Goal: Information Seeking & Learning: Compare options

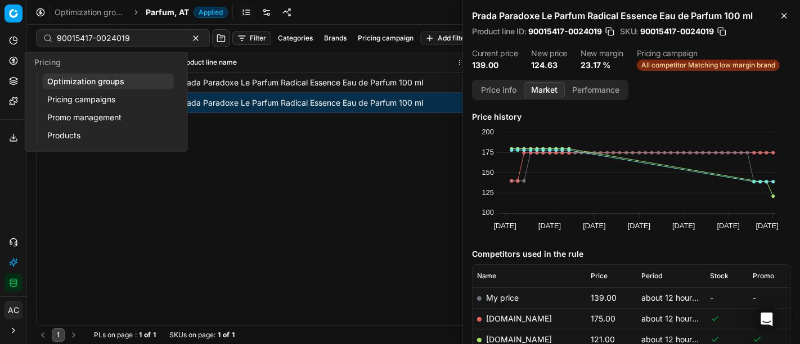
scroll to position [92, 0]
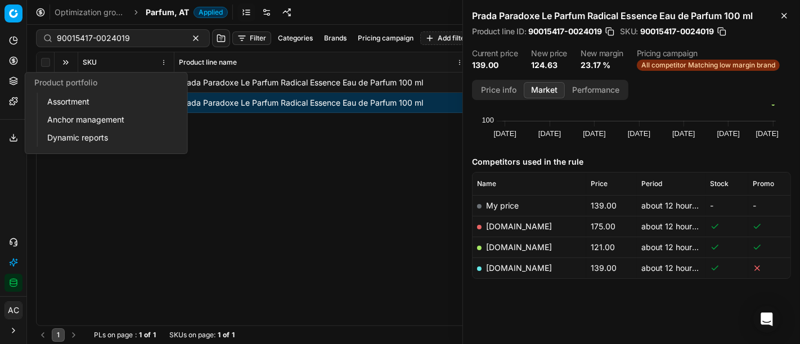
click at [69, 104] on link "Assortment" at bounding box center [108, 102] width 131 height 16
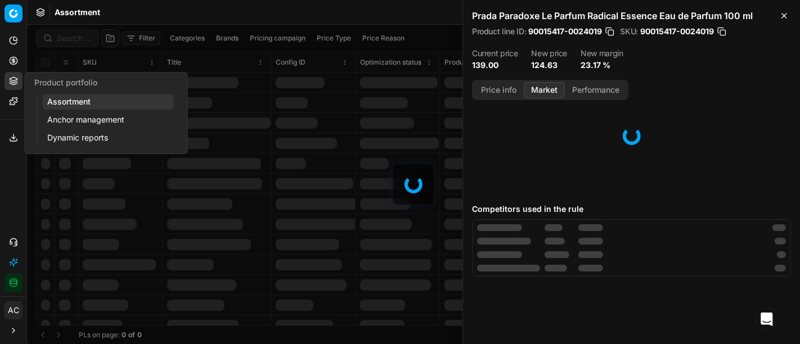
scroll to position [48, 0]
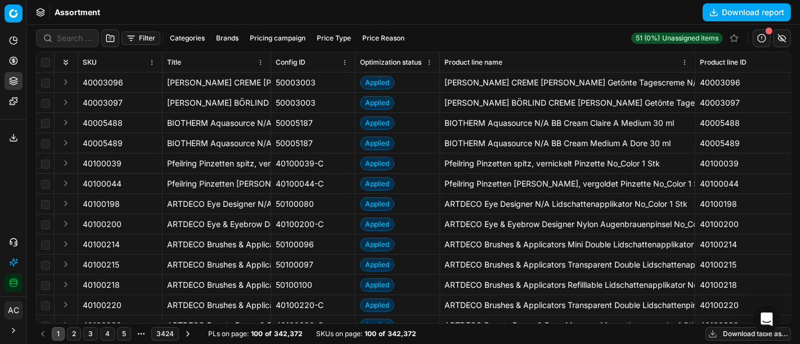
click at [225, 33] on button "Brands" at bounding box center [228, 39] width 32 height 14
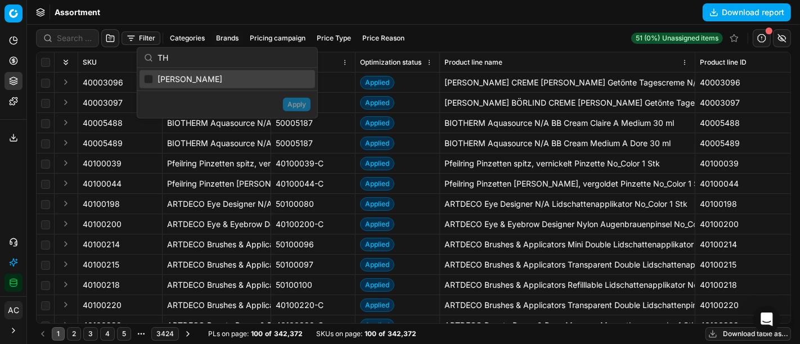
type input "T"
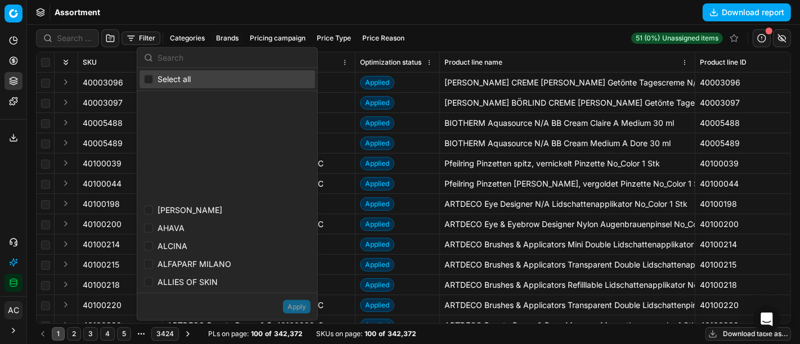
scroll to position [109, 0]
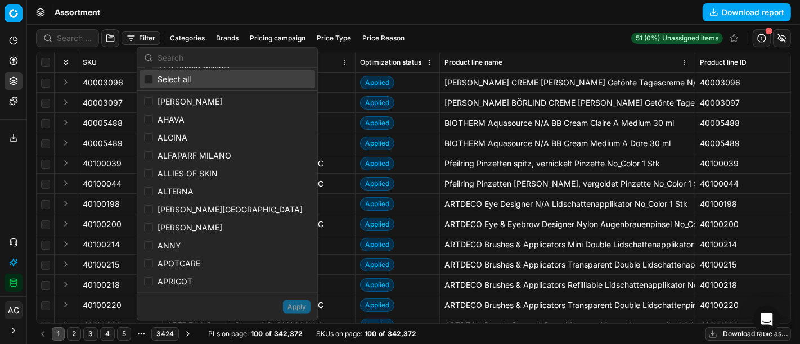
click at [516, 20] on div "Assortment Download report" at bounding box center [413, 12] width 773 height 25
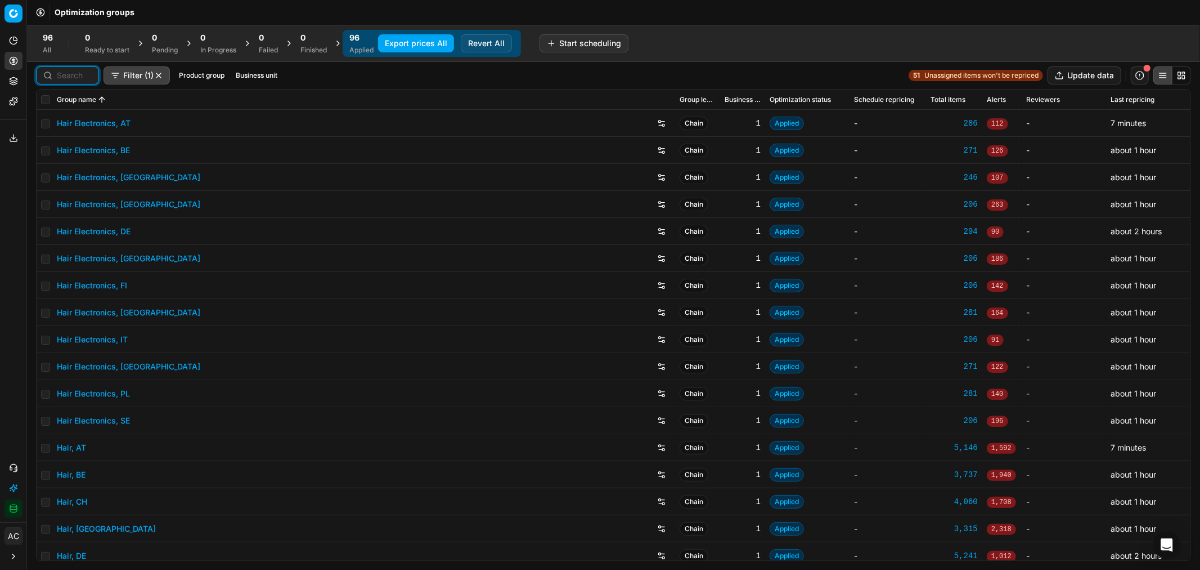
click at [71, 72] on input at bounding box center [74, 75] width 35 height 11
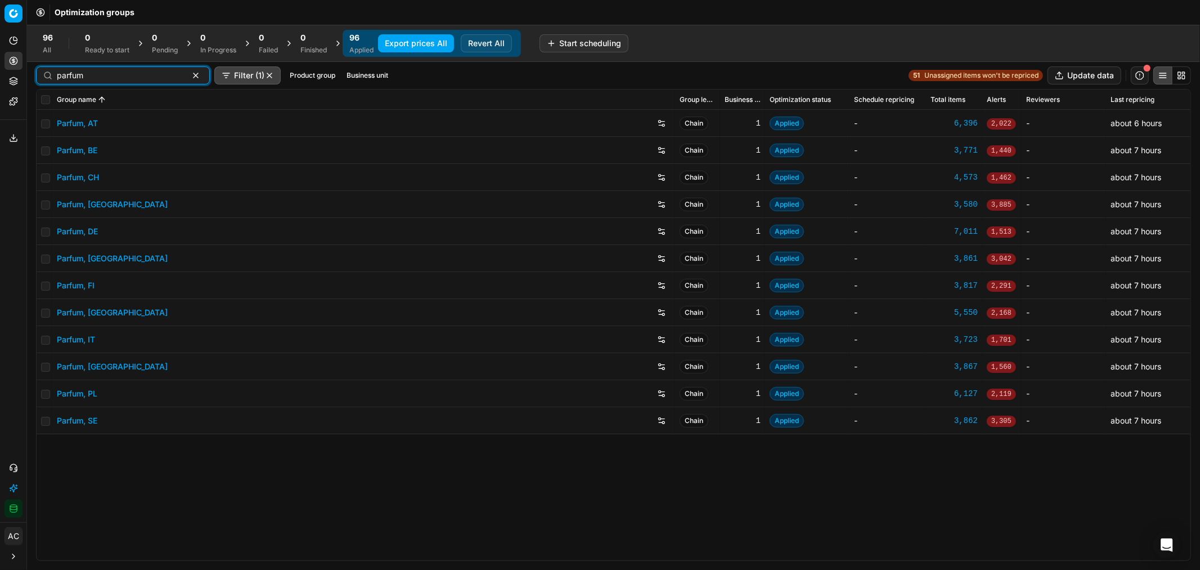
type input "parfum"
click at [83, 121] on link "Parfum, AT" at bounding box center [77, 123] width 41 height 11
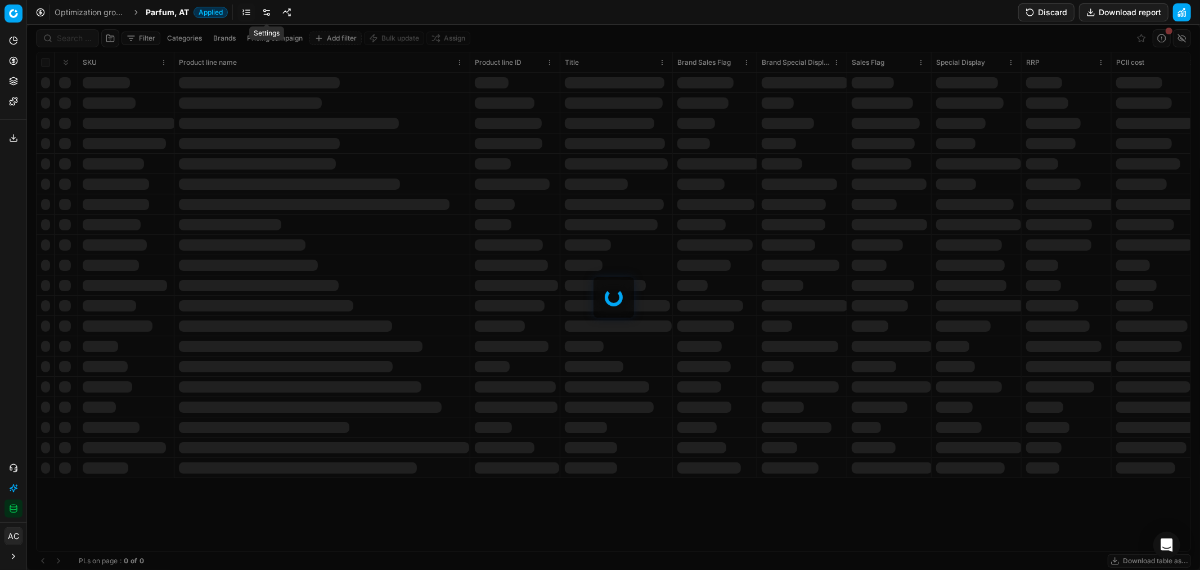
click at [265, 13] on link at bounding box center [267, 12] width 18 height 18
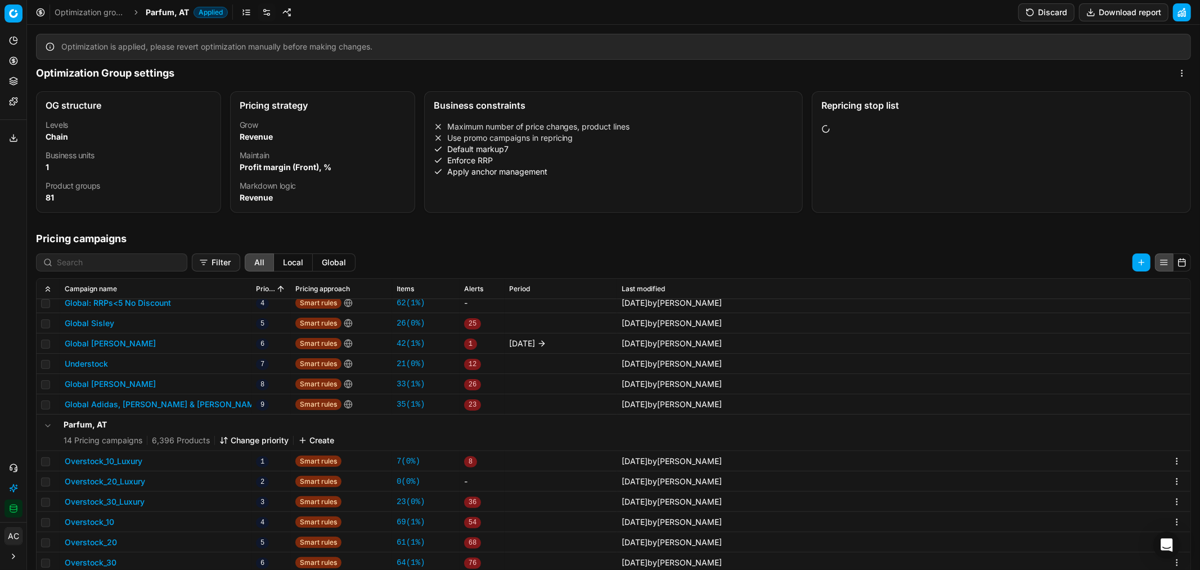
scroll to position [204, 0]
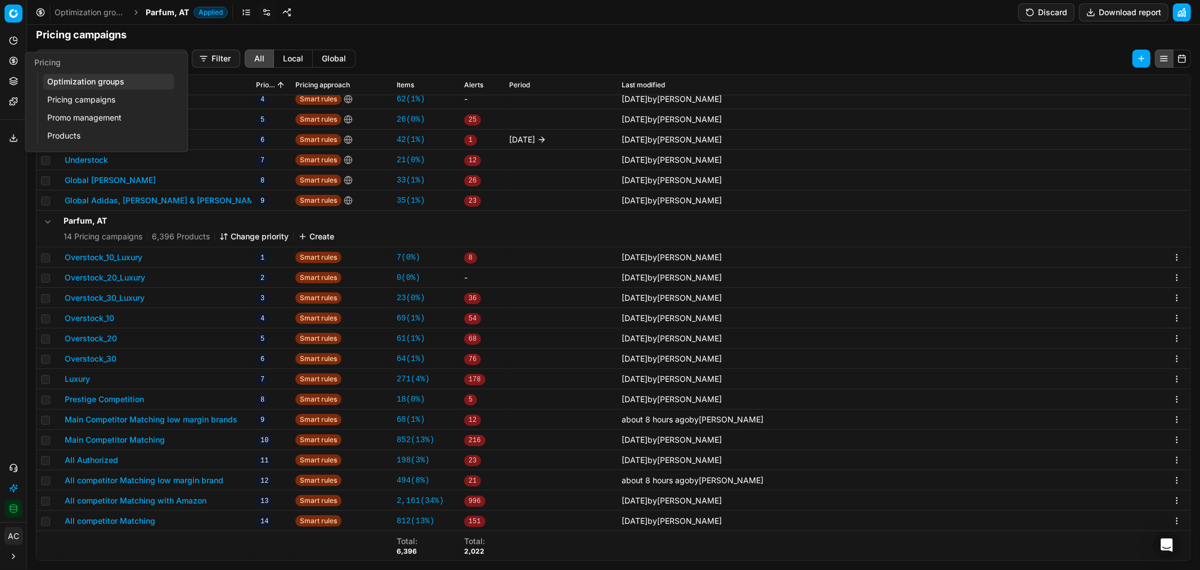
click at [7, 60] on button "Pricing" at bounding box center [14, 61] width 18 height 18
click at [62, 98] on link "Pricing campaigns" at bounding box center [108, 100] width 131 height 16
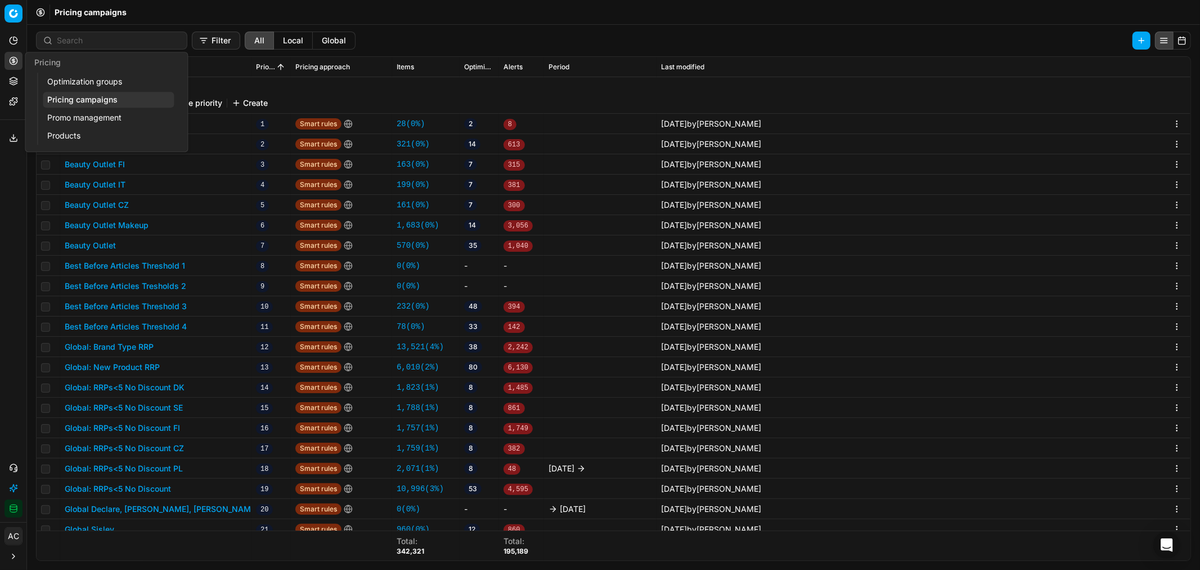
click at [58, 74] on link "Optimization groups" at bounding box center [108, 82] width 131 height 16
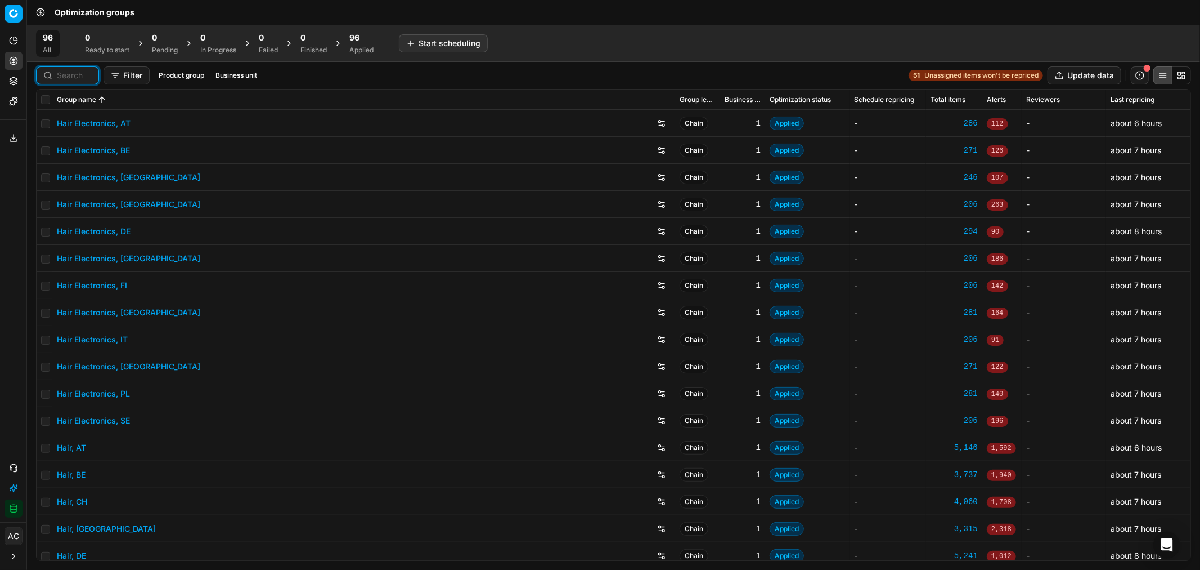
click at [79, 80] on input at bounding box center [74, 75] width 35 height 11
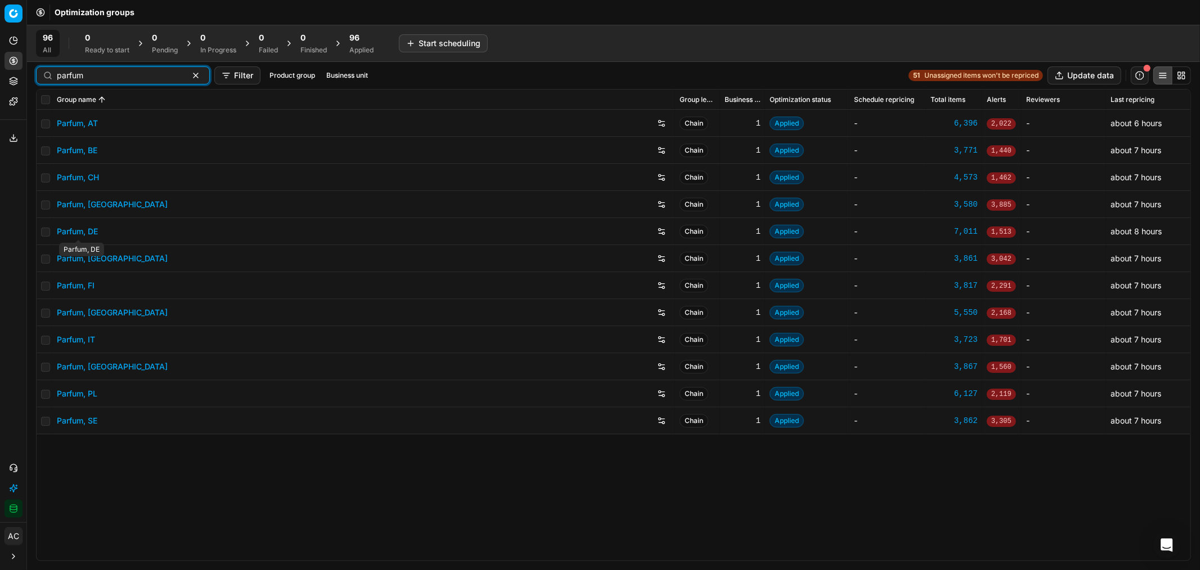
type input "parfum"
click at [86, 235] on link "Parfum, DE" at bounding box center [77, 231] width 41 height 11
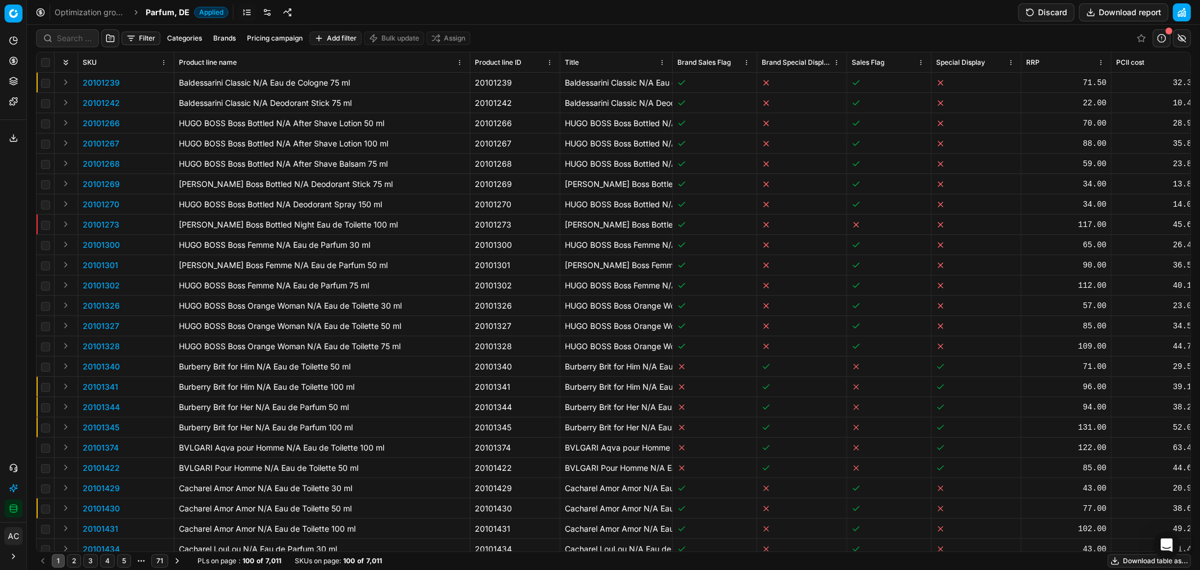
click at [217, 38] on button "Brands" at bounding box center [225, 39] width 32 height 14
type input "pepe"
click at [148, 78] on input "Suggestions" at bounding box center [146, 79] width 9 height 9
checkbox input "true"
click at [288, 103] on button "Apply" at bounding box center [295, 105] width 28 height 14
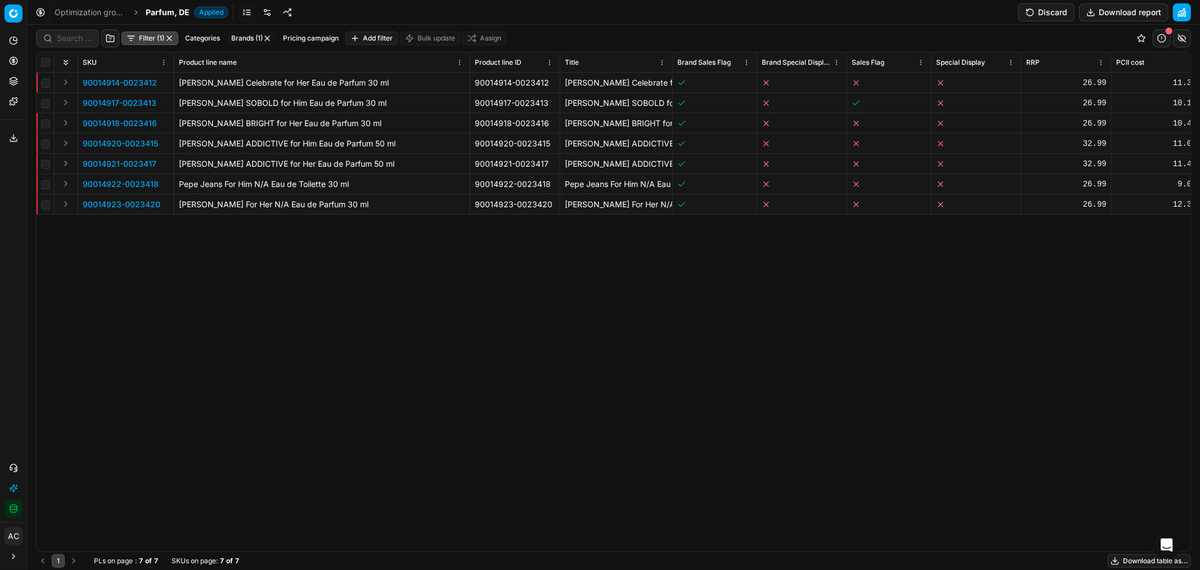
click at [65, 82] on button "Expand" at bounding box center [66, 82] width 14 height 14
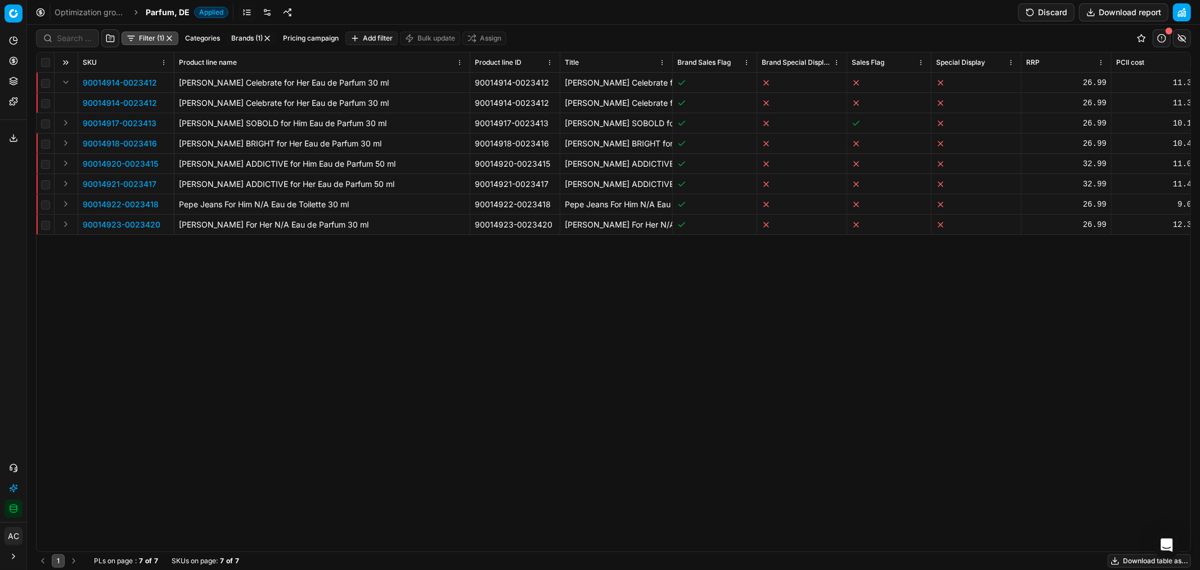
click at [110, 102] on p "90014914-0023412" at bounding box center [120, 102] width 74 height 11
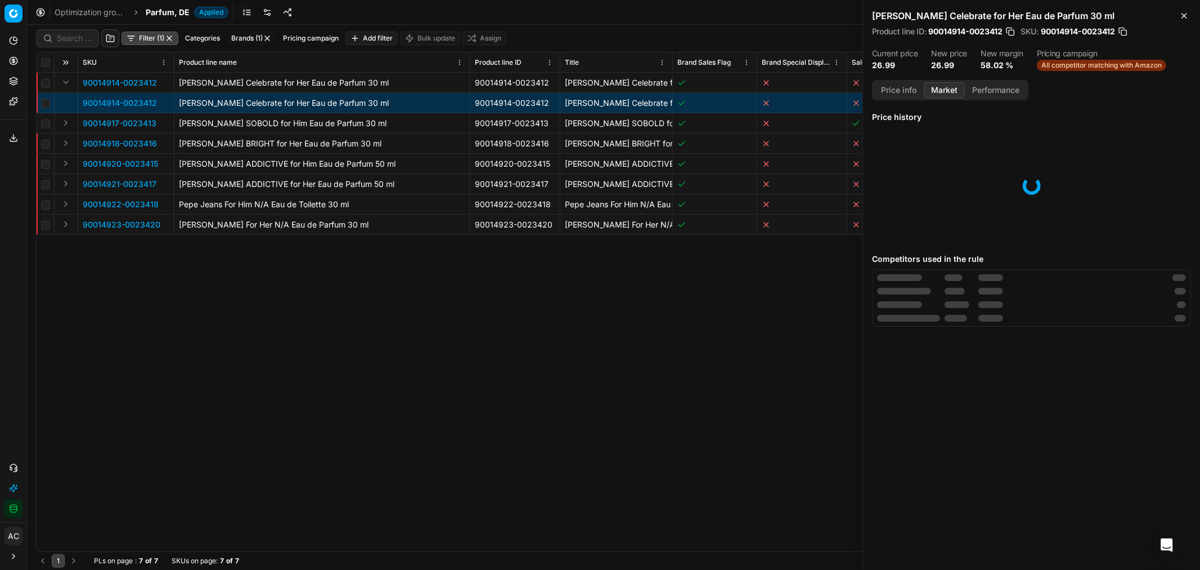
click at [938, 86] on button "Market" at bounding box center [944, 90] width 41 height 16
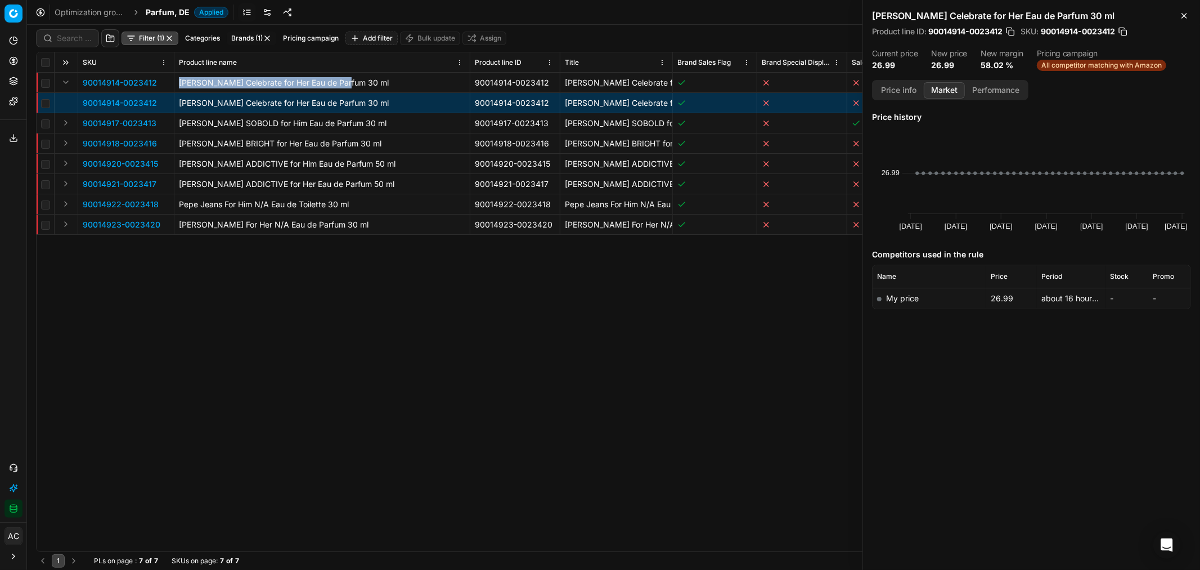
drag, startPoint x: 344, startPoint y: 82, endPoint x: 172, endPoint y: 78, distance: 171.7
copy tr "Pepe Jeans Celebrate for Her Eau de Parfum"
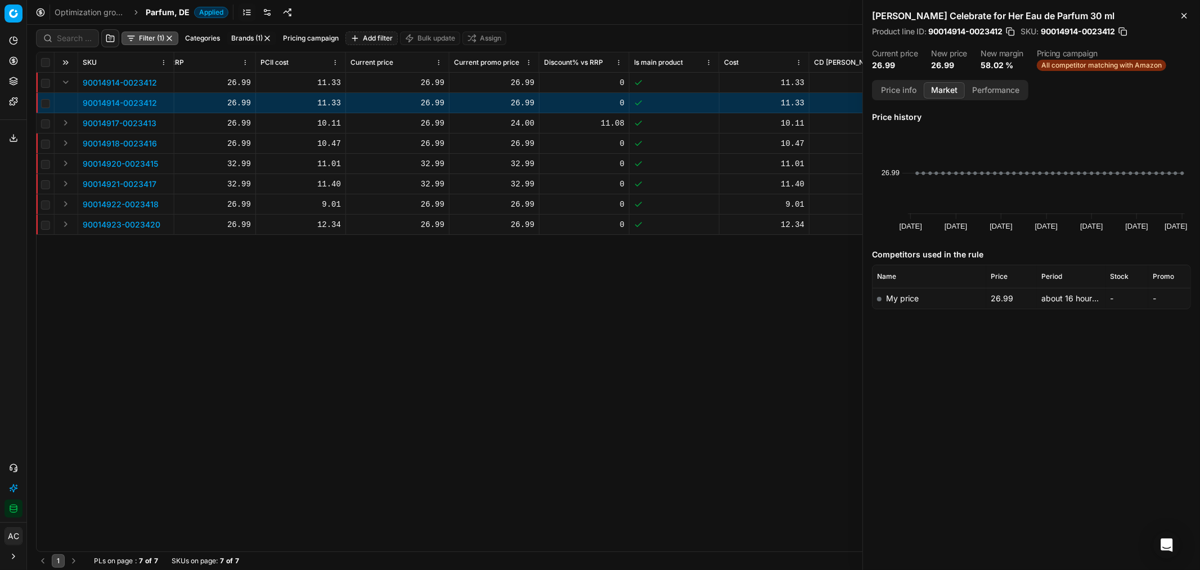
scroll to position [0, 857]
click at [68, 119] on button "Expand" at bounding box center [66, 123] width 14 height 14
click at [103, 142] on p "90014917-0023413" at bounding box center [120, 143] width 74 height 11
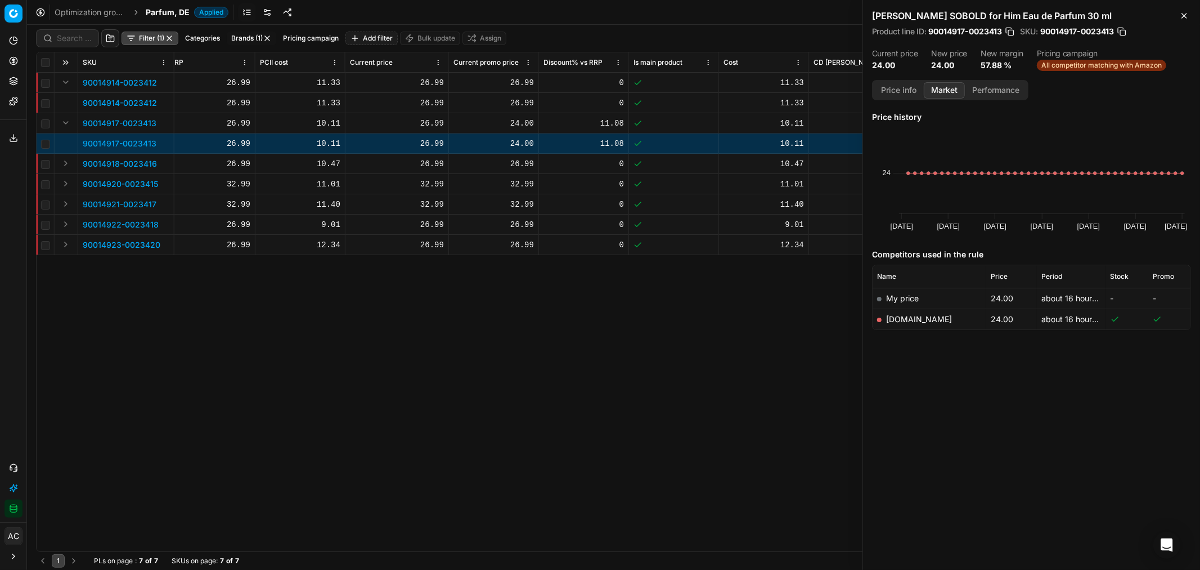
click at [912, 320] on link "notino.de" at bounding box center [919, 319] width 66 height 10
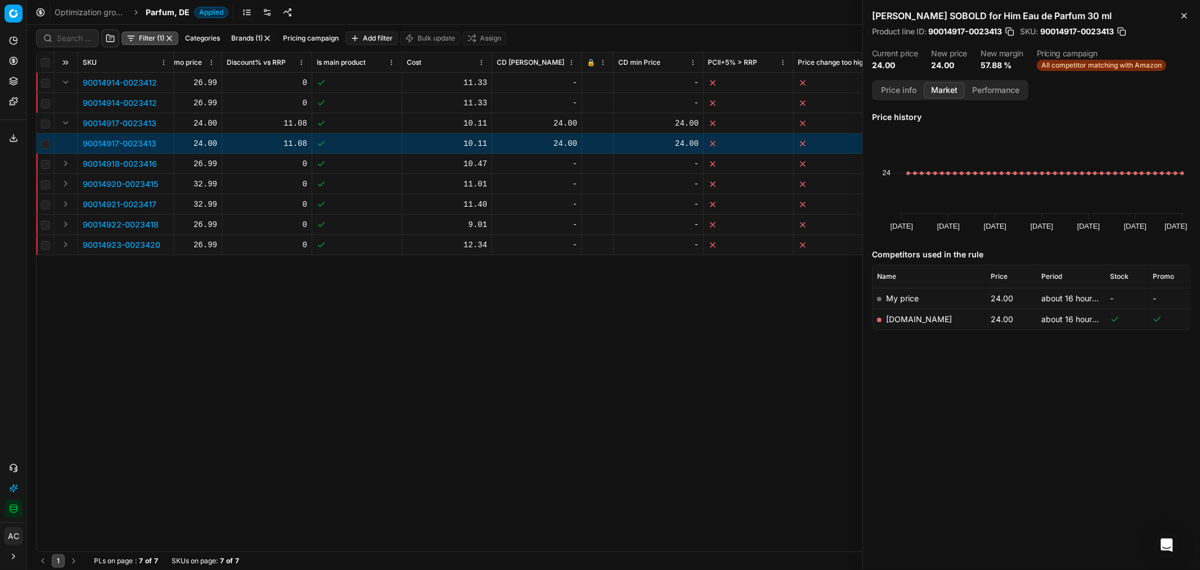
scroll to position [0, 1174]
click at [898, 88] on button "Price info" at bounding box center [899, 90] width 50 height 16
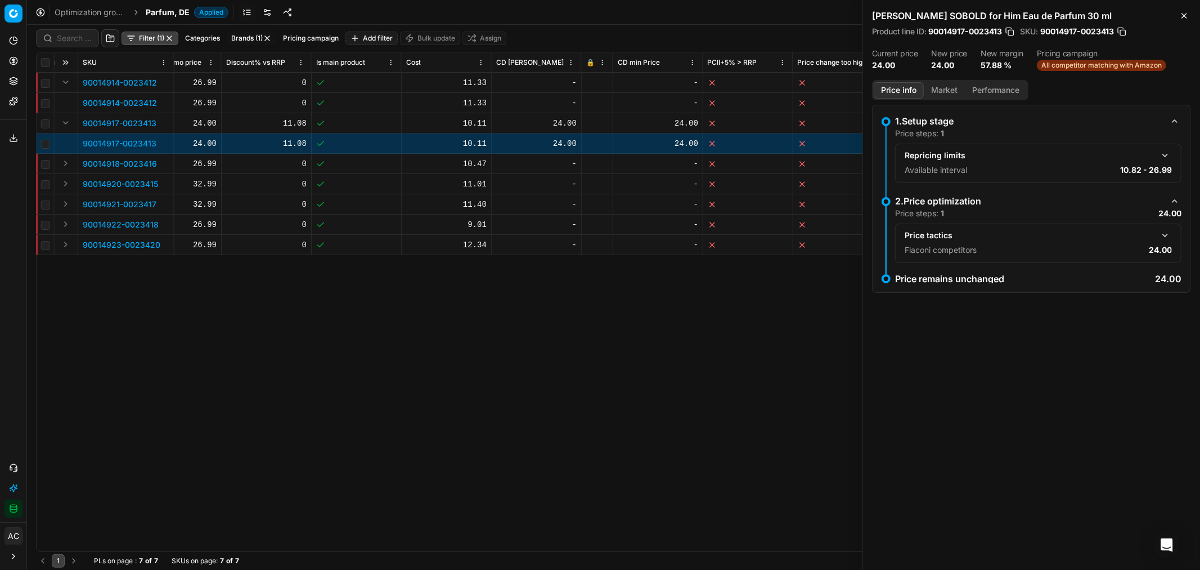
click at [1161, 232] on button "button" at bounding box center [1166, 235] width 14 height 14
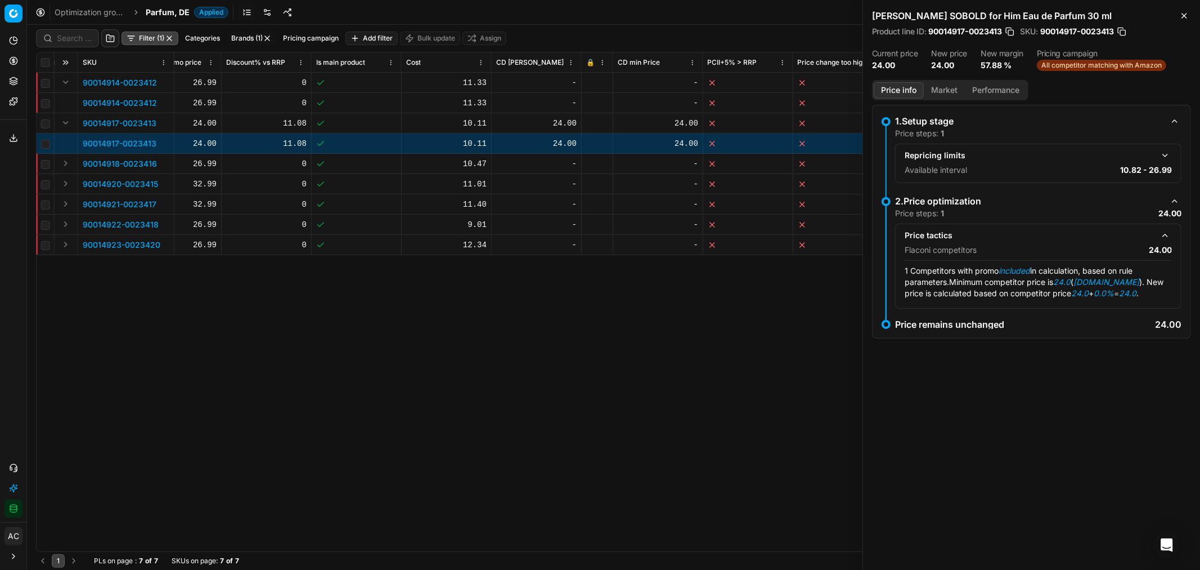
click at [1165, 153] on button "button" at bounding box center [1166, 156] width 14 height 14
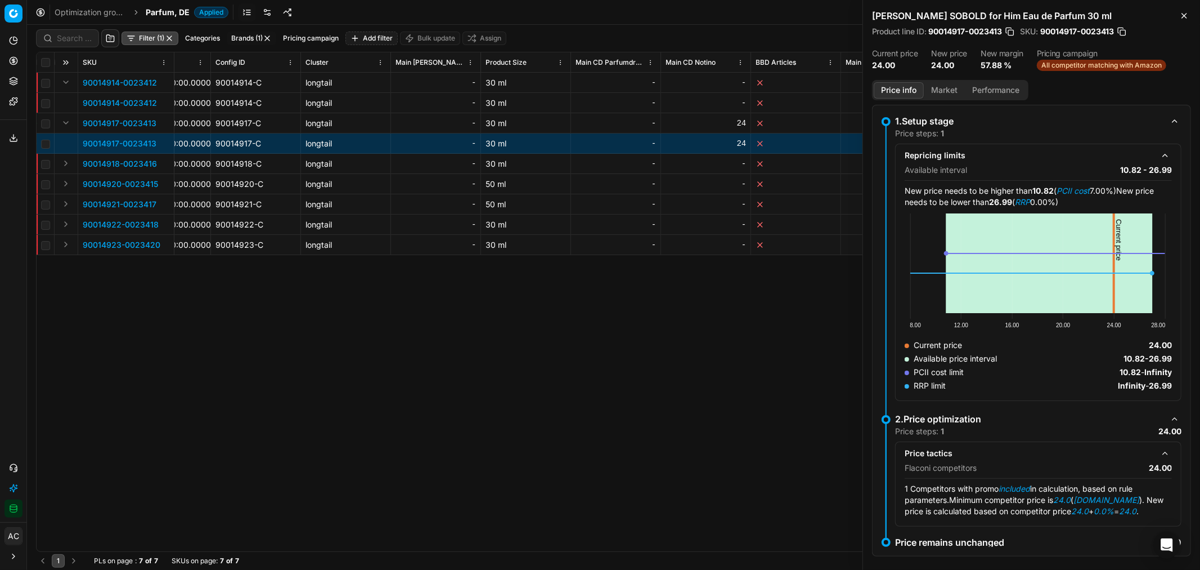
scroll to position [0, 3262]
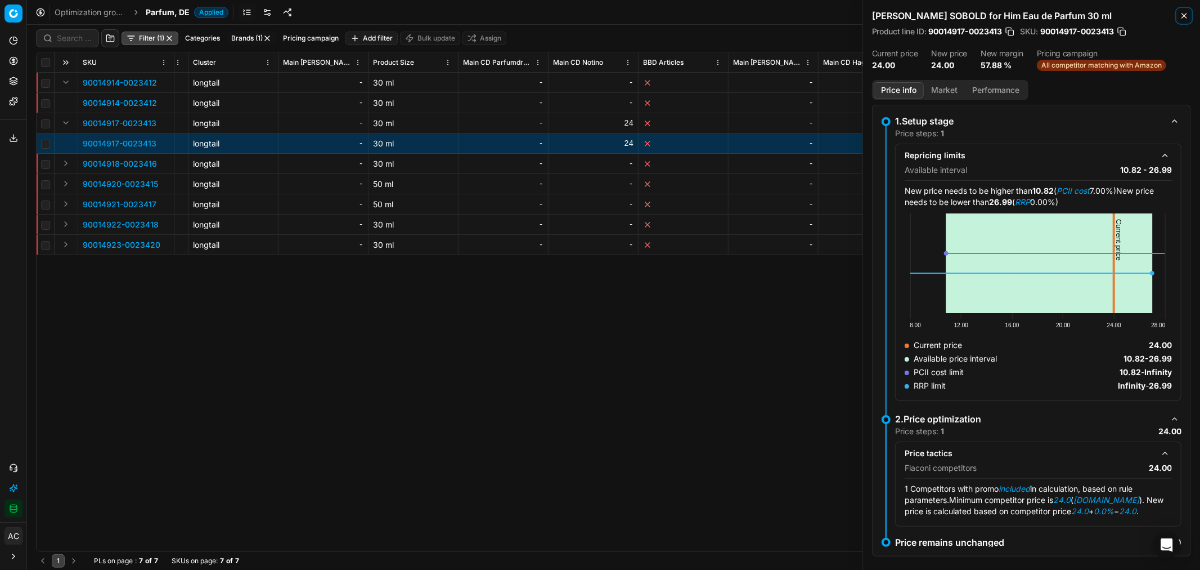
click at [1191, 19] on button "Close" at bounding box center [1185, 16] width 14 height 14
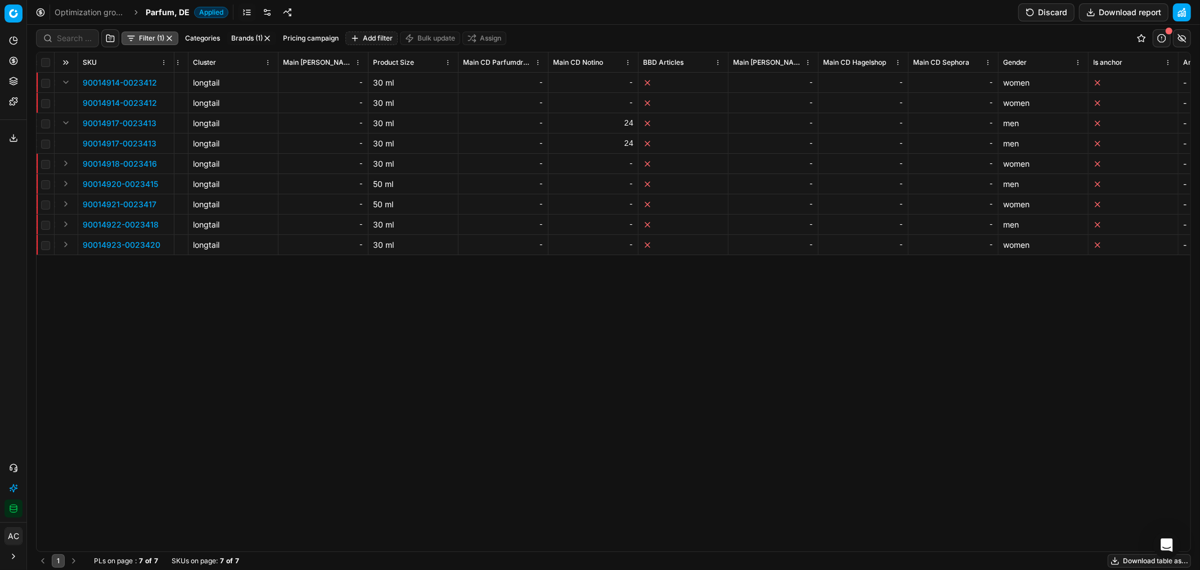
click at [633, 341] on div "SKU Product line name Product line ID Title Brand Sales Flag Brand Special Disp…" at bounding box center [614, 301] width 1154 height 499
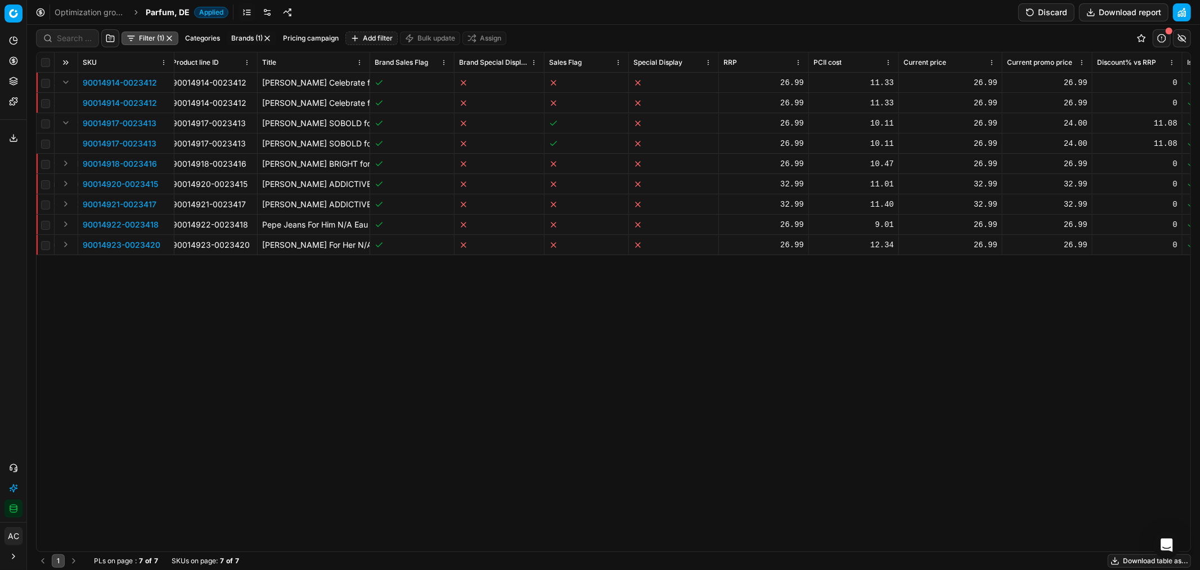
scroll to position [0, 302]
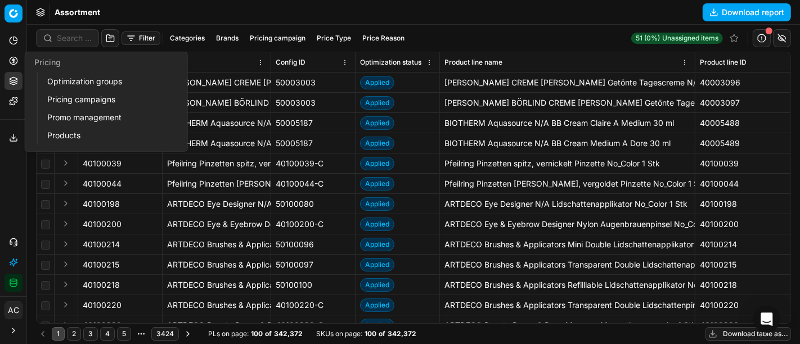
click at [10, 60] on circle at bounding box center [13, 60] width 7 height 7
click at [75, 83] on link "Optimization groups" at bounding box center [108, 82] width 131 height 16
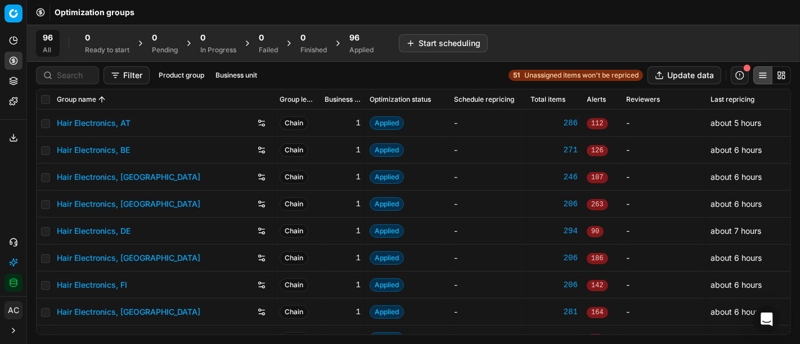
click at [310, 78] on div "Filter Product group Business unit 51 Unassigned items won't be repriced Update…" at bounding box center [413, 75] width 755 height 18
click at [86, 77] on input at bounding box center [74, 75] width 35 height 11
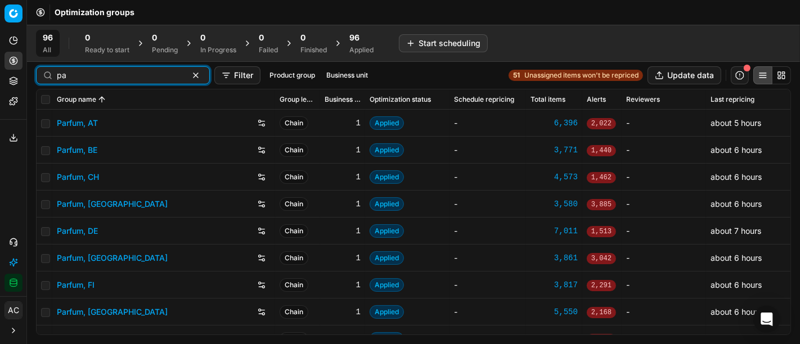
type input "p"
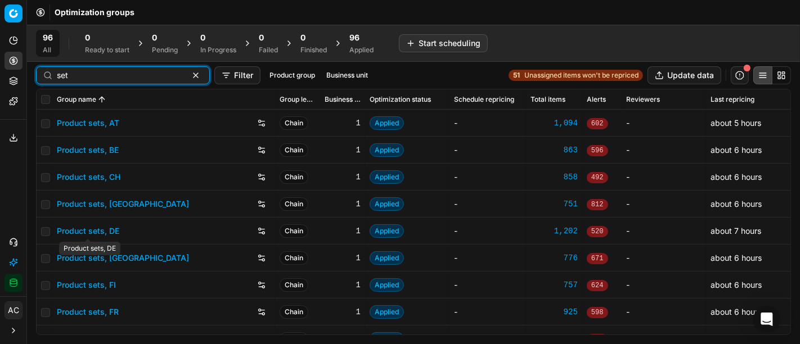
type input "set"
click at [113, 257] on link "Product sets, DK" at bounding box center [123, 258] width 132 height 11
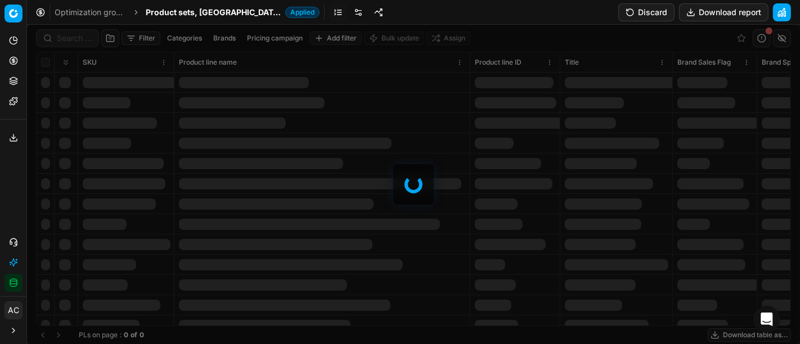
click at [70, 38] on div at bounding box center [413, 185] width 773 height 320
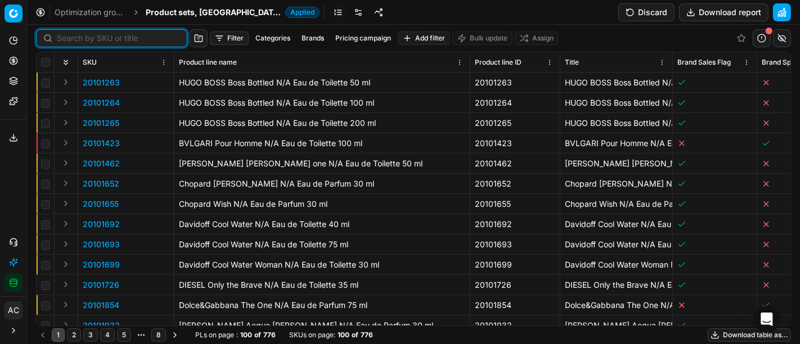
click at [70, 38] on input at bounding box center [118, 38] width 123 height 11
paste input "90008455-0013085"
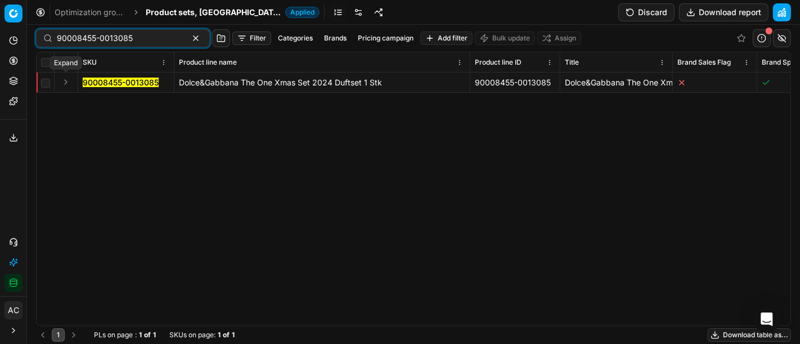
click at [64, 81] on button "Expand" at bounding box center [66, 82] width 14 height 14
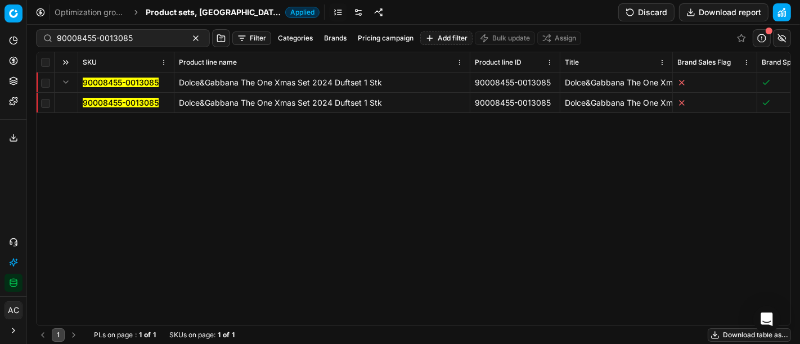
click at [95, 102] on mark "90008455-0013085" at bounding box center [121, 103] width 76 height 10
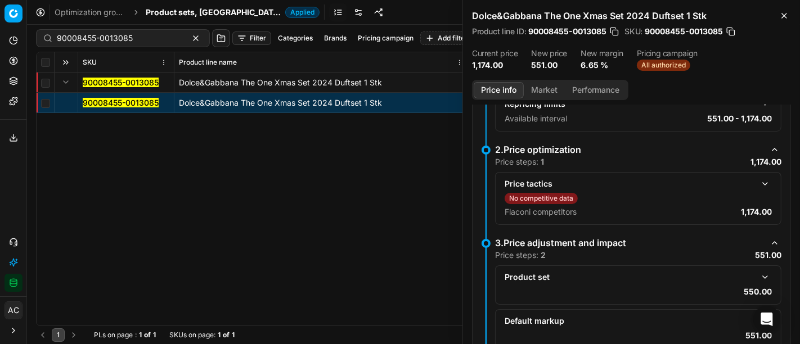
scroll to position [149, 0]
click at [759, 177] on button "button" at bounding box center [766, 184] width 14 height 14
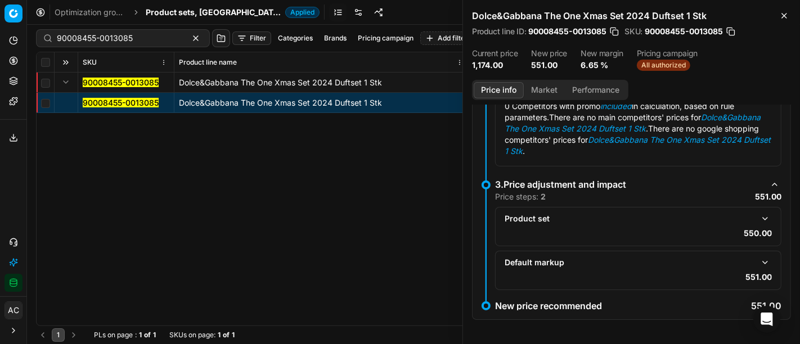
scroll to position [274, 0]
click at [759, 216] on button "button" at bounding box center [766, 220] width 14 height 14
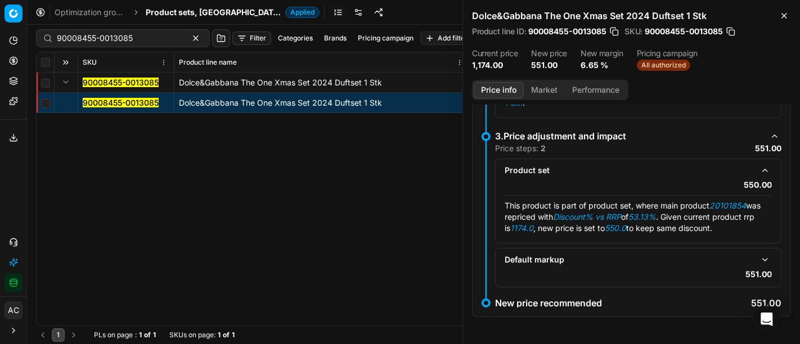
scroll to position [329, 0]
drag, startPoint x: 713, startPoint y: 198, endPoint x: 751, endPoint y: 200, distance: 37.8
click at [751, 200] on div "This product is part of product set, where main product 20101854 was repriced w…" at bounding box center [638, 217] width 267 height 34
copy em "20101854"
click at [156, 34] on input "90008455-0013085" at bounding box center [118, 38] width 123 height 11
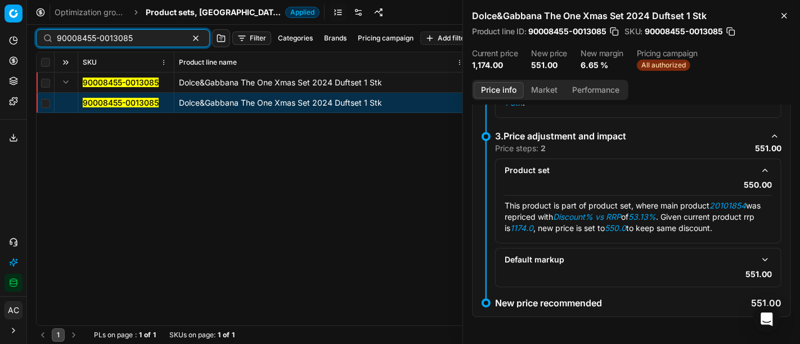
paste input "20101854"
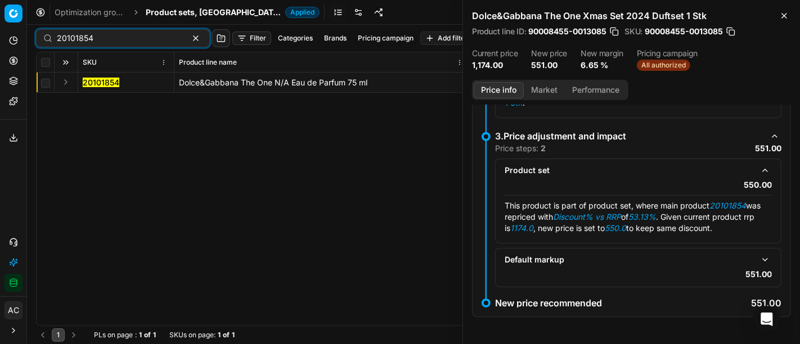
click at [59, 83] on button "Expand" at bounding box center [66, 82] width 14 height 14
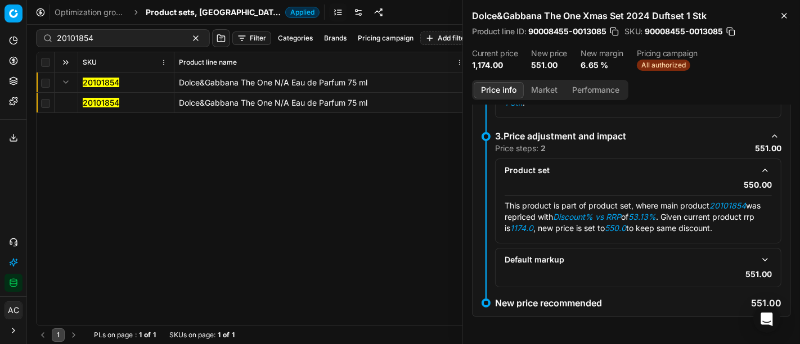
click at [112, 98] on mark "20101854" at bounding box center [101, 103] width 37 height 10
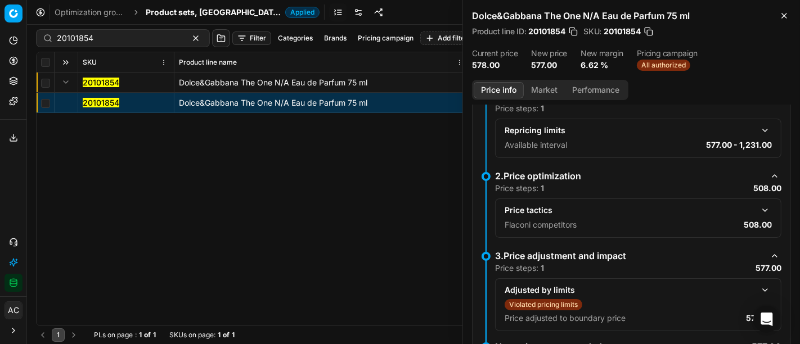
scroll to position [120, 0]
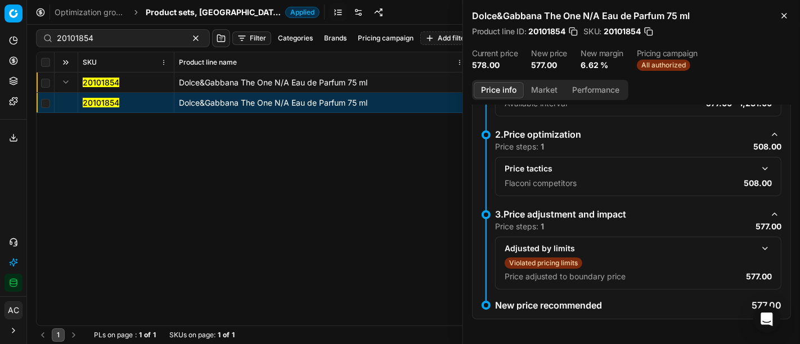
click at [759, 164] on button "button" at bounding box center [766, 169] width 14 height 14
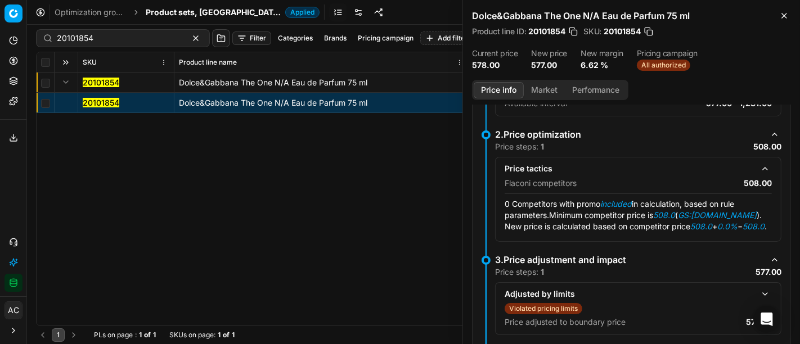
scroll to position [131, 0]
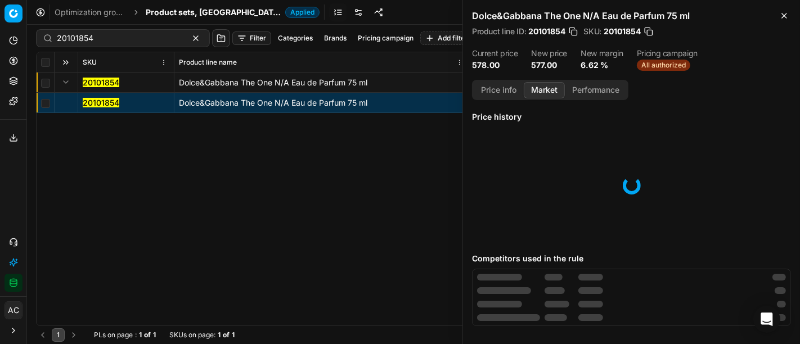
click at [537, 94] on button "Market" at bounding box center [544, 90] width 41 height 16
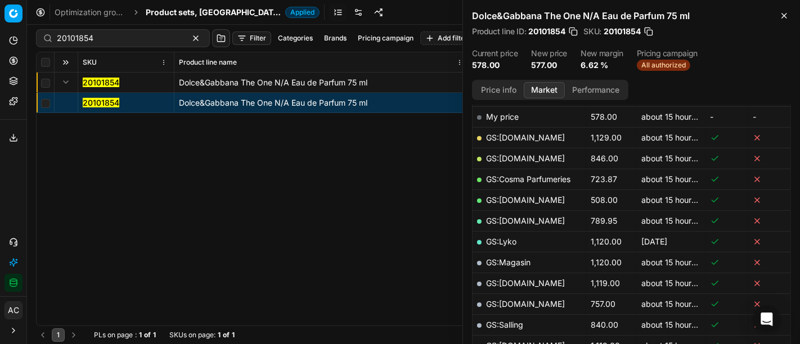
scroll to position [178, 0]
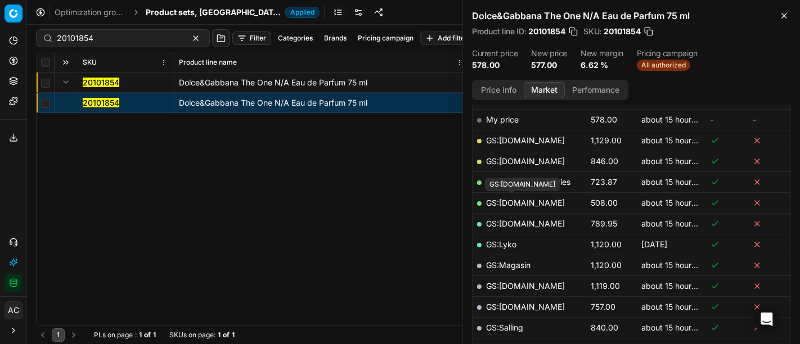
click at [514, 200] on link "GS:Deloox.dk" at bounding box center [525, 203] width 79 height 10
click at [94, 35] on input "20101854" at bounding box center [118, 38] width 123 height 11
paste input "80066268-100"
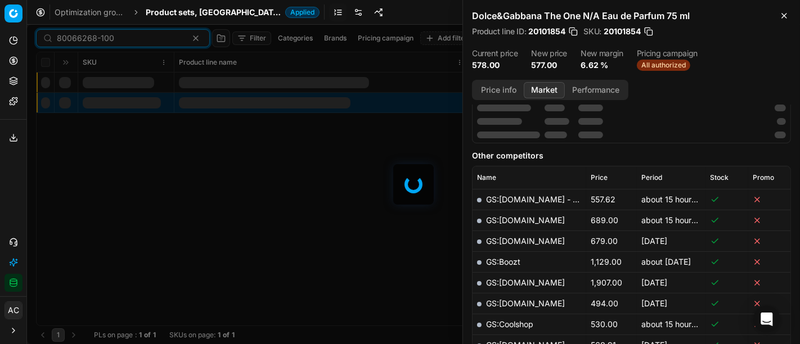
type input "80066268-100"
click at [182, 8] on span "Product sets, DK" at bounding box center [213, 12] width 135 height 11
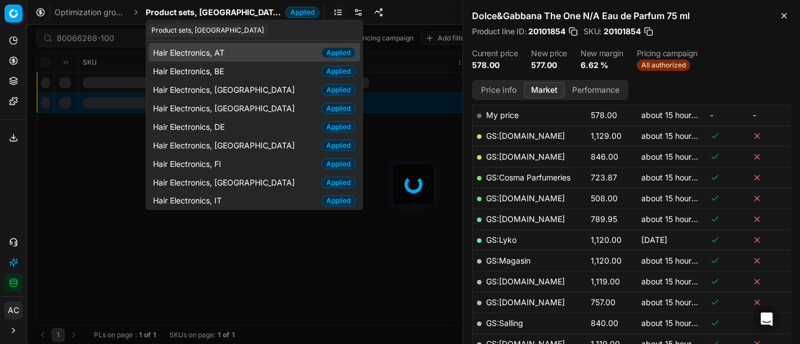
scroll to position [178, 0]
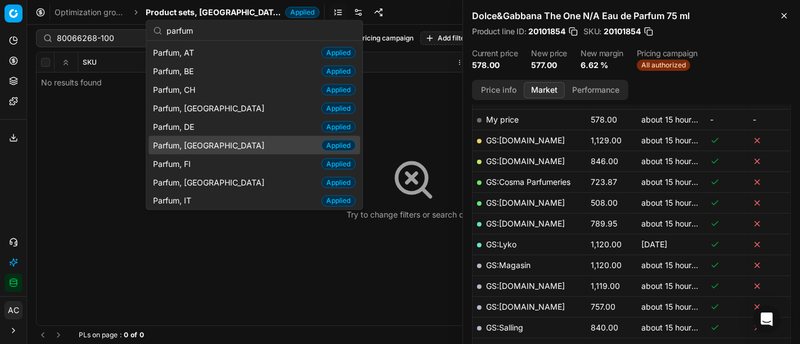
type input "parfum"
click at [200, 140] on div "Parfum, DK Applied" at bounding box center [255, 145] width 212 height 19
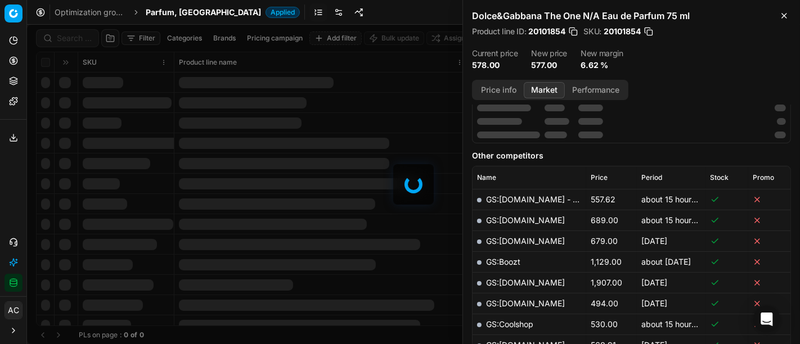
scroll to position [178, 0]
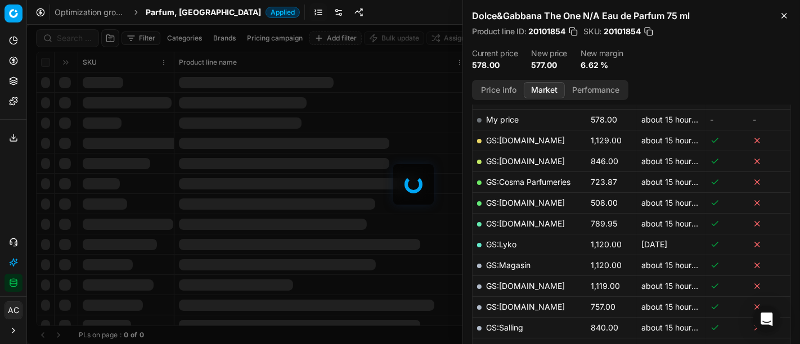
click at [70, 35] on div at bounding box center [413, 185] width 773 height 320
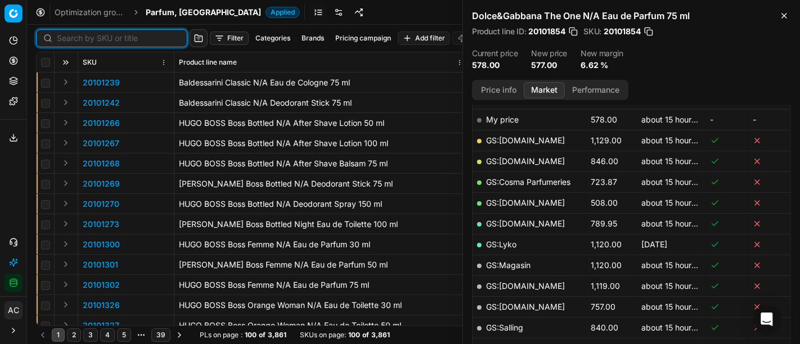
click at [70, 35] on input at bounding box center [118, 38] width 123 height 11
paste input "80066268-100"
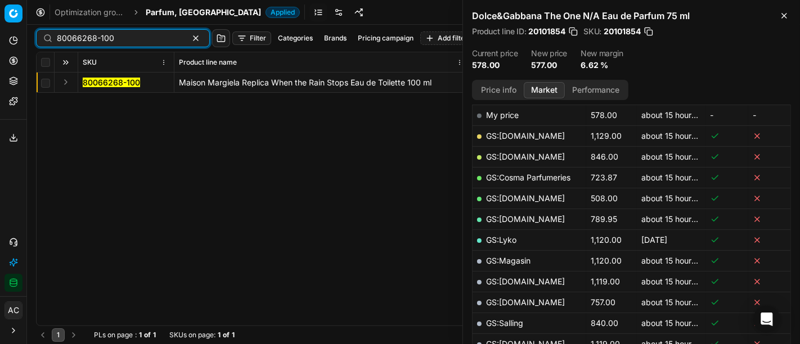
scroll to position [178, 0]
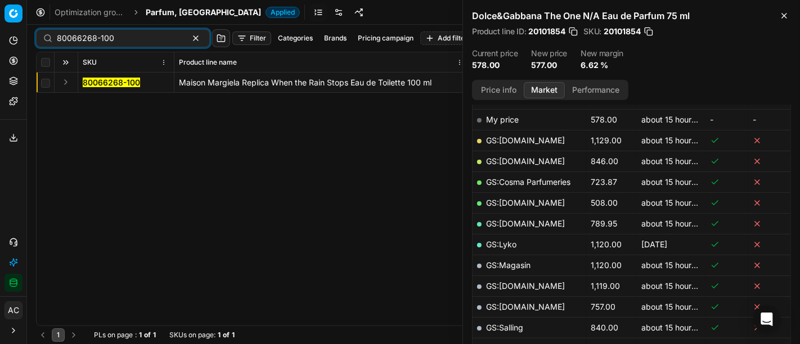
click at [66, 85] on button "Expand" at bounding box center [66, 82] width 14 height 14
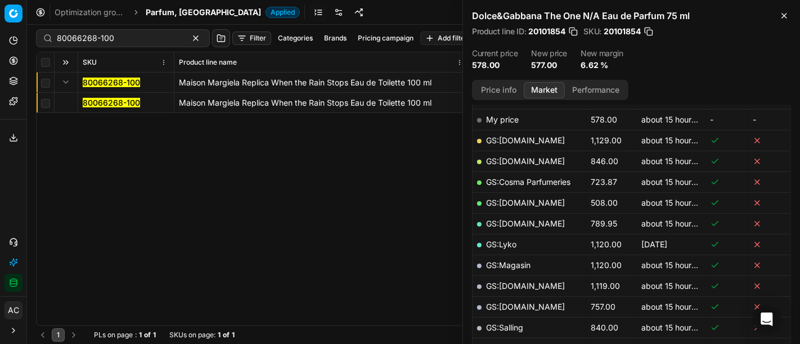
click at [105, 100] on mark "80066268-100" at bounding box center [111, 103] width 57 height 10
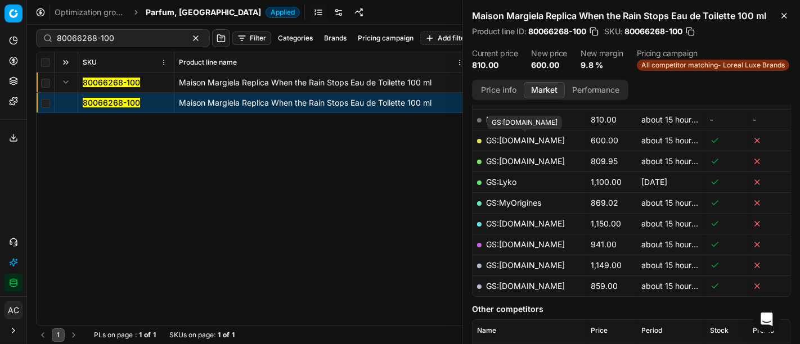
click at [545, 139] on link "GS:ComputerSalg.dk" at bounding box center [525, 141] width 79 height 10
click at [267, 214] on div "80066268-100 Maison Margiela Replica When the Rain Stops Eau de Toilette 100 ml…" at bounding box center [414, 199] width 754 height 253
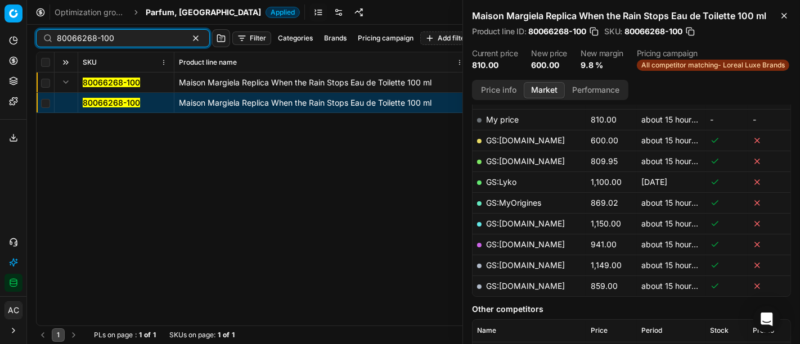
click at [125, 33] on input "80066268-100" at bounding box center [118, 38] width 123 height 11
paste input "20102615"
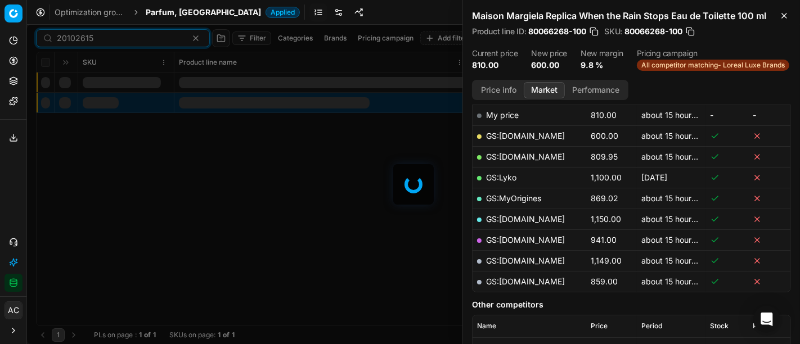
scroll to position [178, 0]
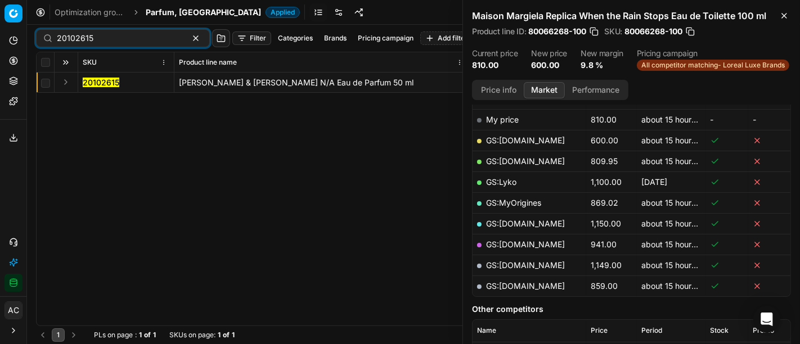
click at [66, 83] on button "Expand" at bounding box center [66, 82] width 14 height 14
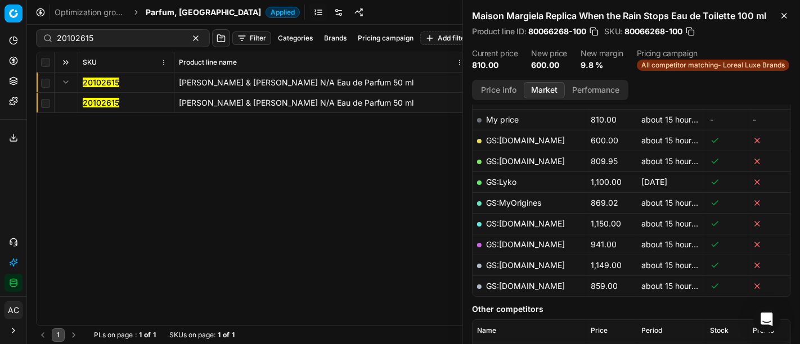
click at [103, 102] on mark "20102615" at bounding box center [101, 103] width 37 height 10
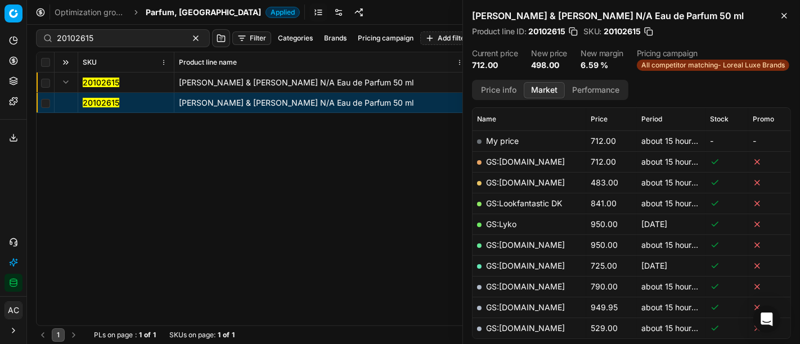
scroll to position [157, 0]
click at [534, 180] on link "GS:ComputerSalg.dk" at bounding box center [525, 183] width 79 height 10
click at [127, 35] on input "20102615" at bounding box center [118, 38] width 123 height 11
paste input "90000054-0000062"
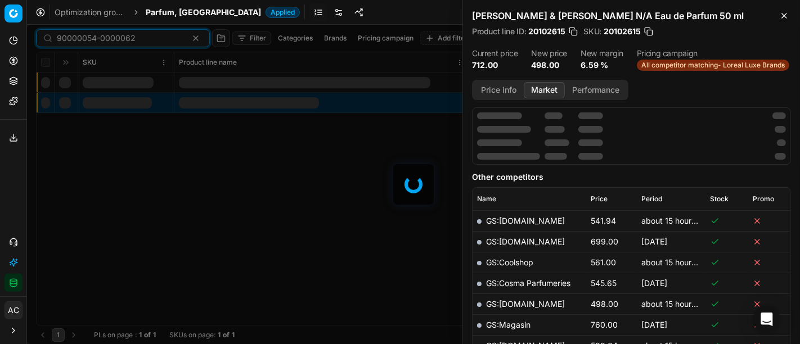
scroll to position [157, 0]
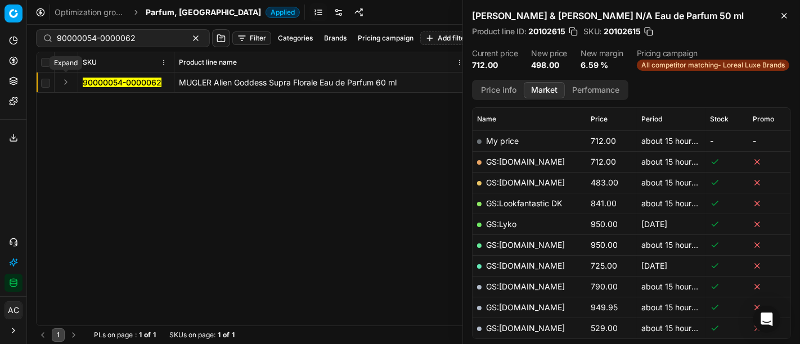
click at [65, 81] on button "Expand" at bounding box center [66, 82] width 14 height 14
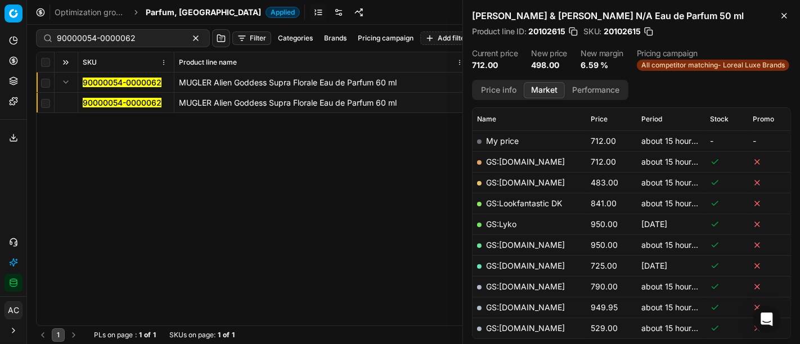
click at [104, 101] on mark "90000054-0000062" at bounding box center [122, 103] width 79 height 10
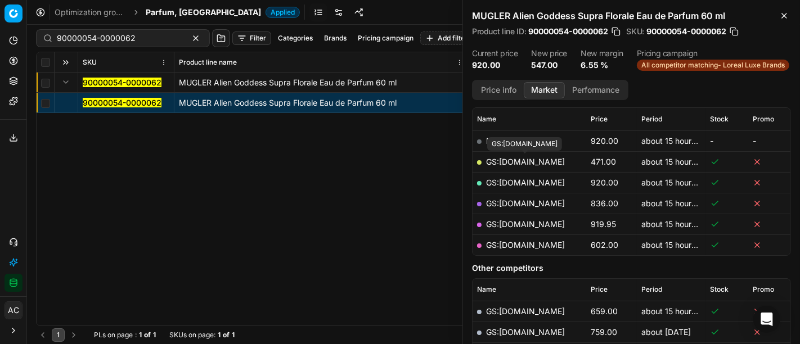
click at [526, 160] on link "GS:ComputerSalg.dk" at bounding box center [525, 162] width 79 height 10
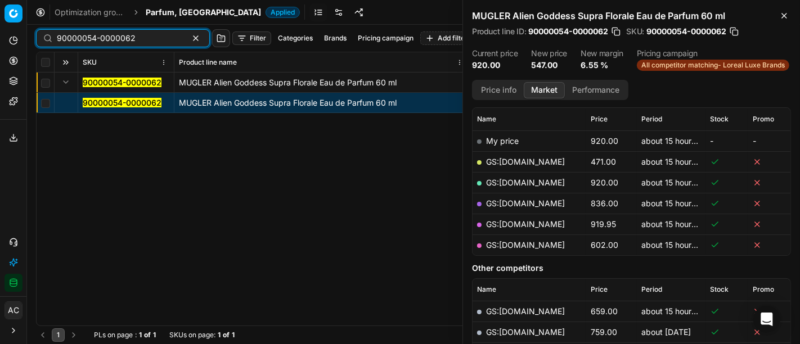
click at [101, 39] on input "90000054-0000062" at bounding box center [118, 38] width 123 height 11
paste input "80075681-50"
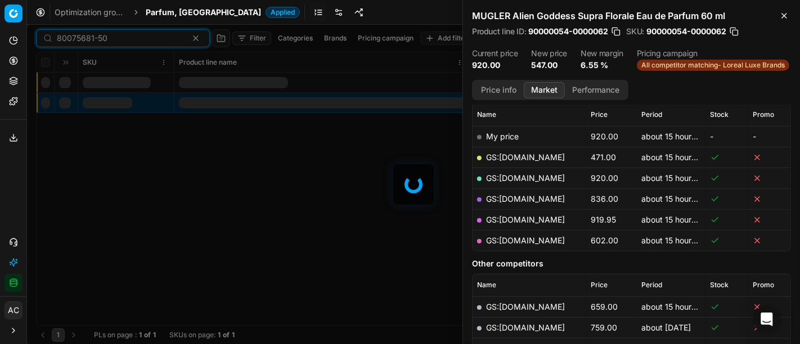
scroll to position [157, 0]
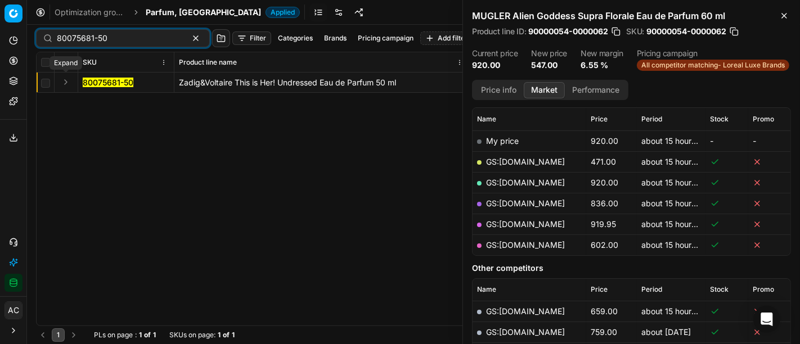
click at [68, 77] on button "Expand" at bounding box center [66, 82] width 14 height 14
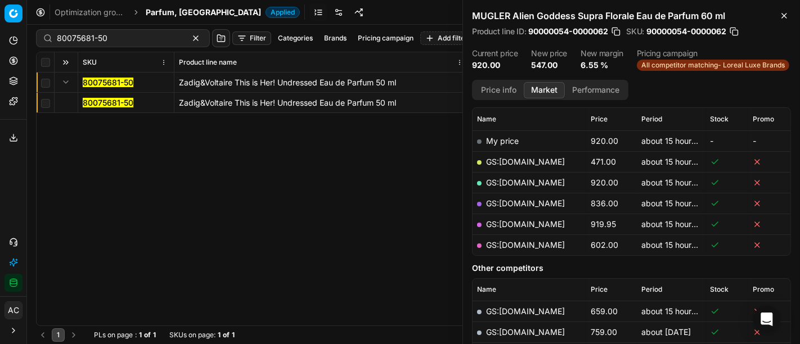
click at [96, 101] on mark "80075681-50" at bounding box center [108, 103] width 51 height 10
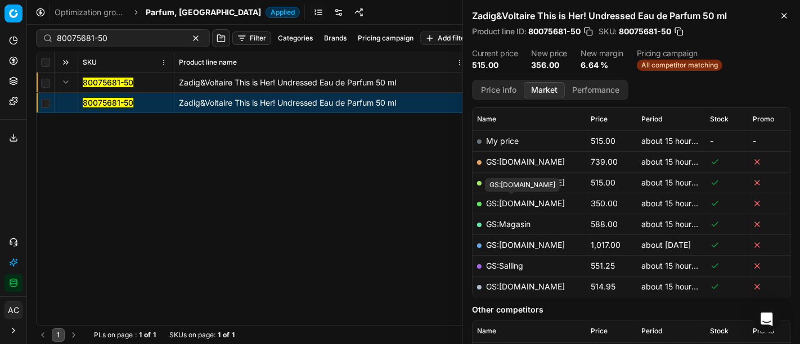
click at [528, 206] on link "GS:Deloox.dk" at bounding box center [525, 204] width 79 height 10
click at [121, 38] on input "80075681-50" at bounding box center [118, 38] width 123 height 11
paste input "02035-10"
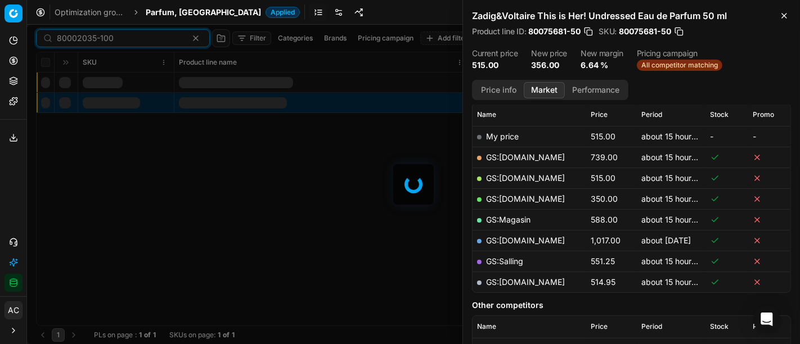
scroll to position [157, 0]
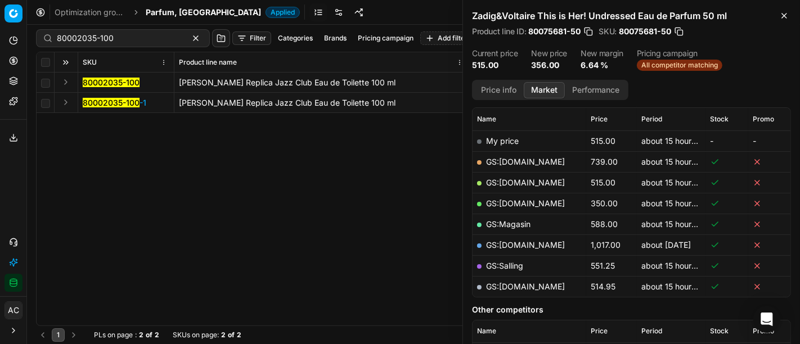
click at [64, 83] on button "Expand" at bounding box center [66, 82] width 14 height 14
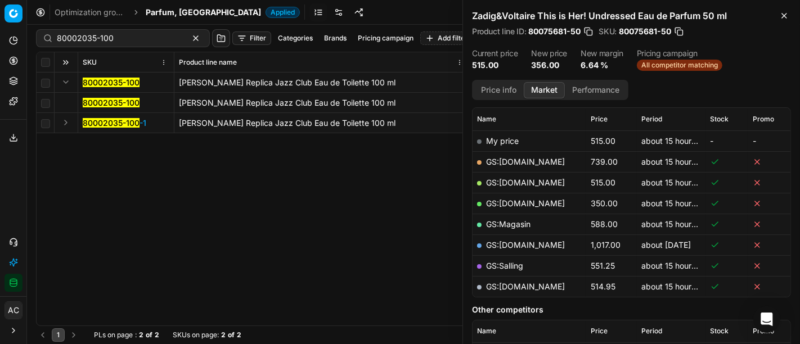
click at [102, 101] on mark "80002035-100" at bounding box center [111, 103] width 57 height 10
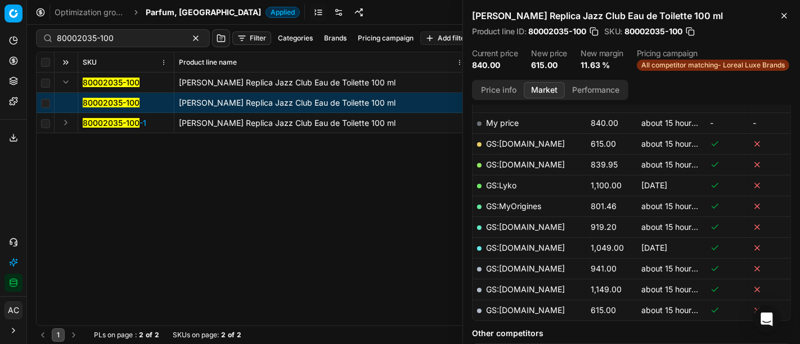
scroll to position [174, 0]
click at [540, 145] on link "GS:ComputerSalg.dk" at bounding box center [525, 145] width 79 height 10
click at [102, 39] on input "80002035-100" at bounding box center [118, 38] width 123 height 11
paste input "77267"
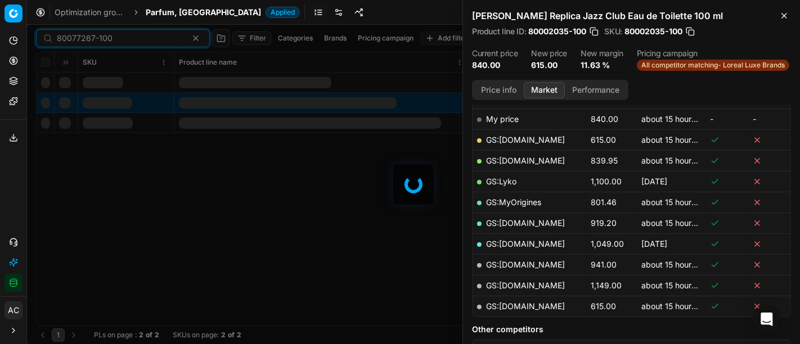
scroll to position [174, 0]
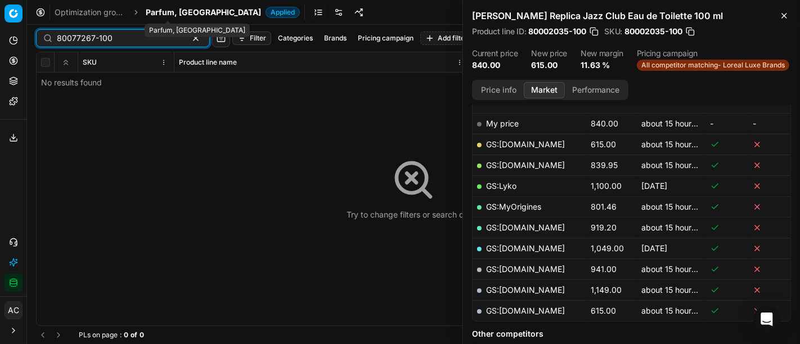
type input "80077267-100"
click at [157, 14] on span "Parfum, DK" at bounding box center [203, 12] width 115 height 11
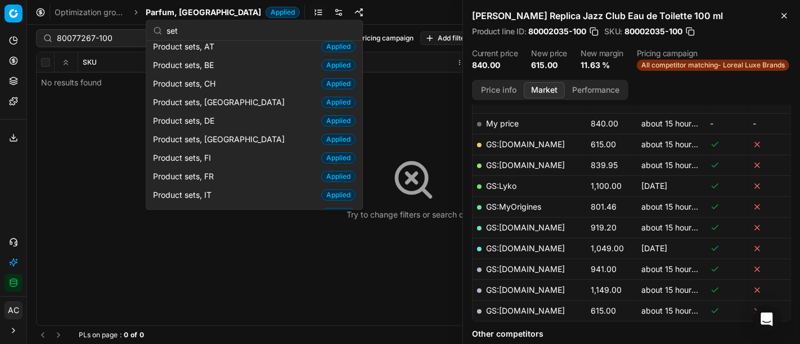
scroll to position [0, 0]
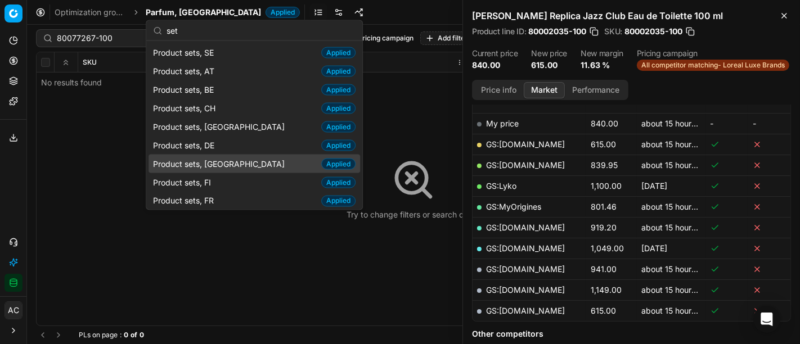
type input "set"
click at [228, 164] on div "Product sets, DK Applied" at bounding box center [255, 164] width 212 height 19
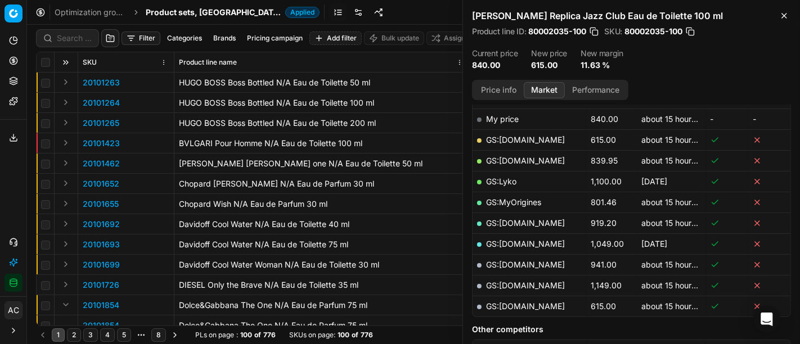
scroll to position [174, 0]
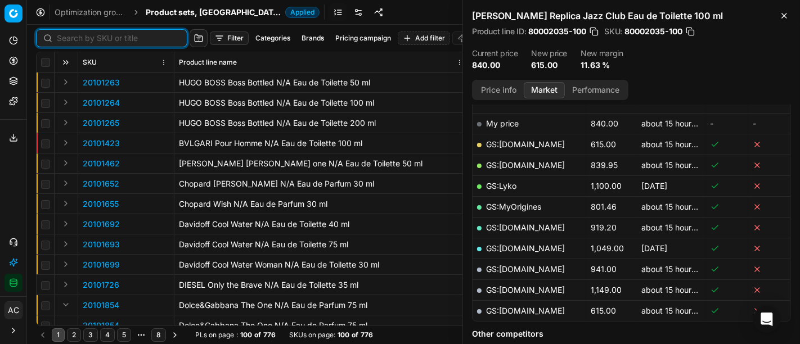
click at [75, 36] on input at bounding box center [118, 38] width 123 height 11
paste input "80077267-100"
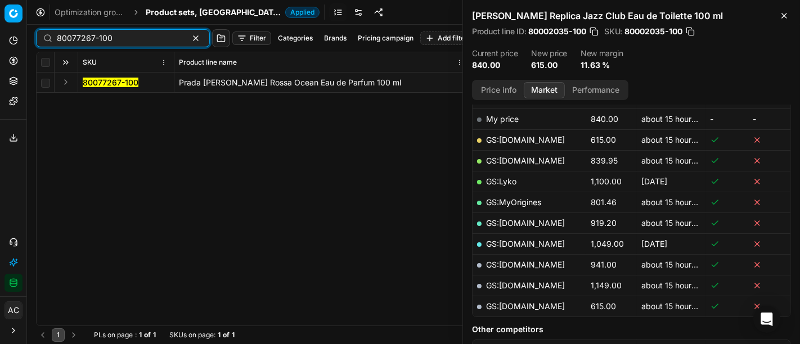
scroll to position [174, 0]
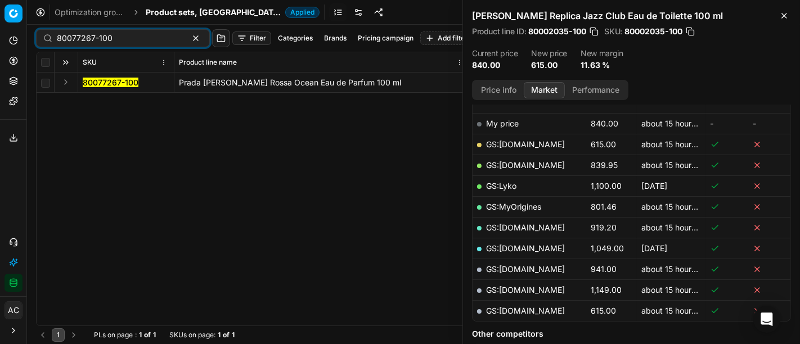
click at [64, 81] on button "Expand" at bounding box center [66, 82] width 14 height 14
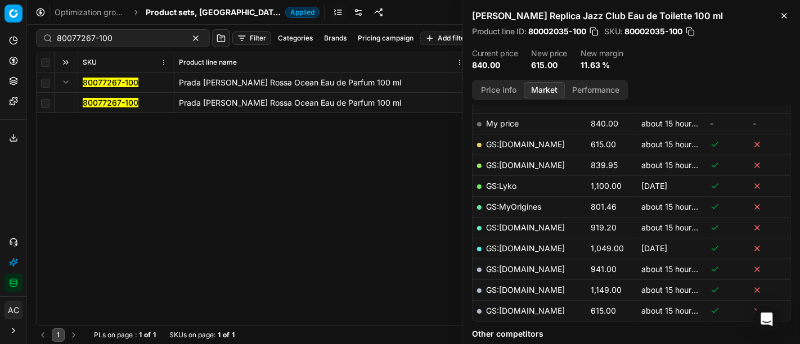
click at [102, 104] on mark "80077267-100" at bounding box center [111, 103] width 56 height 10
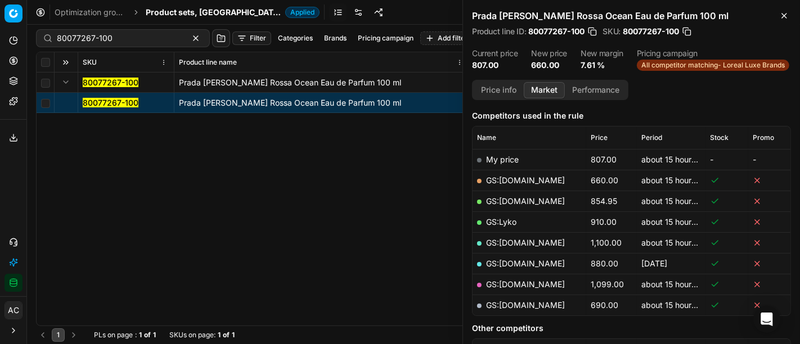
scroll to position [140, 0]
click at [528, 176] on link "GS:ComputerSalg.dk" at bounding box center [525, 179] width 79 height 10
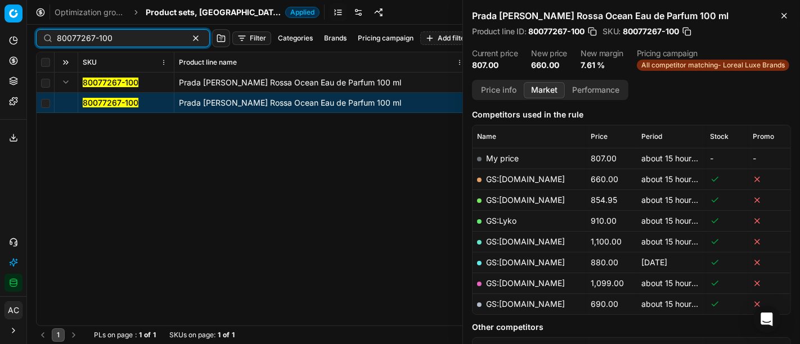
click at [120, 42] on input "80077267-100" at bounding box center [118, 38] width 123 height 11
paste input "0878"
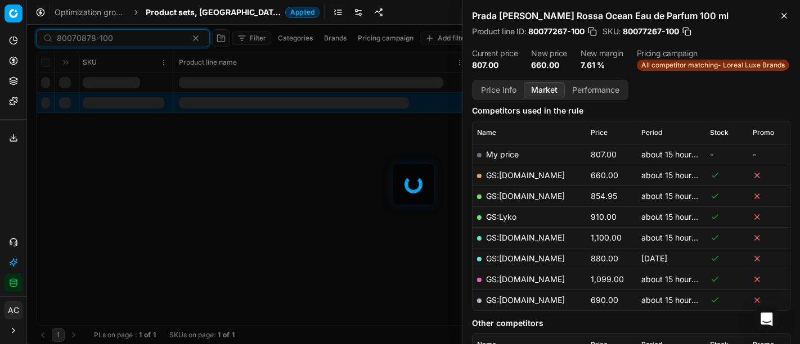
scroll to position [140, 0]
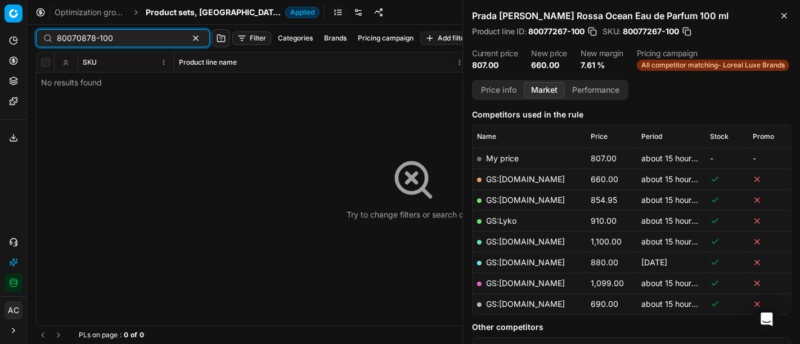
type input "80070878-100"
click at [162, 16] on span "Product sets, DK" at bounding box center [213, 12] width 135 height 11
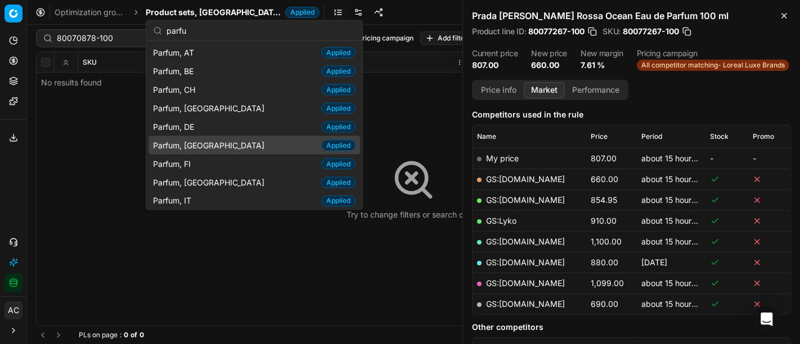
type input "parfu"
click at [204, 141] on div "Parfum, DK Applied" at bounding box center [255, 145] width 212 height 19
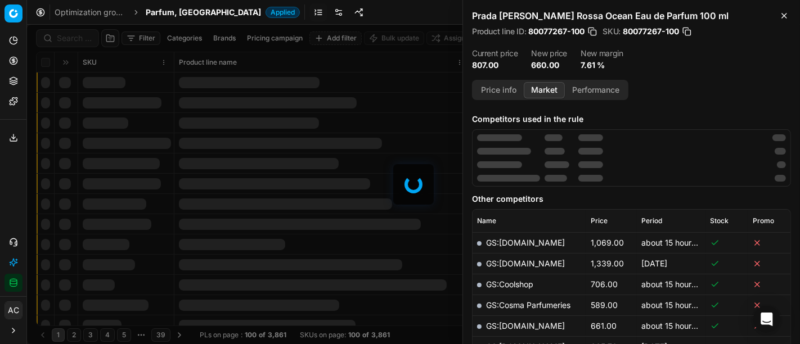
click at [77, 40] on div at bounding box center [413, 185] width 773 height 320
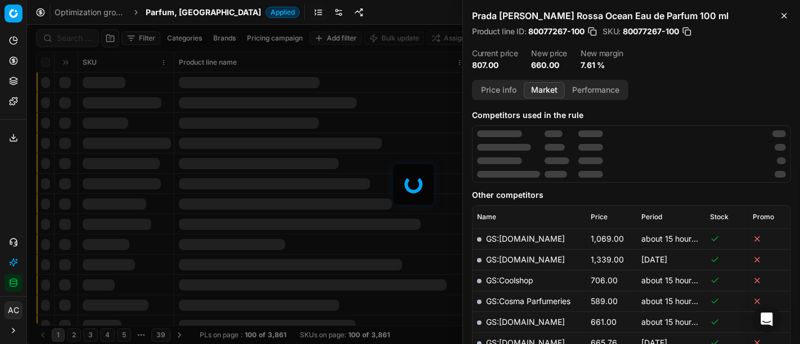
scroll to position [140, 0]
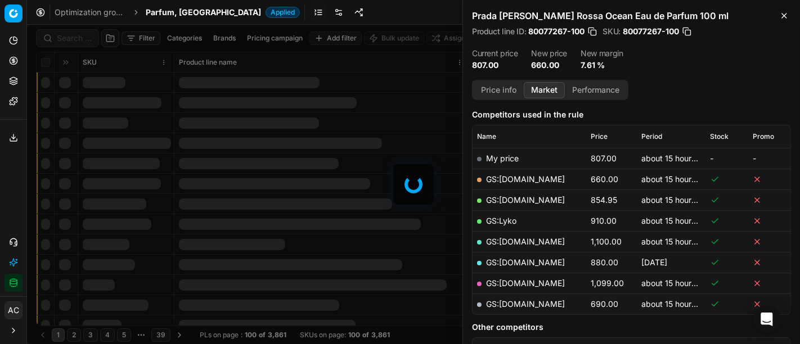
click at [77, 40] on div at bounding box center [413, 185] width 773 height 320
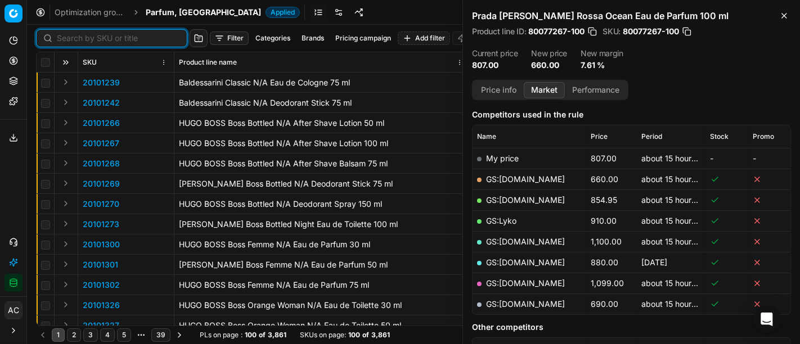
click at [77, 40] on input at bounding box center [118, 38] width 123 height 11
paste input "80070878-100"
click at [77, 40] on input at bounding box center [118, 38] width 123 height 11
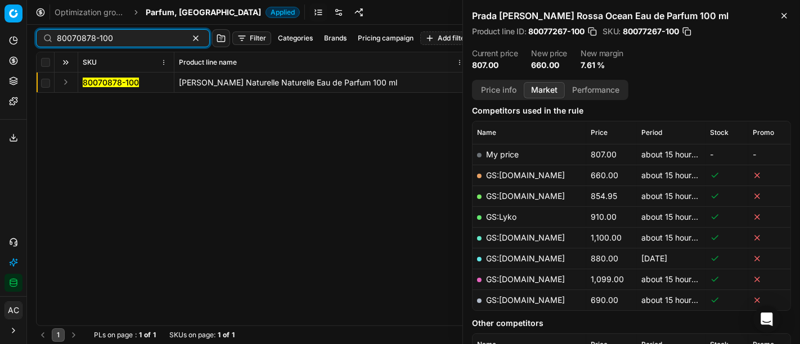
scroll to position [140, 0]
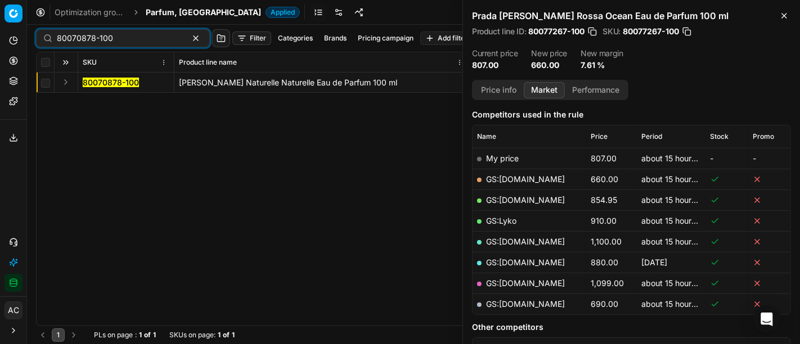
click at [60, 81] on button "Expand" at bounding box center [66, 82] width 14 height 14
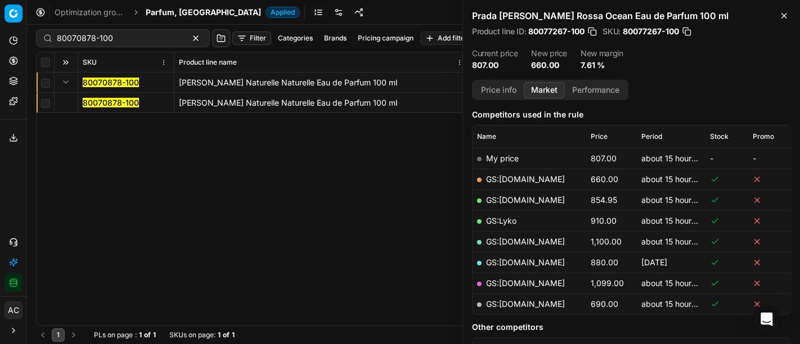
click at [93, 104] on mark "80070878-100" at bounding box center [111, 103] width 56 height 10
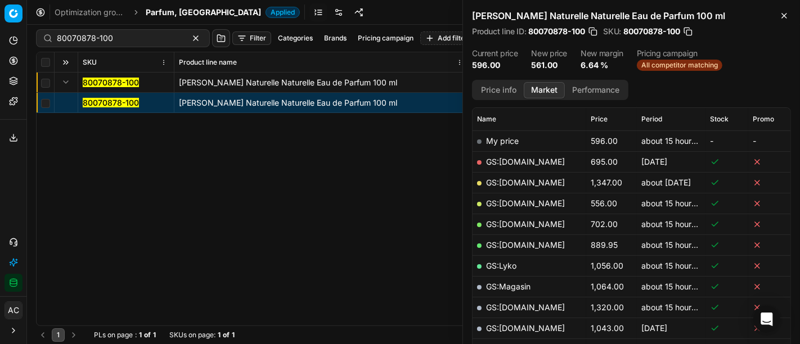
scroll to position [147, 0]
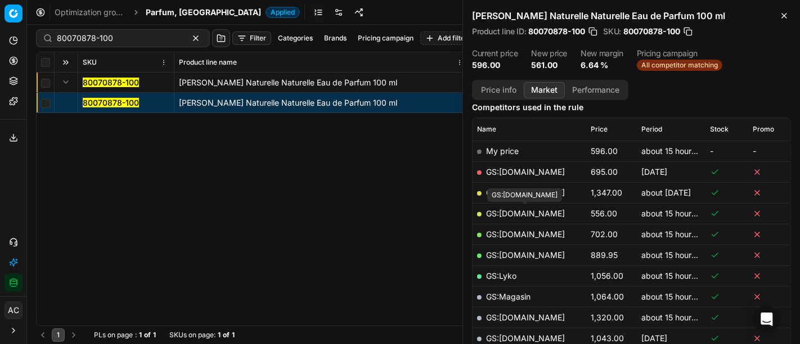
click at [559, 210] on link "GS:ComputerSalg.dk" at bounding box center [525, 214] width 79 height 10
click at [96, 41] on input "80070878-100" at bounding box center [118, 38] width 123 height 11
paste input "25003-5"
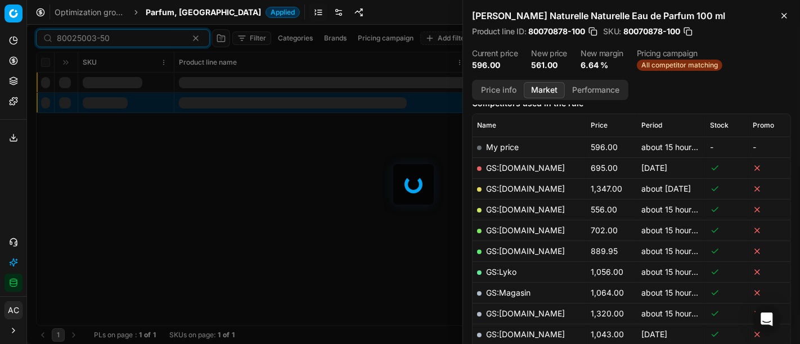
scroll to position [147, 0]
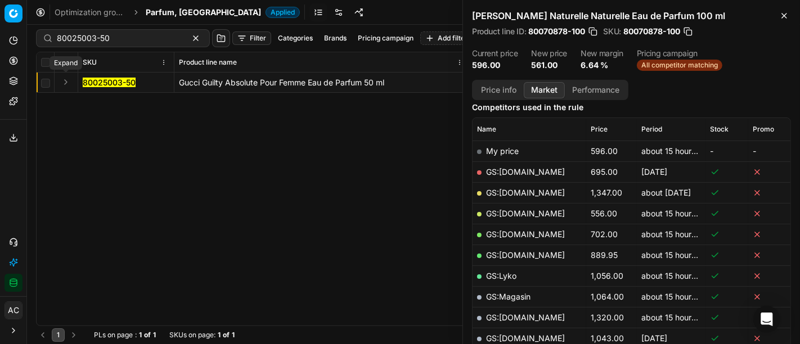
click at [65, 83] on button "Expand" at bounding box center [66, 82] width 14 height 14
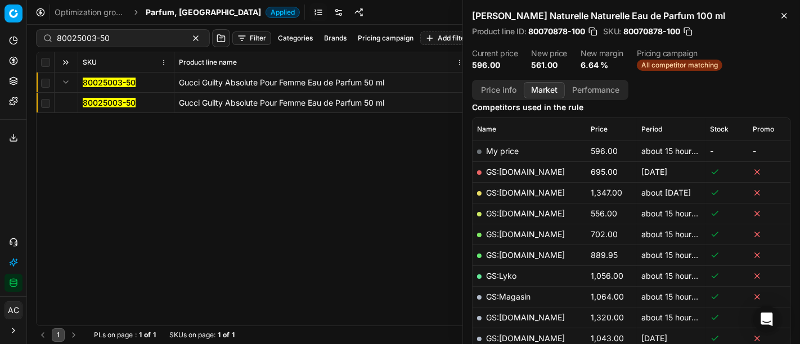
click at [110, 105] on mark "80025003-50" at bounding box center [109, 103] width 53 height 10
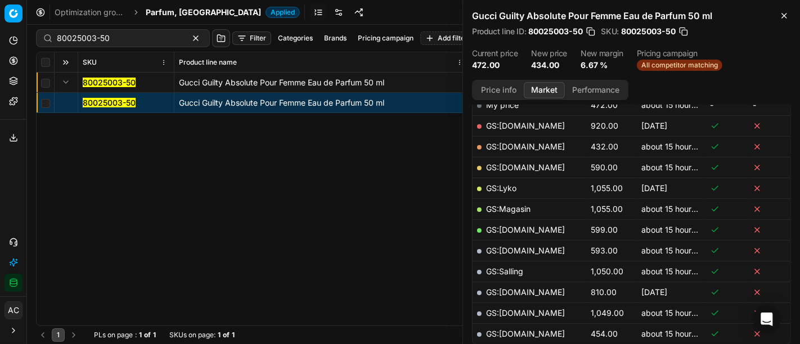
scroll to position [193, 0]
click at [547, 147] on link "GS:ComputerSalg.dk" at bounding box center [525, 147] width 79 height 10
click at [113, 38] on input "80025003-50" at bounding box center [118, 38] width 123 height 11
paste input "08354-10"
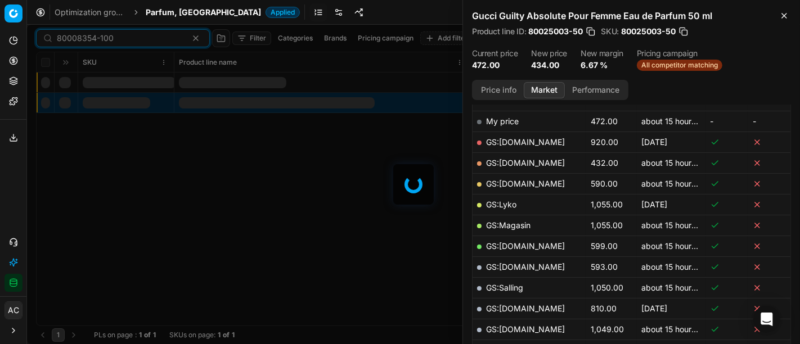
scroll to position [193, 0]
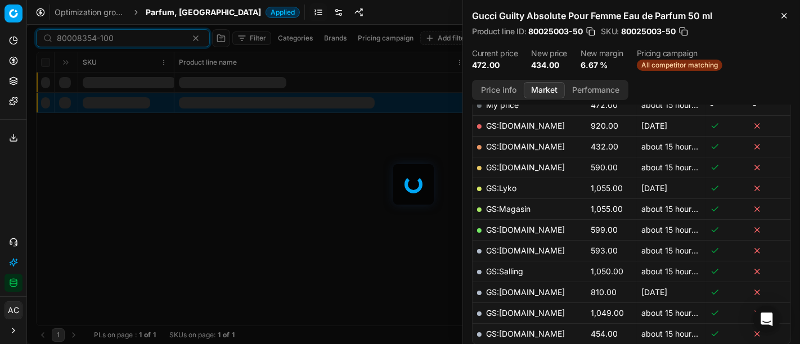
type input "80008354-100"
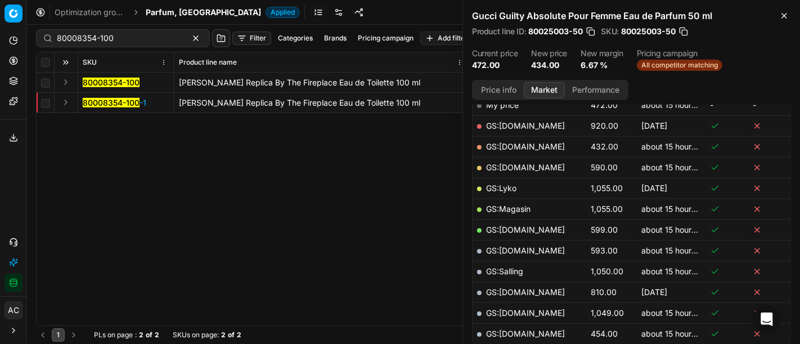
click at [66, 82] on button "Expand" at bounding box center [66, 82] width 14 height 14
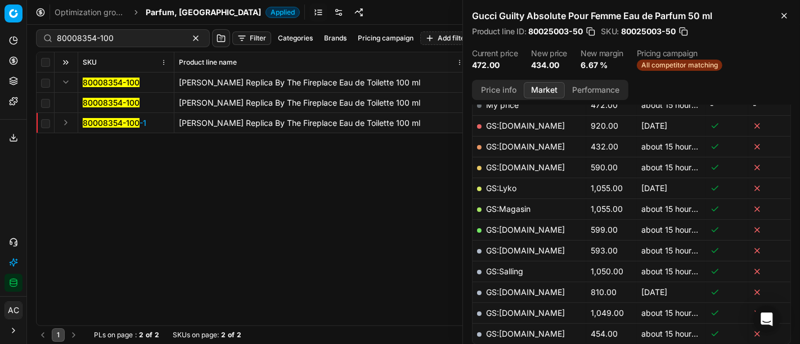
click at [109, 100] on mark "80008354-100" at bounding box center [111, 103] width 57 height 10
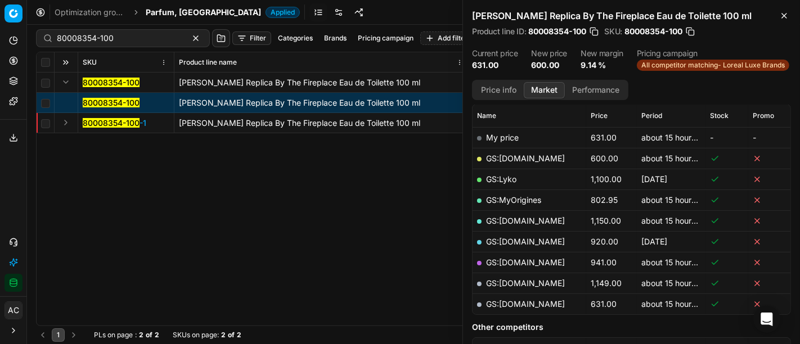
scroll to position [160, 0]
click at [514, 150] on td "GS:ComputerSalg.dk" at bounding box center [530, 159] width 114 height 21
click at [515, 155] on link "GS:ComputerSalg.dk" at bounding box center [525, 159] width 79 height 10
click at [159, 15] on span "Parfum, DK" at bounding box center [203, 12] width 115 height 11
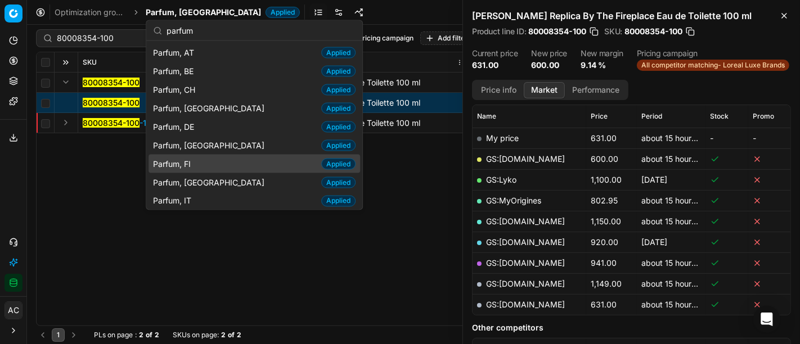
type input "parfum"
click at [225, 164] on div "Parfum, FI Applied" at bounding box center [255, 164] width 212 height 19
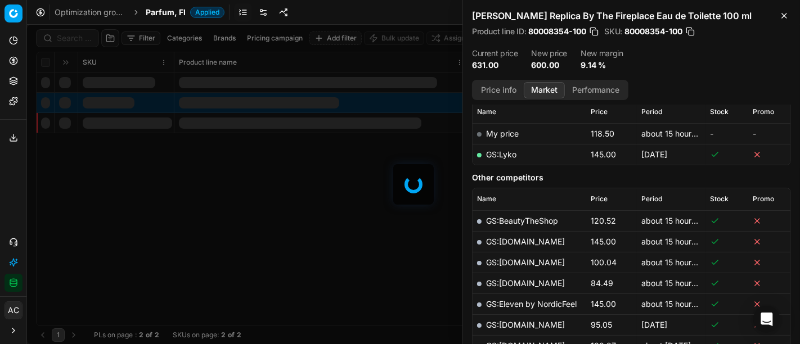
scroll to position [160, 0]
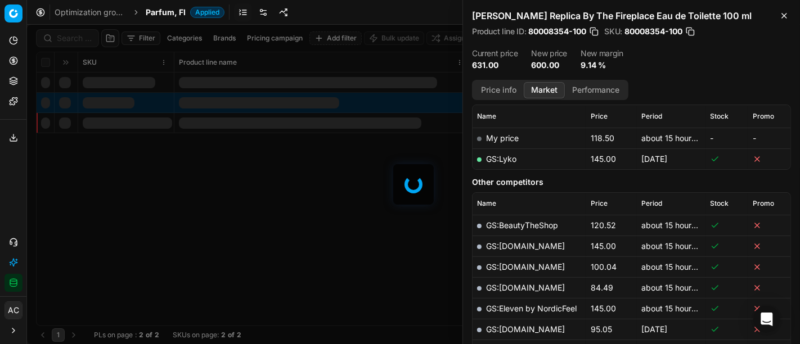
click at [74, 36] on div at bounding box center [413, 185] width 773 height 320
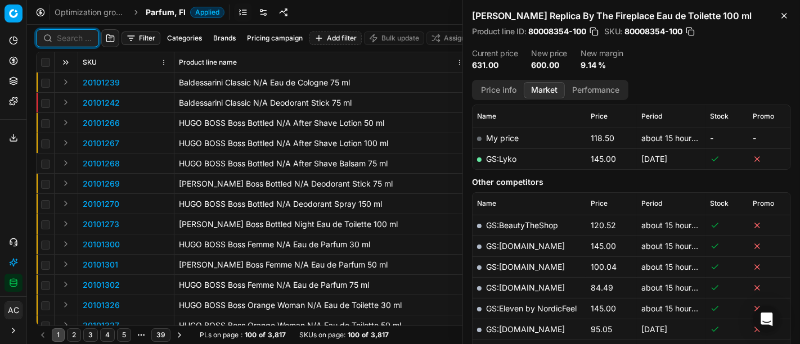
click at [74, 36] on input at bounding box center [74, 38] width 35 height 11
paste input "80050265-100"
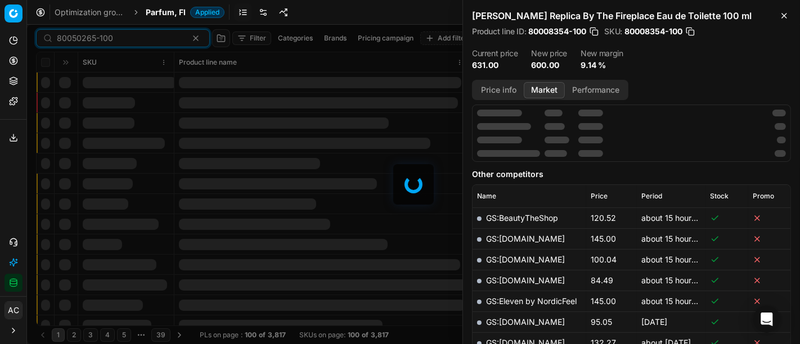
scroll to position [160, 0]
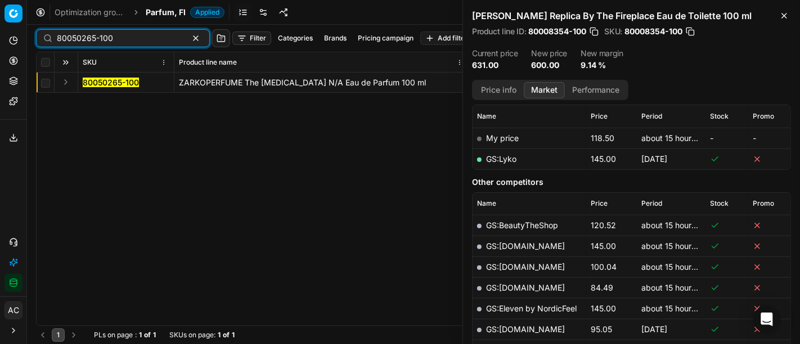
type input "80050265-100"
click at [68, 79] on button "Expand" at bounding box center [66, 82] width 14 height 14
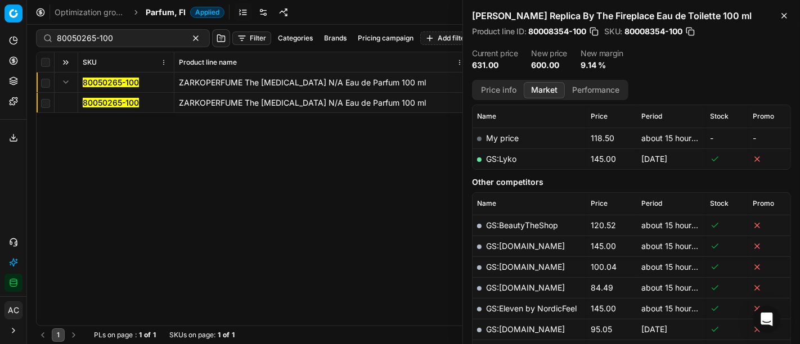
click at [92, 100] on mark "80050265-100" at bounding box center [111, 103] width 56 height 10
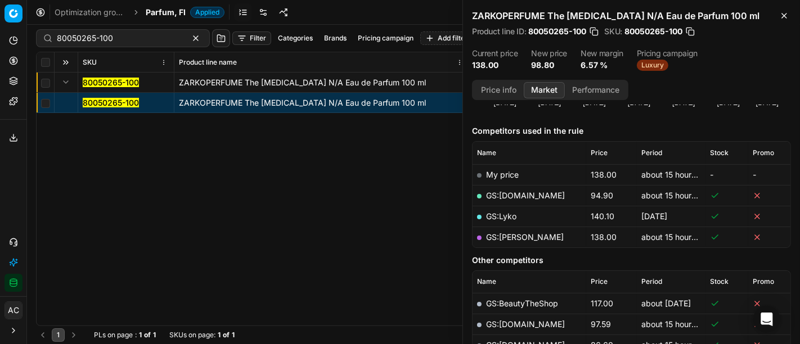
scroll to position [122, 0]
click at [526, 193] on link "GS:Luxplus.fi" at bounding box center [525, 197] width 79 height 10
click at [165, 7] on span "Parfum, FI" at bounding box center [166, 12] width 40 height 11
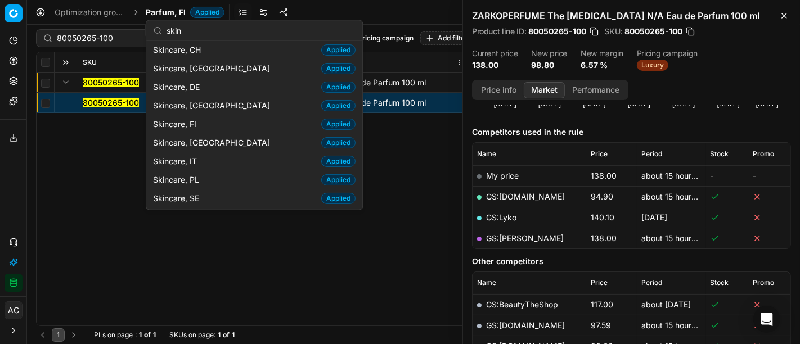
scroll to position [57, 0]
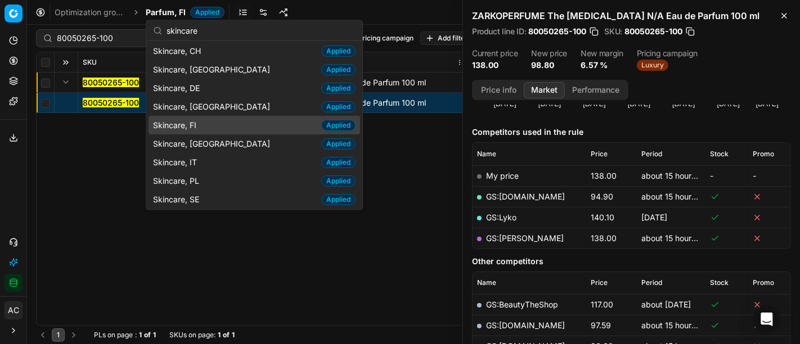
type input "skincare"
click at [204, 125] on div "Skincare, FI Applied" at bounding box center [255, 125] width 212 height 19
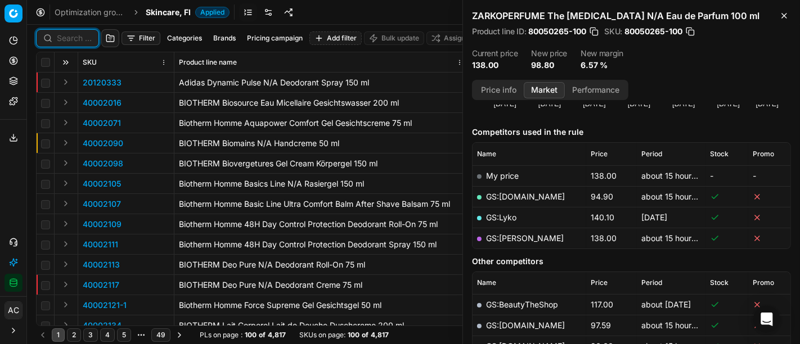
click at [79, 34] on input at bounding box center [74, 38] width 35 height 11
paste input "90007608-0011687"
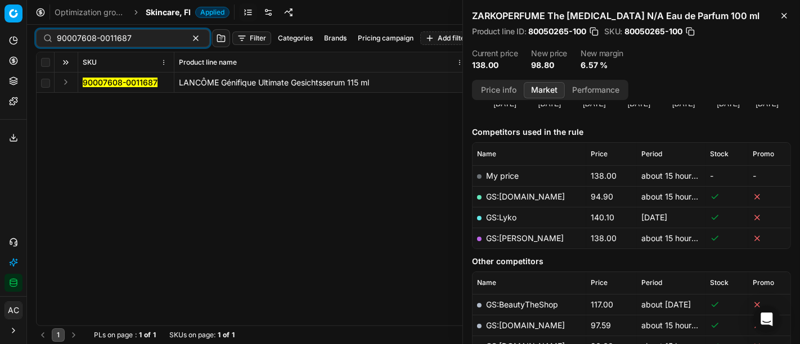
click at [66, 80] on button "Expand" at bounding box center [66, 82] width 14 height 14
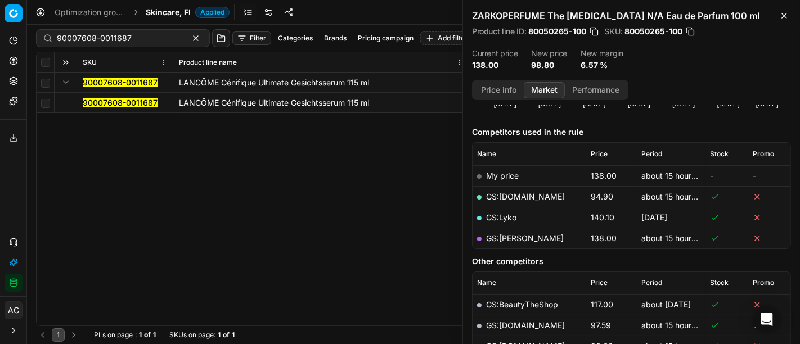
click at [110, 101] on mark "90007608-0011687" at bounding box center [120, 103] width 75 height 10
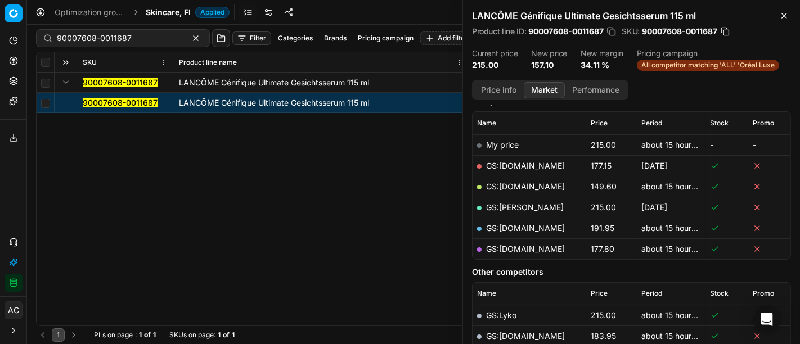
scroll to position [153, 0]
click at [521, 188] on link "GS:Notino.fi" at bounding box center [525, 187] width 79 height 10
click at [326, 230] on div "90007608-0011687 LANCÔME Génifique Ultimate Gesichtsserum 115 ml 90007608-00116…" at bounding box center [414, 199] width 754 height 253
click at [543, 248] on link "GS:parfumdreams.FI" at bounding box center [525, 250] width 79 height 10
click at [383, 244] on div "90007608-0011687 LANCÔME Génifique Ultimate Gesichtsserum 115 ml 90007608-00116…" at bounding box center [414, 199] width 754 height 253
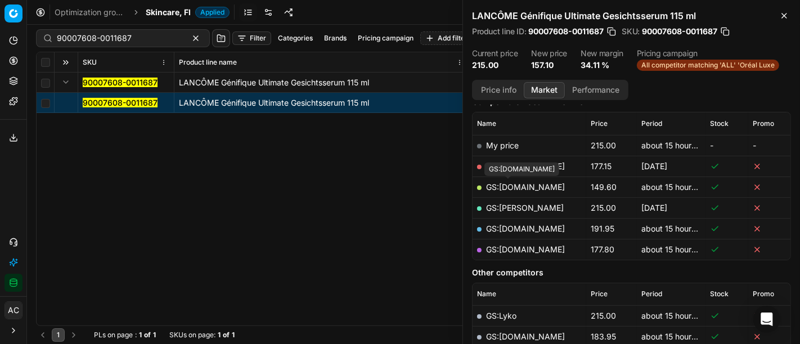
click at [519, 186] on link "GS:Notino.fi" at bounding box center [525, 187] width 79 height 10
click at [518, 166] on link "GS:Cocopanda.fi" at bounding box center [525, 167] width 79 height 10
click at [101, 41] on input "90007608-0011687" at bounding box center [118, 38] width 123 height 11
paste input "96-0011884"
type input "90007696-0011884"
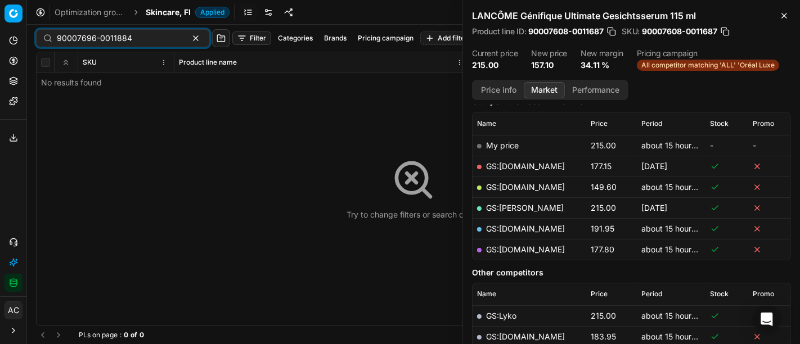
click at [156, 11] on span "Skincare, FI" at bounding box center [168, 12] width 45 height 11
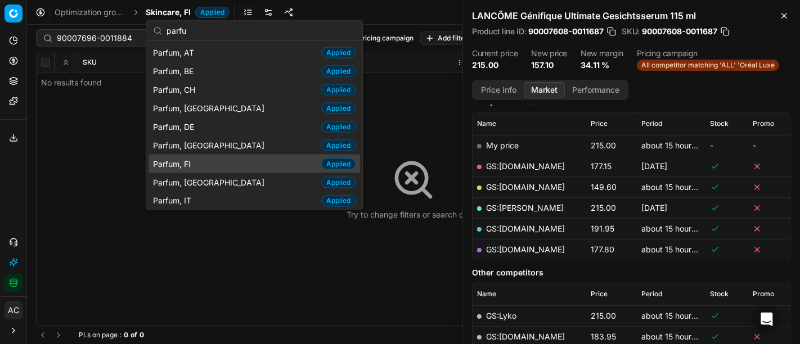
type input "parfu"
click at [218, 163] on div "Parfum, FI Applied" at bounding box center [255, 164] width 212 height 19
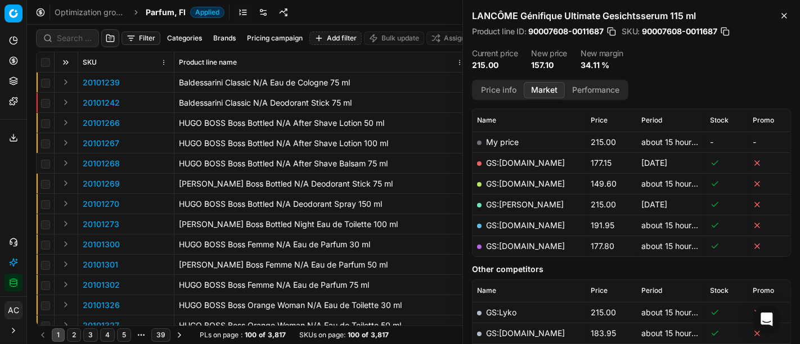
scroll to position [153, 0]
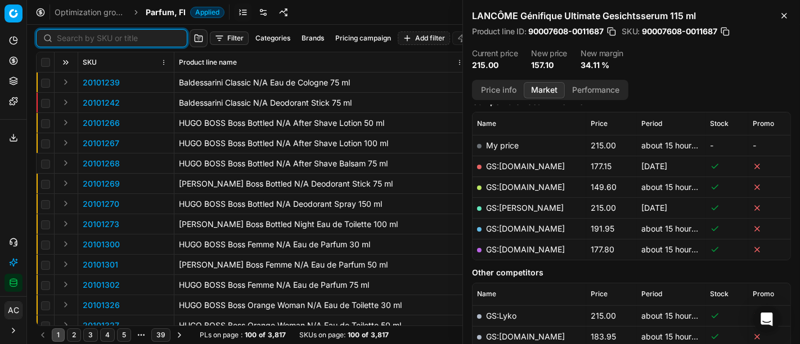
click at [85, 37] on input at bounding box center [118, 38] width 123 height 11
paste input "90007696-0011884"
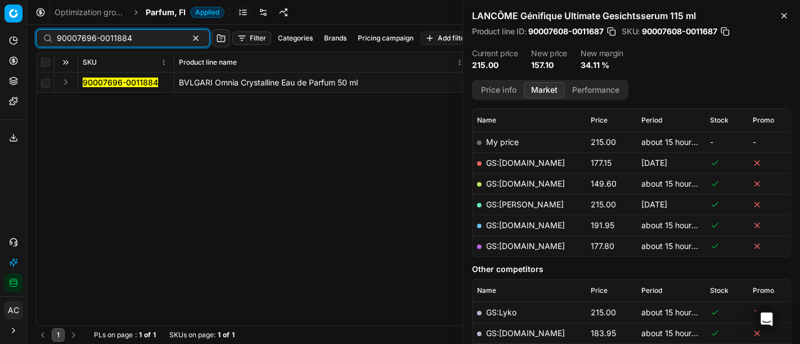
scroll to position [153, 0]
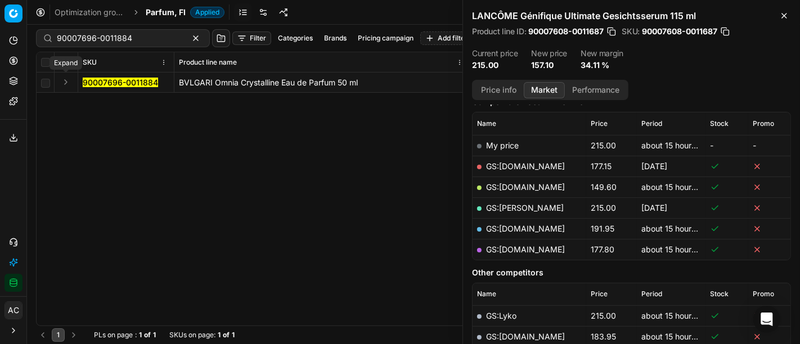
click at [67, 84] on button "Expand" at bounding box center [66, 82] width 14 height 14
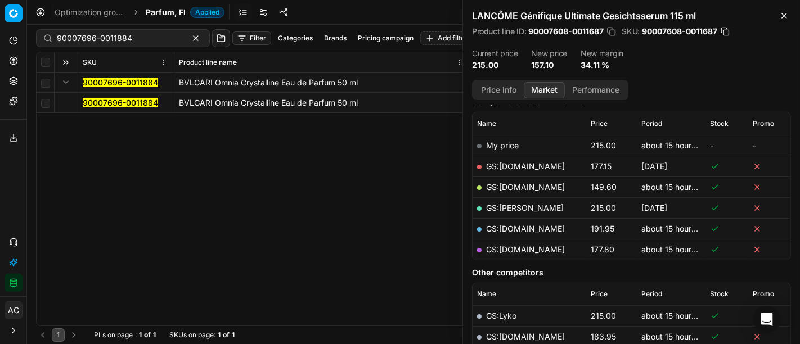
click at [89, 101] on mark "90007696-0011884" at bounding box center [120, 103] width 75 height 10
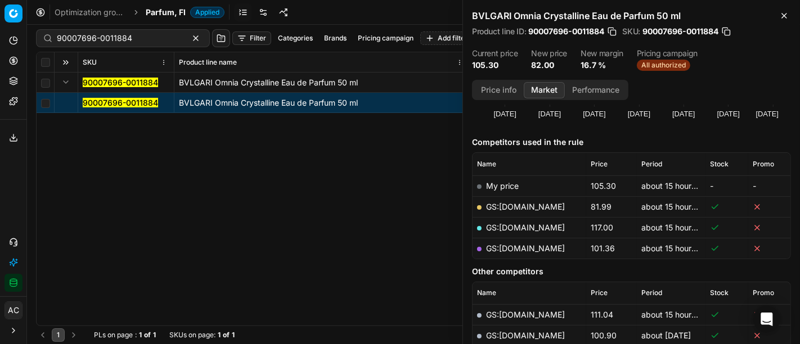
scroll to position [111, 0]
click at [525, 201] on td "GS:Deloox.fi" at bounding box center [530, 208] width 114 height 21
click at [526, 204] on link "GS:Deloox.fi" at bounding box center [525, 208] width 79 height 10
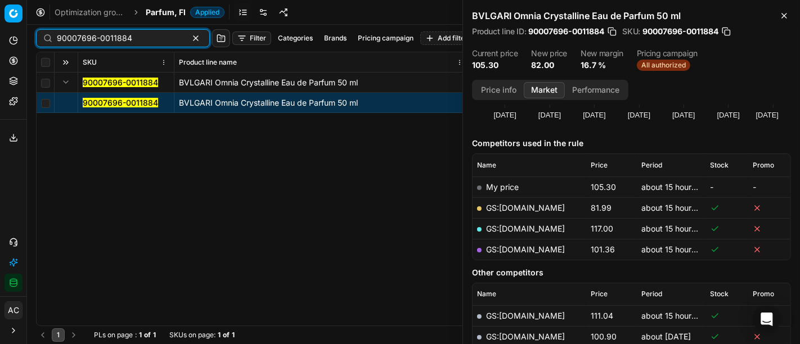
click at [120, 36] on input "90007696-0011884" at bounding box center [118, 38] width 123 height 11
paste input "5183-0007762"
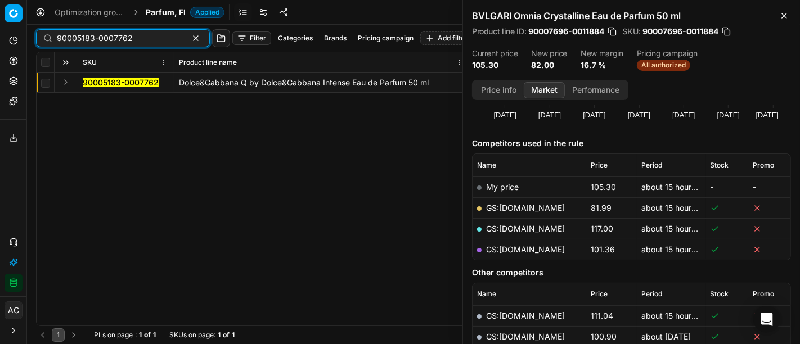
click at [125, 34] on input "90005183-0007762" at bounding box center [118, 38] width 123 height 11
click at [61, 79] on button "Expand" at bounding box center [66, 82] width 14 height 14
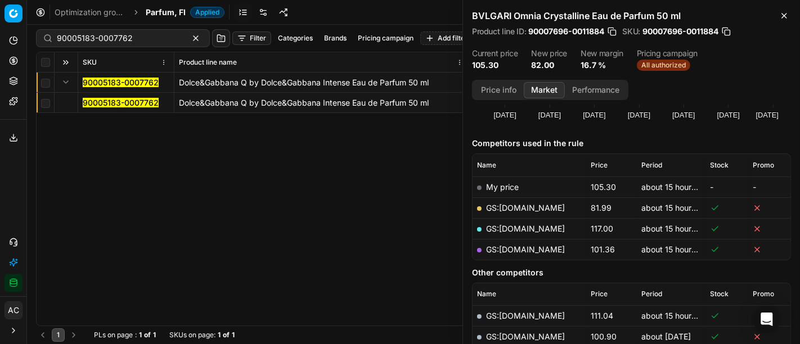
click at [120, 98] on mark "90005183-0007762" at bounding box center [121, 103] width 76 height 10
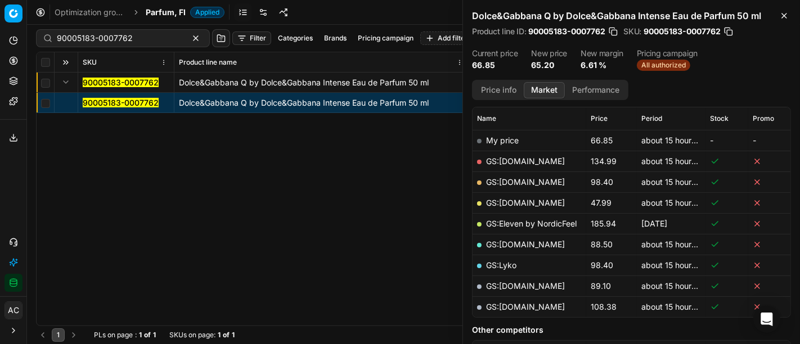
scroll to position [157, 0]
click at [526, 201] on link "GS:Deloox.fi" at bounding box center [525, 204] width 79 height 10
click at [120, 32] on div "90005183-0007762" at bounding box center [123, 38] width 174 height 18
paste input "80041833-000551"
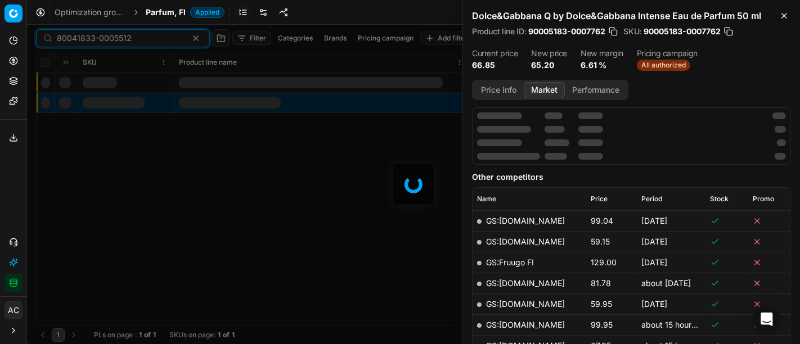
scroll to position [157, 0]
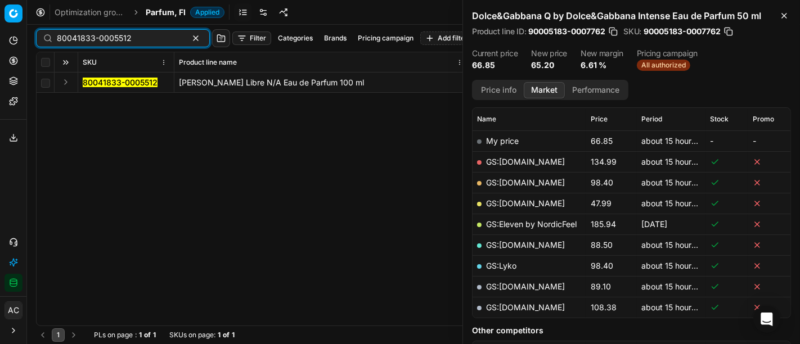
type input "80041833-0005512"
click at [64, 82] on button "Expand" at bounding box center [66, 82] width 14 height 14
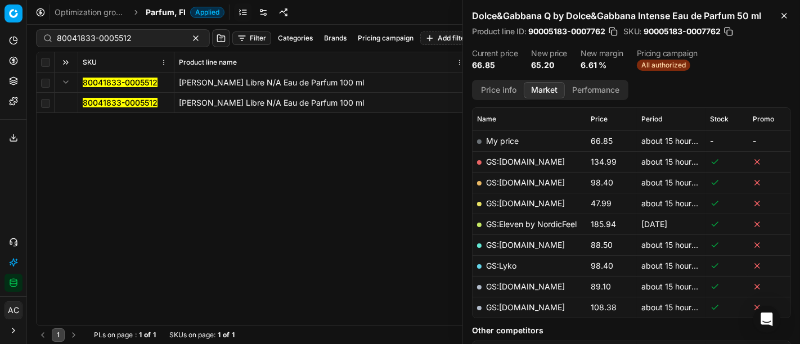
click at [93, 105] on mark "80041833-0005512" at bounding box center [120, 103] width 75 height 10
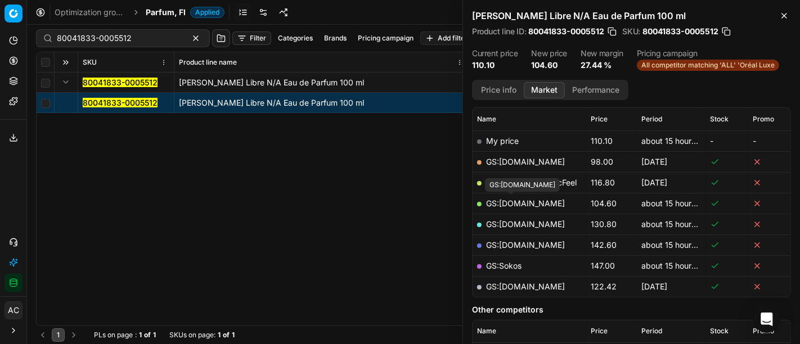
click at [522, 201] on link "GS:Luxplus.fi" at bounding box center [525, 204] width 79 height 10
click at [169, 10] on span "Parfum, FI" at bounding box center [166, 12] width 40 height 11
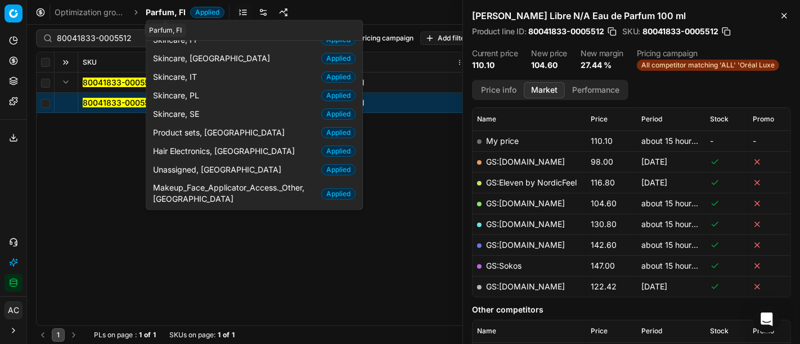
scroll to position [57, 0]
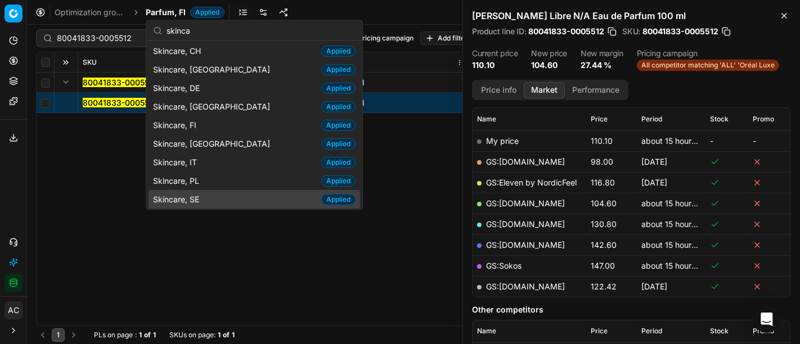
type input "skinca"
click at [217, 202] on div "Skincare, SE Applied" at bounding box center [255, 199] width 212 height 19
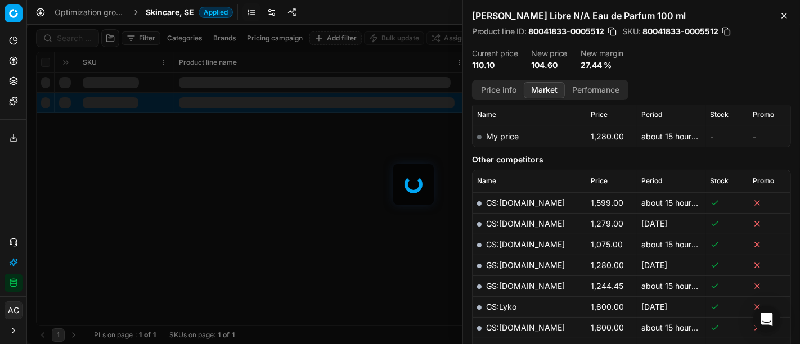
scroll to position [157, 0]
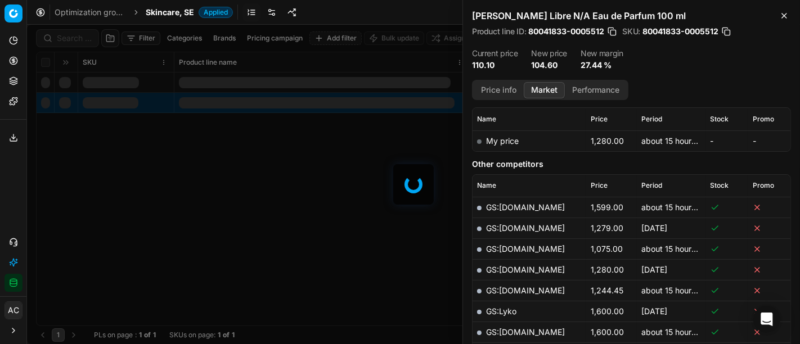
click at [68, 38] on div at bounding box center [413, 185] width 773 height 320
click at [68, 38] on div "Filter Categories Brands Pricing campaign Add filter Bulk update Assign SKU Pro…" at bounding box center [413, 185] width 773 height 320
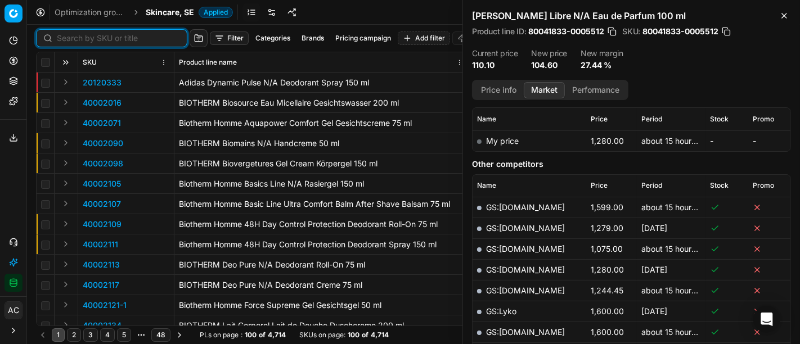
paste input "90011203-0017725"
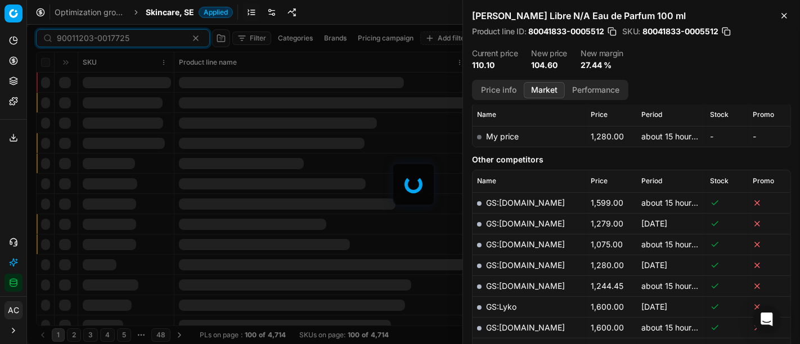
scroll to position [157, 0]
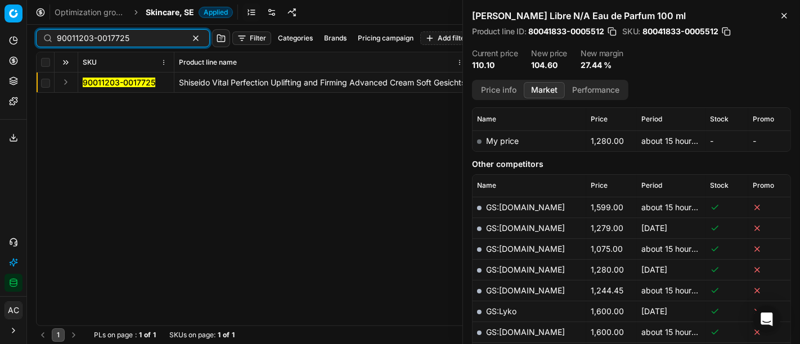
type input "90011203-0017725"
click at [64, 79] on button "Expand" at bounding box center [66, 82] width 14 height 14
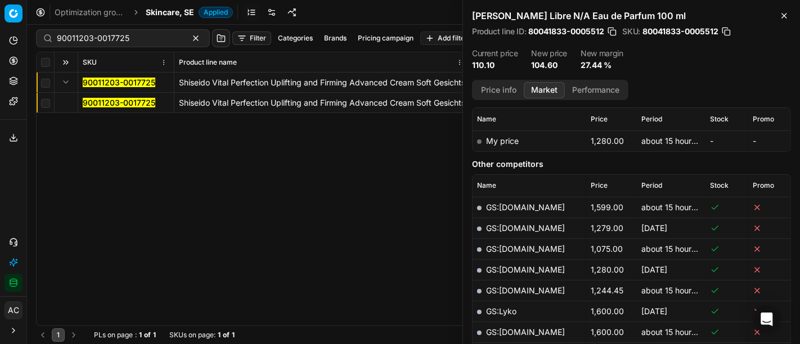
click at [97, 100] on mark "90011203-0017725" at bounding box center [119, 103] width 73 height 10
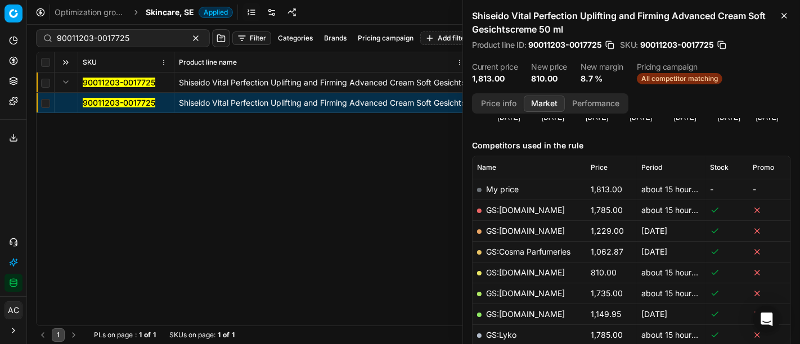
scroll to position [129, 0]
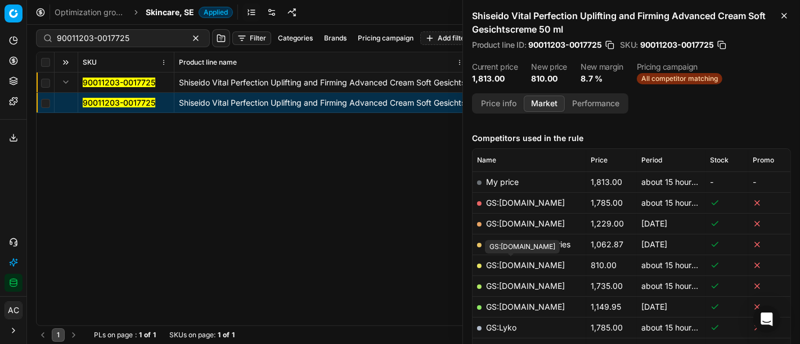
click at [528, 261] on link "GS:Deloox.se" at bounding box center [525, 266] width 79 height 10
click at [160, 11] on span "Skincare, SE" at bounding box center [170, 12] width 48 height 11
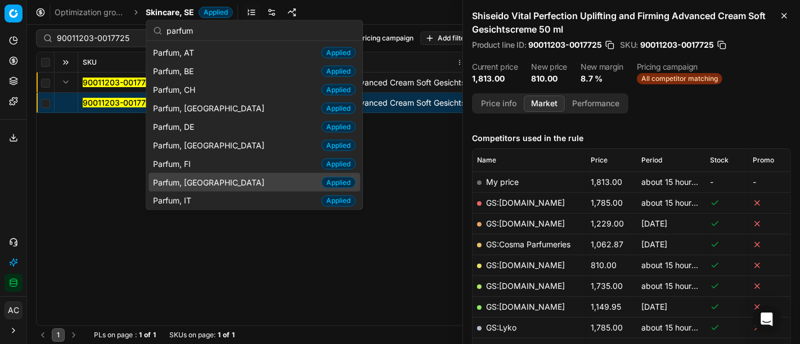
scroll to position [57, 0]
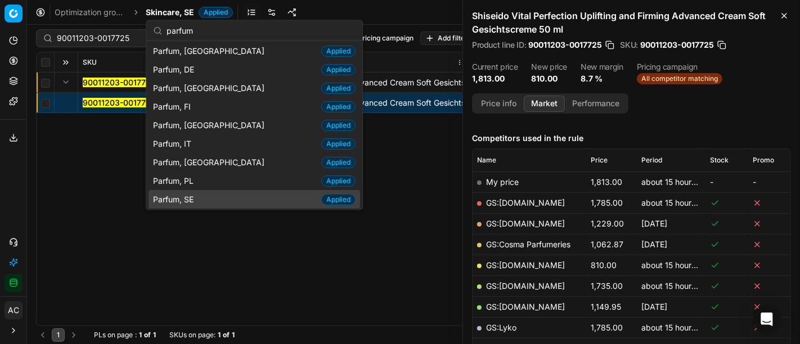
type input "parfum"
click at [223, 192] on div "Parfum, SE Applied" at bounding box center [255, 199] width 212 height 19
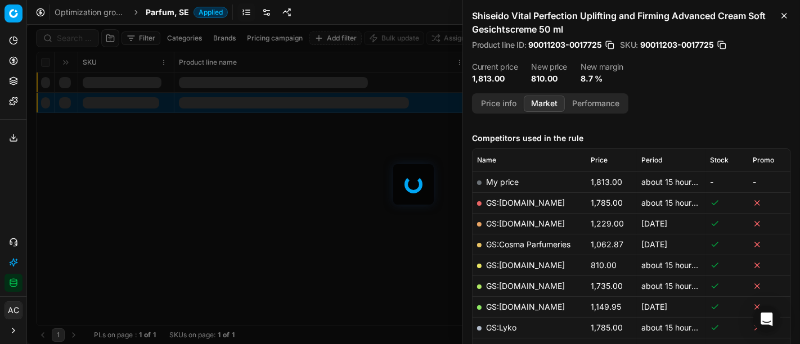
click at [74, 41] on div at bounding box center [413, 185] width 773 height 320
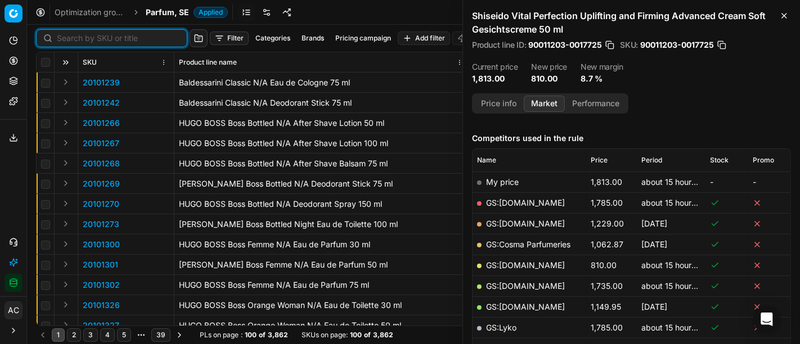
click at [74, 41] on input at bounding box center [118, 38] width 123 height 11
paste input "80066923-100"
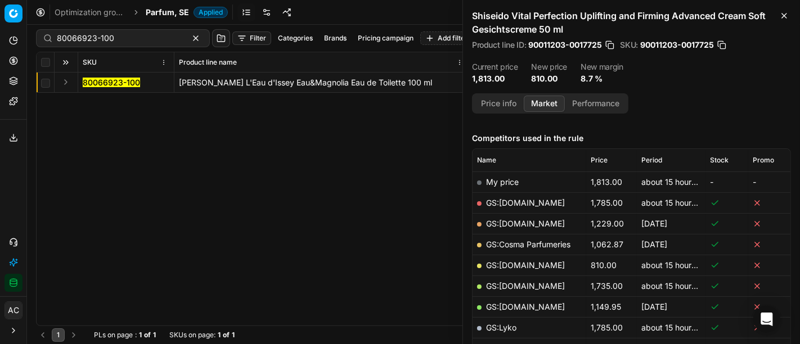
click at [69, 82] on button "Expand" at bounding box center [66, 82] width 14 height 14
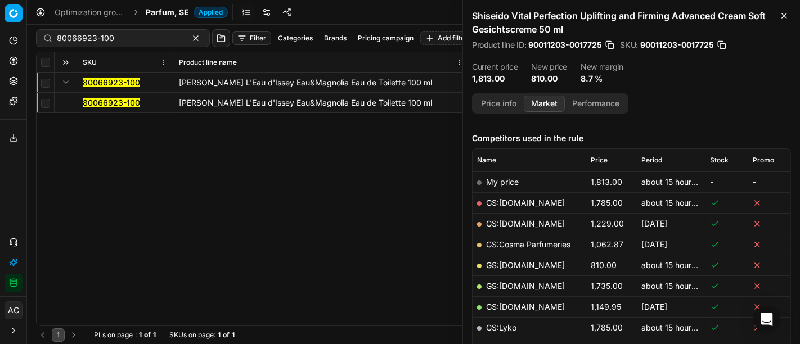
click at [90, 102] on mark "80066923-100" at bounding box center [111, 103] width 57 height 10
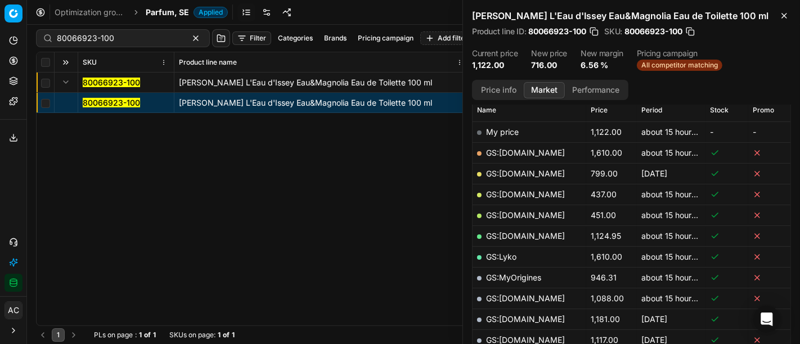
scroll to position [165, 0]
click at [500, 89] on button "Price info" at bounding box center [499, 90] width 50 height 16
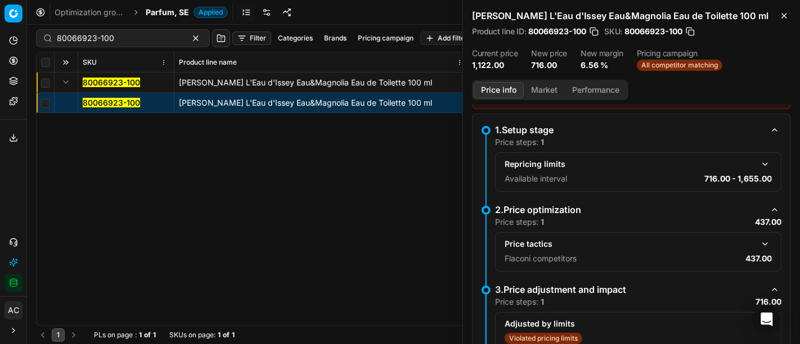
click at [759, 244] on button "button" at bounding box center [766, 244] width 14 height 14
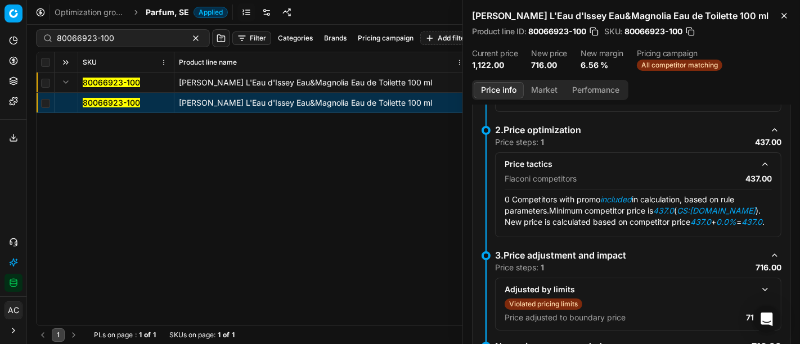
scroll to position [0, 0]
click at [540, 89] on button "Market" at bounding box center [544, 90] width 41 height 16
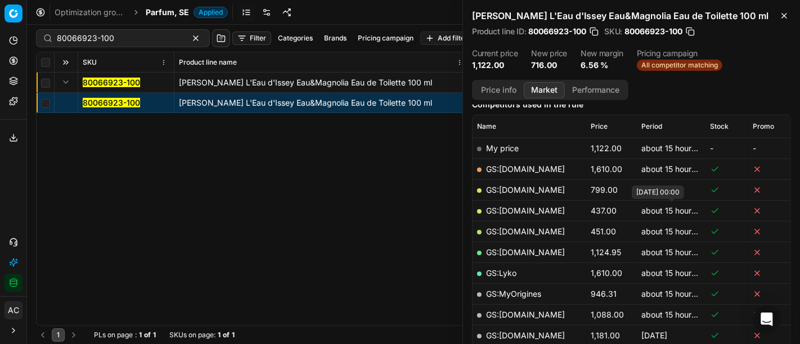
scroll to position [151, 0]
click at [552, 207] on link "GS:ComputerSalg.se" at bounding box center [525, 210] width 79 height 10
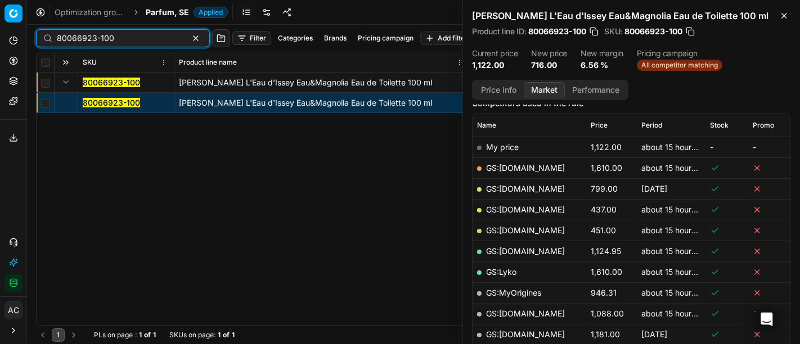
click at [116, 41] on input "80066923-100" at bounding box center [118, 38] width 123 height 11
paste input "20102615"
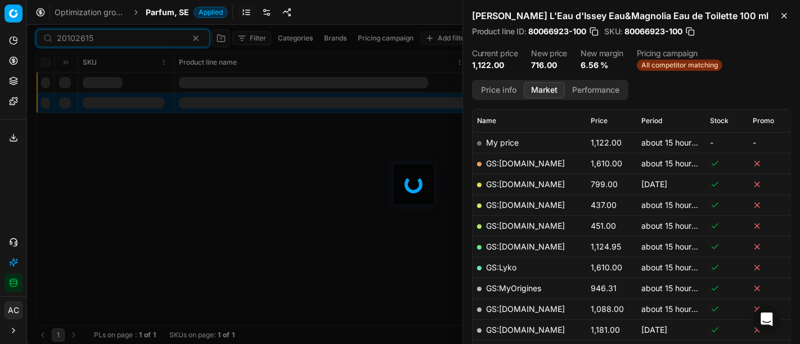
scroll to position [151, 0]
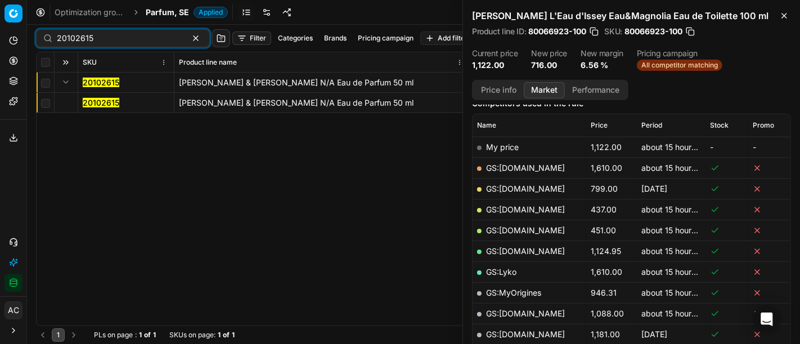
click at [62, 82] on button "Expand" at bounding box center [66, 82] width 14 height 14
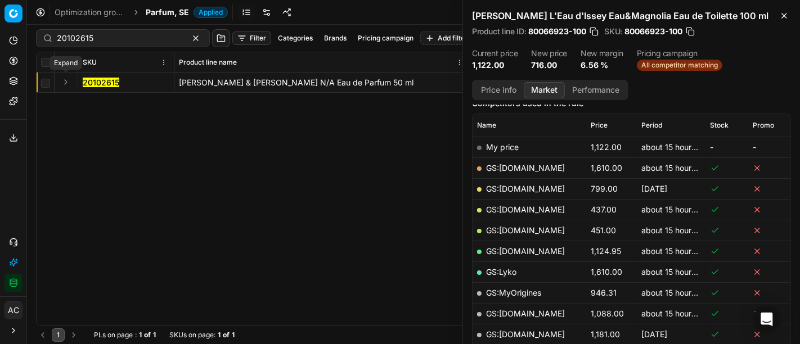
click at [62, 82] on button "Expand" at bounding box center [66, 82] width 14 height 14
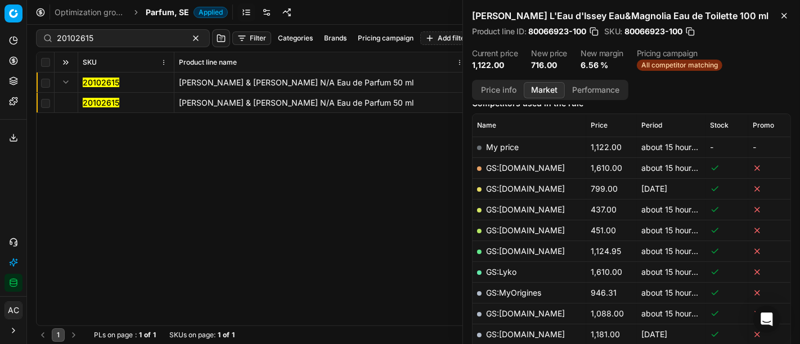
click at [91, 102] on mark "20102615" at bounding box center [101, 103] width 37 height 10
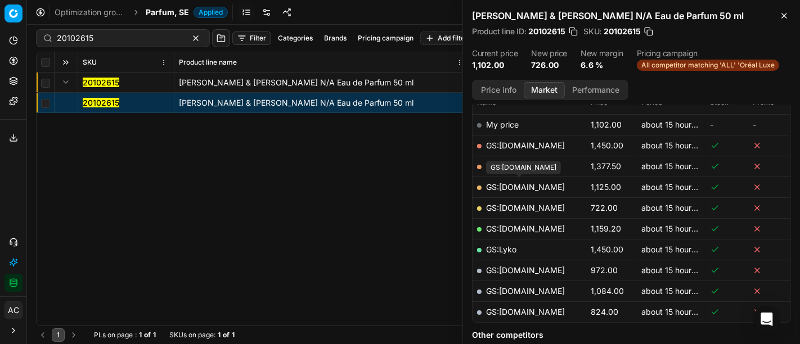
scroll to position [176, 0]
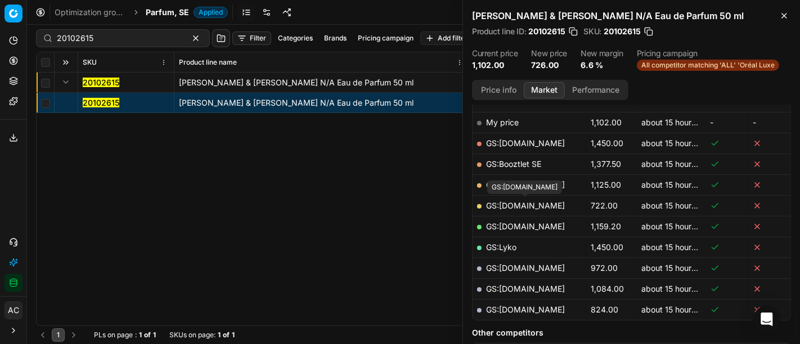
click at [528, 203] on link "GS:ComputerSalg.se" at bounding box center [525, 206] width 79 height 10
click at [106, 39] on input "20102615" at bounding box center [118, 38] width 123 height 11
paste input "80010177-50"
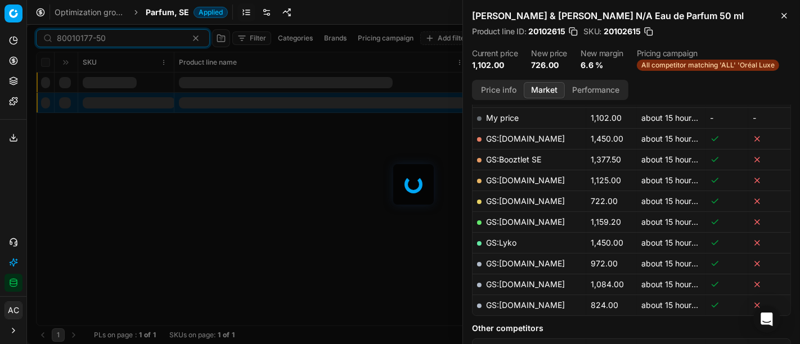
scroll to position [176, 0]
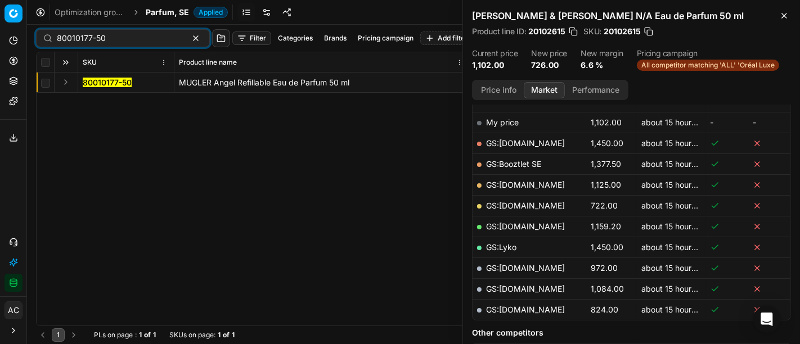
click at [66, 86] on button "Expand" at bounding box center [66, 82] width 14 height 14
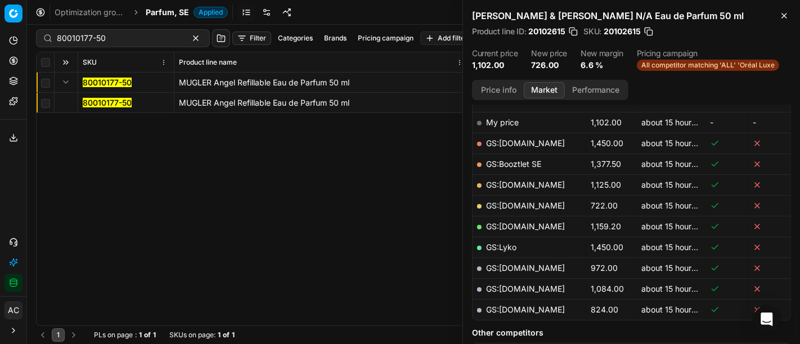
click at [102, 103] on mark "80010177-50" at bounding box center [107, 103] width 49 height 10
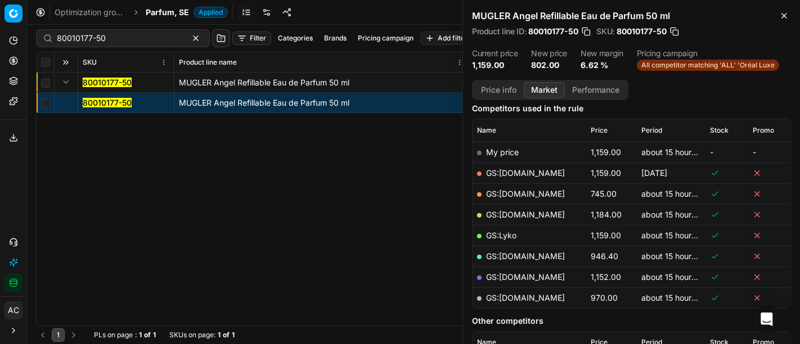
scroll to position [145, 0]
click at [545, 194] on link "GS:ComputerSalg.se" at bounding box center [525, 195] width 79 height 10
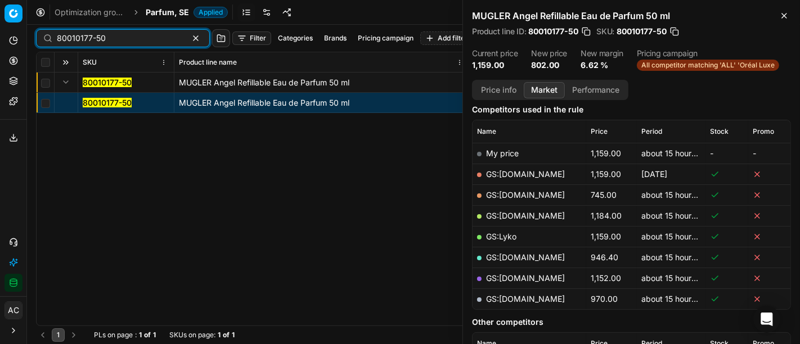
click at [124, 38] on input "80010177-50" at bounding box center [118, 38] width 123 height 11
paste input "90007260-0011011"
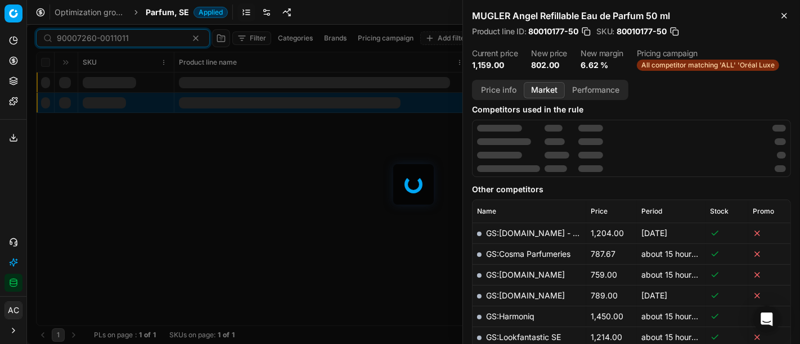
scroll to position [145, 0]
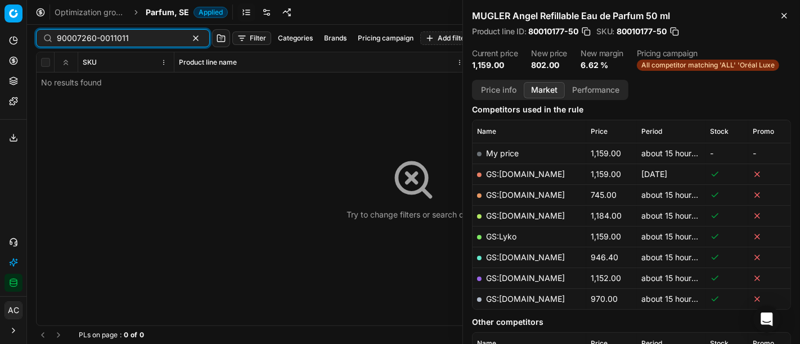
click at [135, 44] on div "90007260-0011011" at bounding box center [123, 38] width 174 height 18
paste input "80002423-50"
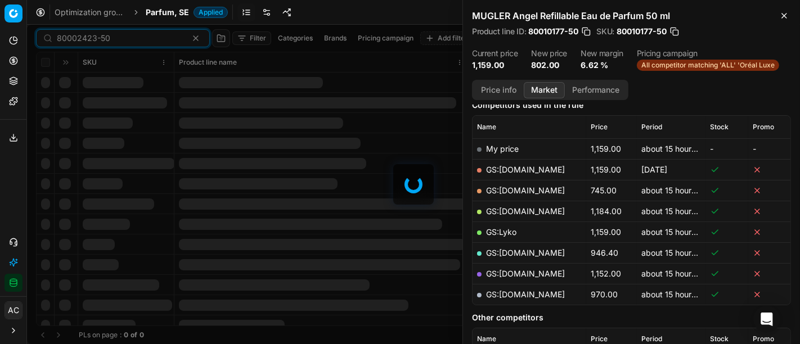
scroll to position [145, 0]
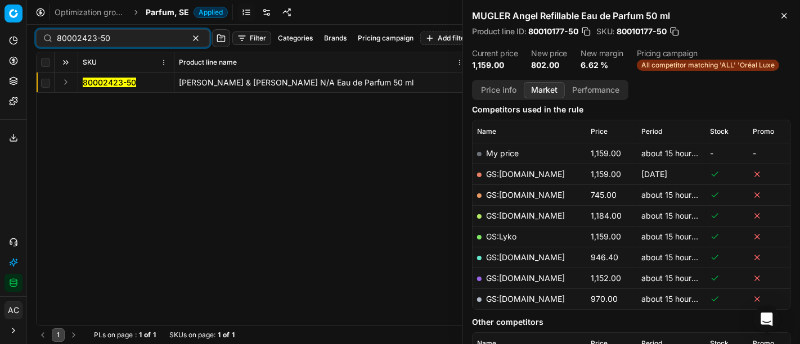
click at [69, 83] on button "Expand" at bounding box center [66, 82] width 14 height 14
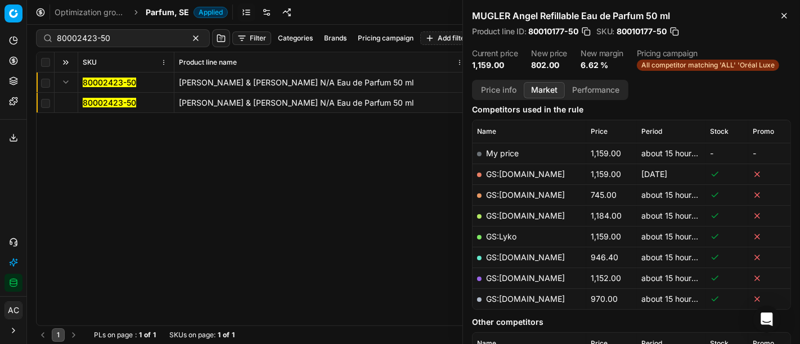
click at [96, 98] on mark "80002423-50" at bounding box center [109, 103] width 53 height 10
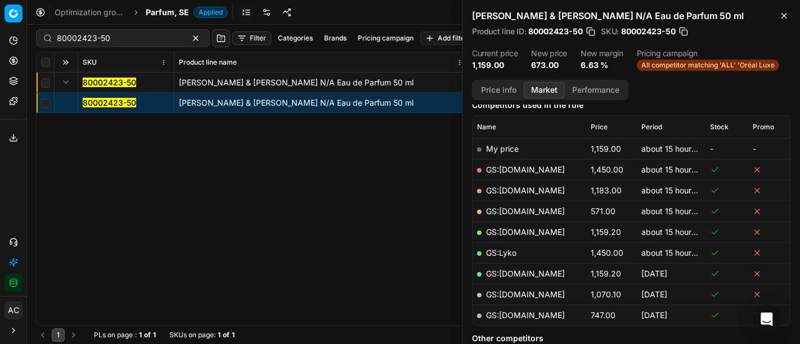
scroll to position [150, 0]
click at [534, 208] on link "GS:ComputerSalg.se" at bounding box center [525, 211] width 79 height 10
click at [132, 38] on input "80002423-50" at bounding box center [118, 38] width 123 height 11
paste input "48979-9"
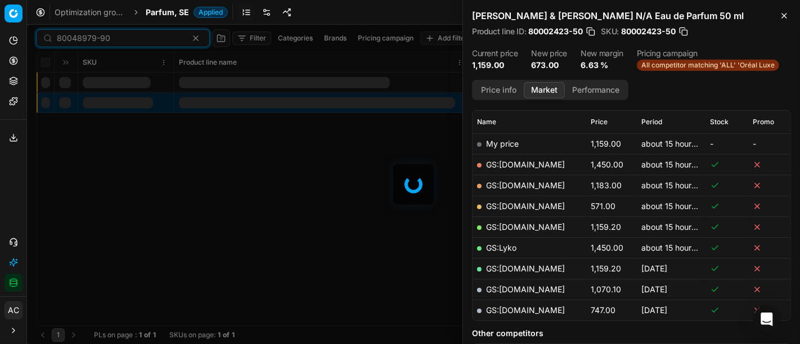
scroll to position [150, 0]
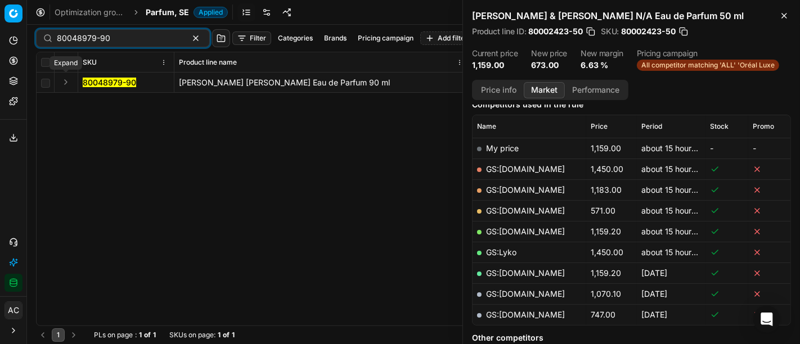
click at [66, 79] on button "Expand" at bounding box center [66, 82] width 14 height 14
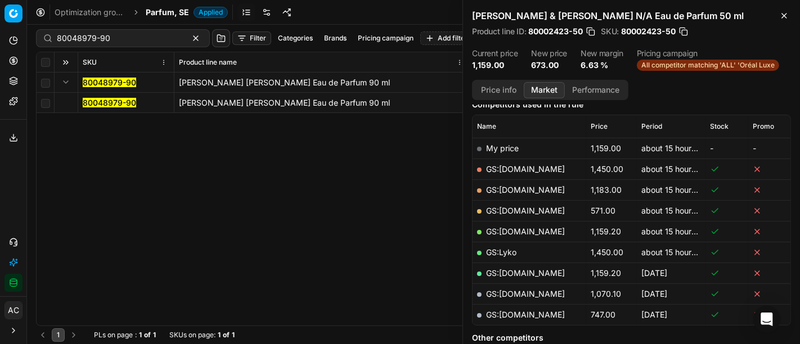
click at [104, 103] on mark "80048979-90" at bounding box center [109, 103] width 53 height 10
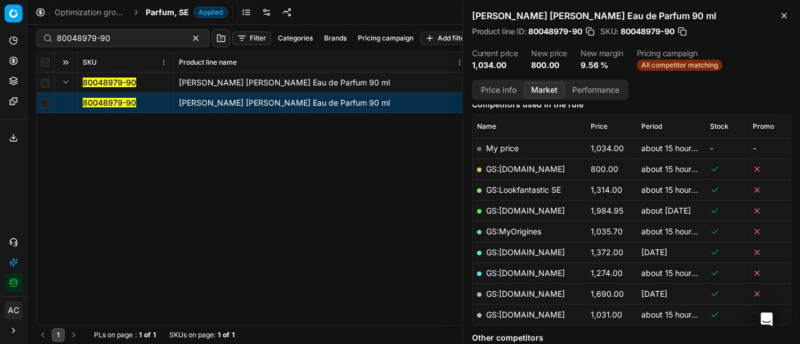
click at [522, 165] on link "GS:Deloox.se" at bounding box center [525, 169] width 79 height 10
click at [96, 38] on input "80048979-90" at bounding box center [118, 38] width 123 height 11
paste input "52318-10"
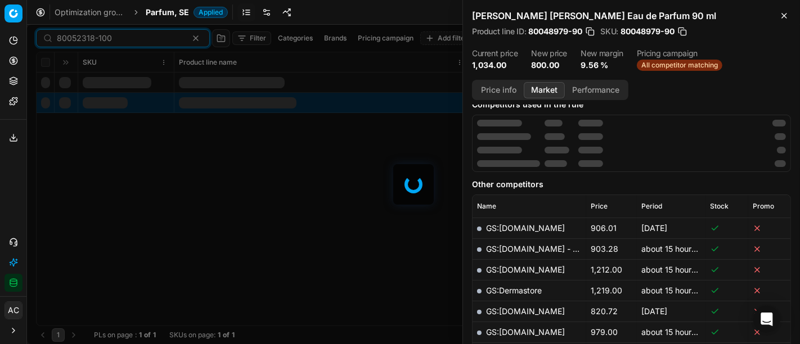
scroll to position [150, 0]
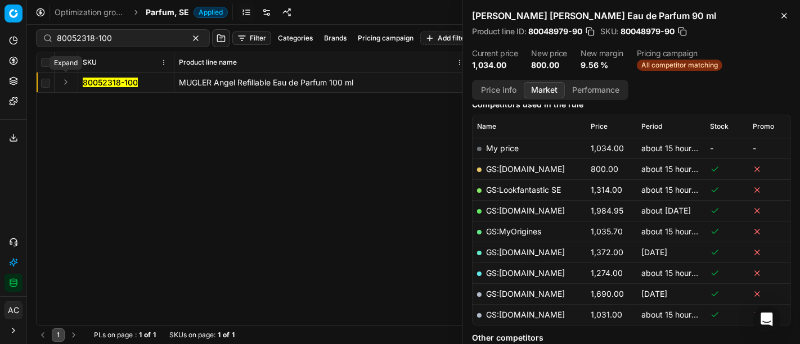
click at [69, 82] on button "Expand" at bounding box center [66, 82] width 14 height 14
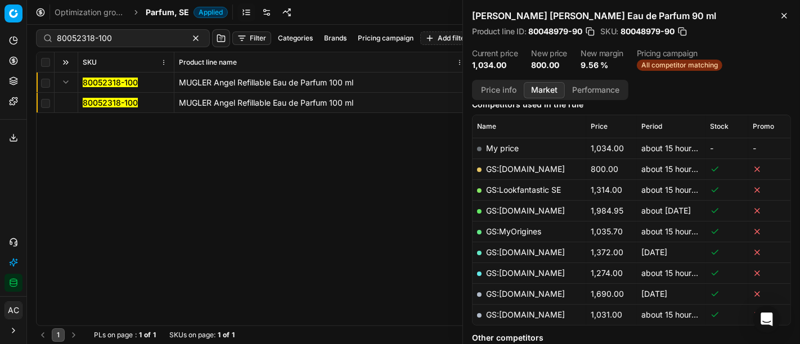
click at [115, 102] on mark "80052318-100" at bounding box center [110, 103] width 55 height 10
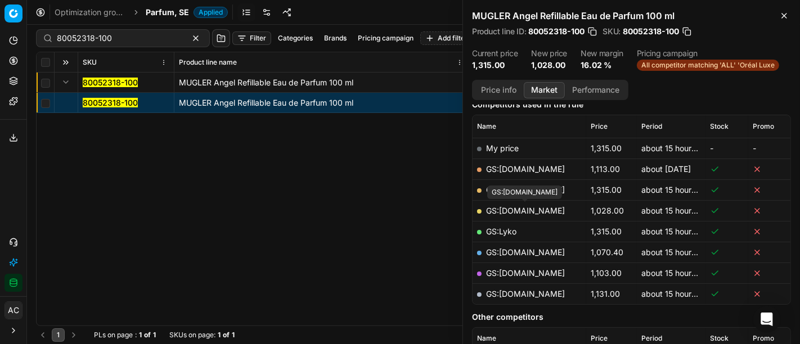
click at [532, 207] on link "GS:ComputerSalg.se" at bounding box center [525, 211] width 79 height 10
click at [98, 35] on input "80052318-100" at bounding box center [118, 38] width 123 height 11
paste input "60854-6"
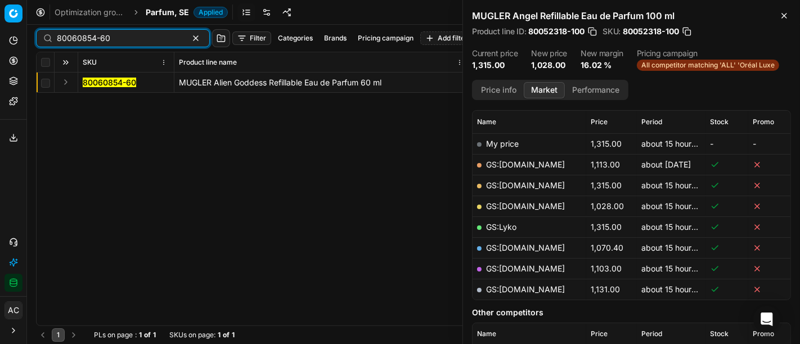
scroll to position [150, 0]
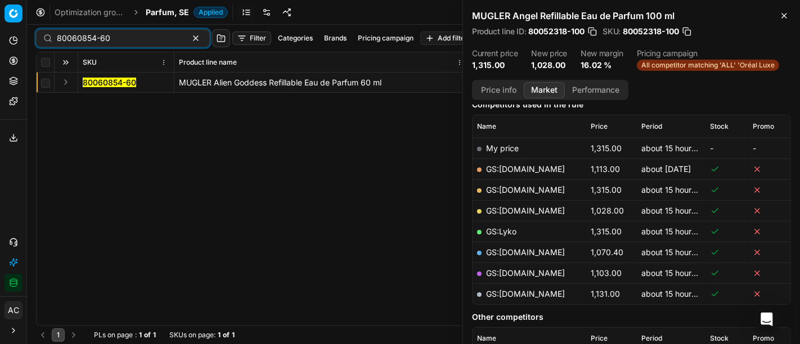
click at [66, 77] on button "Expand" at bounding box center [66, 82] width 14 height 14
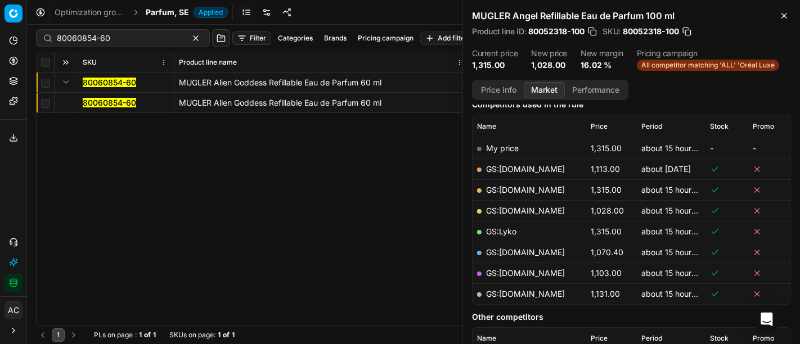
click at [96, 102] on mark "80060854-60" at bounding box center [109, 103] width 53 height 10
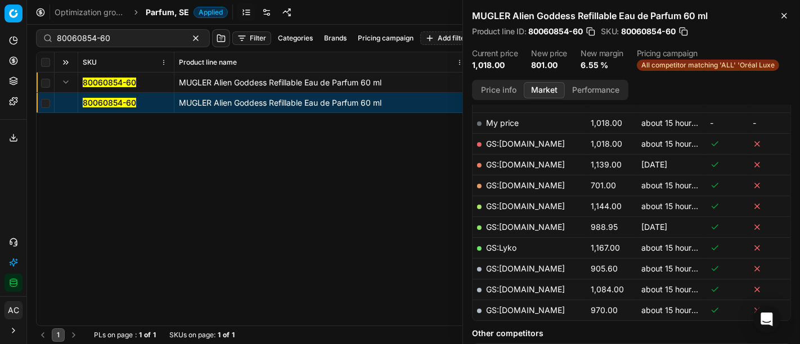
scroll to position [174, 0]
click at [544, 183] on link "GS:ComputerSalg.se" at bounding box center [525, 186] width 79 height 10
click at [119, 43] on input "80060854-60" at bounding box center [118, 38] width 123 height 11
paste input "08433-10"
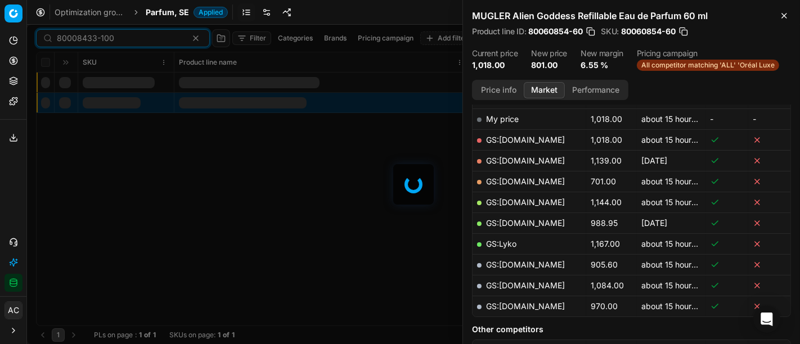
scroll to position [174, 0]
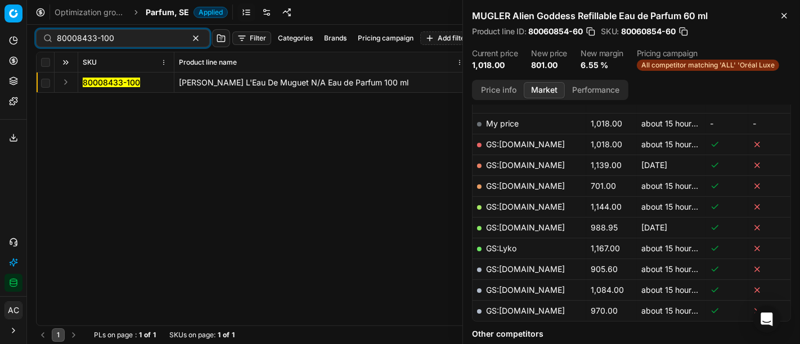
click at [66, 83] on button "Expand" at bounding box center [66, 82] width 14 height 14
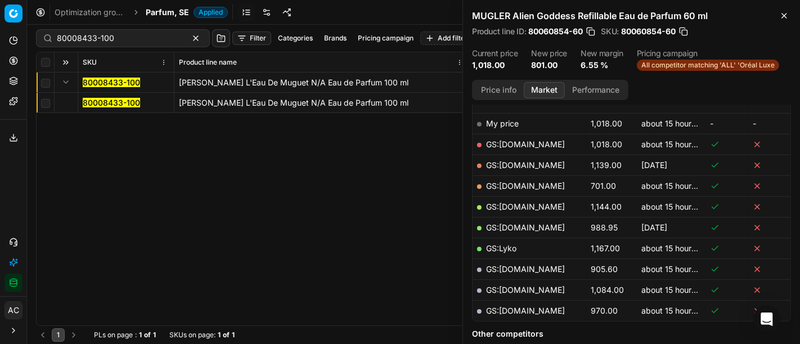
click at [106, 104] on mark "80008433-100" at bounding box center [111, 103] width 57 height 10
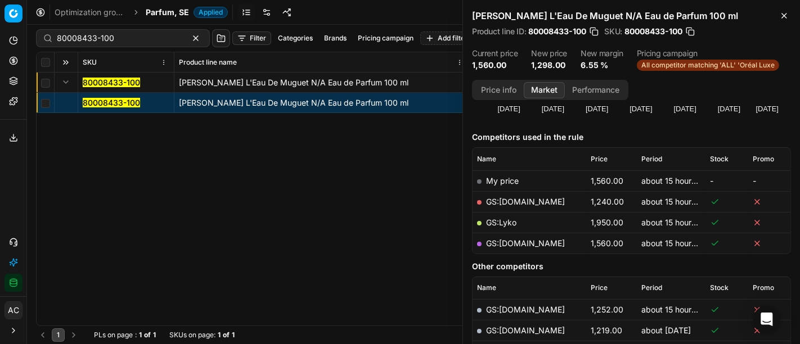
scroll to position [117, 0]
click at [539, 201] on link "GS:ComputerSalg.se" at bounding box center [525, 202] width 79 height 10
click at [146, 39] on input "80008433-100" at bounding box center [118, 38] width 123 height 11
paste input "61084"
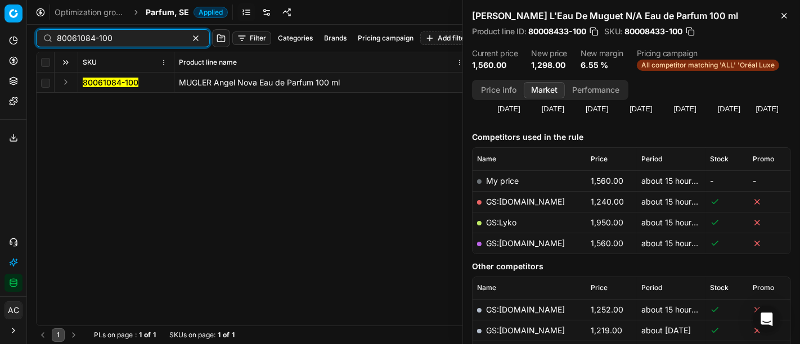
type input "80061084-100"
click at [66, 86] on button "Expand" at bounding box center [66, 82] width 14 height 14
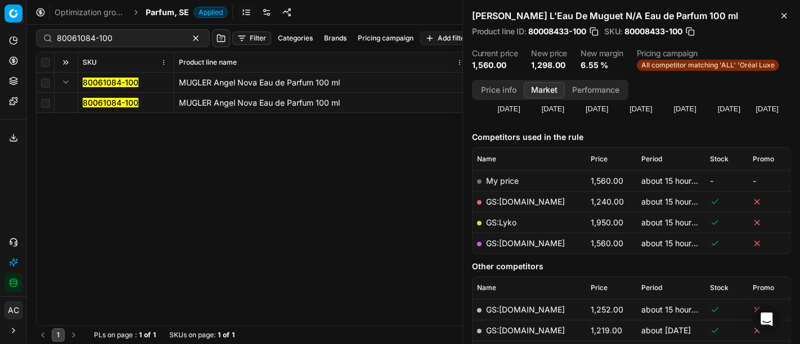
click at [90, 104] on mark "80061084-100" at bounding box center [111, 103] width 56 height 10
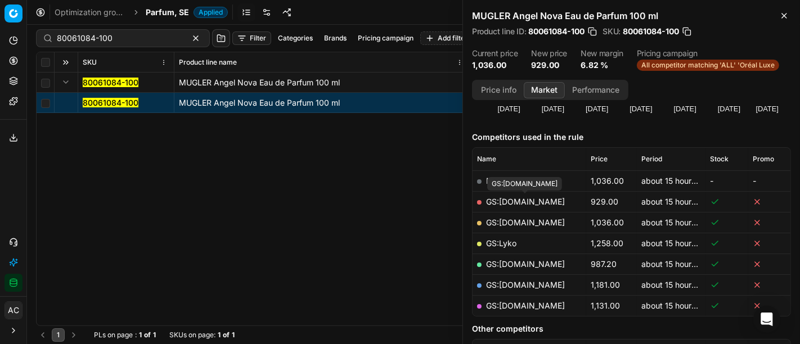
click at [551, 201] on link "GS:ComputerSalg.se" at bounding box center [525, 202] width 79 height 10
click at [153, 10] on span "Parfum, SE" at bounding box center [167, 12] width 43 height 11
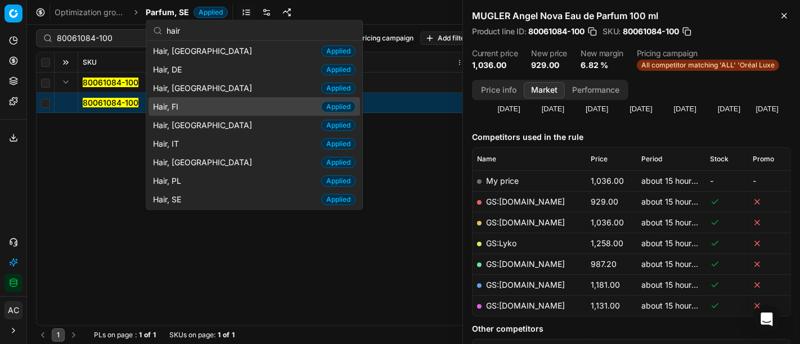
scroll to position [279, 0]
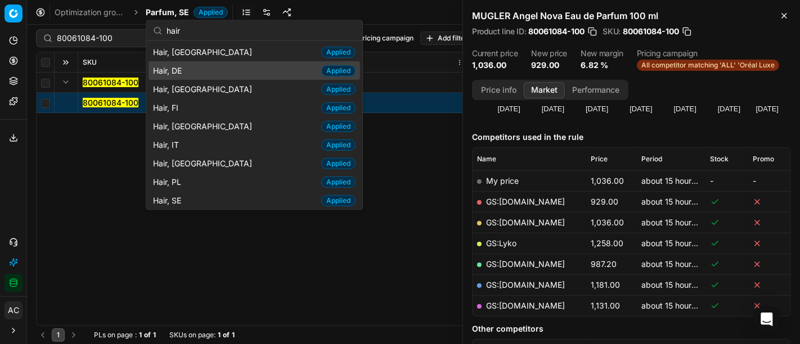
type input "hair"
click at [188, 63] on div "Hair, DE Applied" at bounding box center [255, 70] width 212 height 19
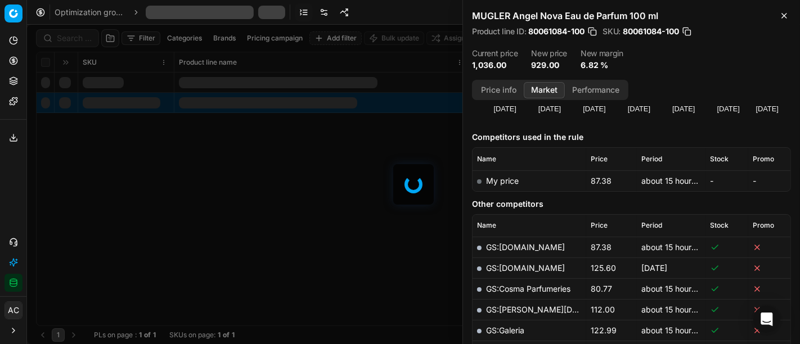
click at [69, 39] on div at bounding box center [413, 185] width 773 height 320
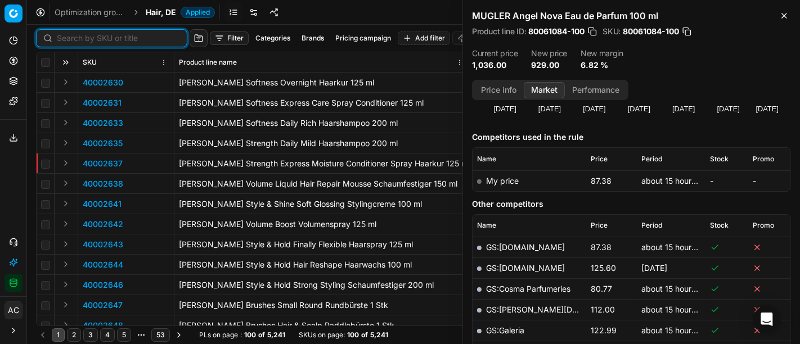
click at [69, 39] on input at bounding box center [118, 38] width 123 height 11
paste input "80059171-60"
click at [69, 39] on input at bounding box center [118, 38] width 123 height 11
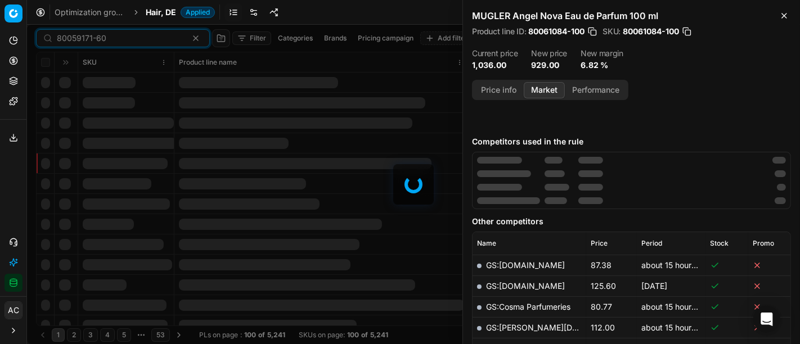
type input "80059171-60"
click at [786, 14] on icon "button" at bounding box center [784, 15] width 9 height 9
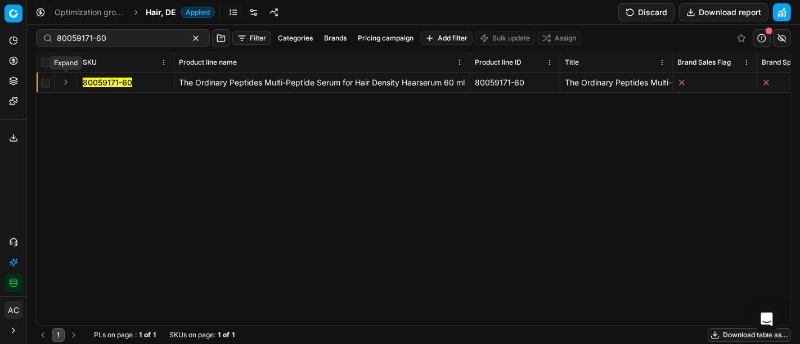
click at [68, 83] on button "Expand" at bounding box center [66, 82] width 14 height 14
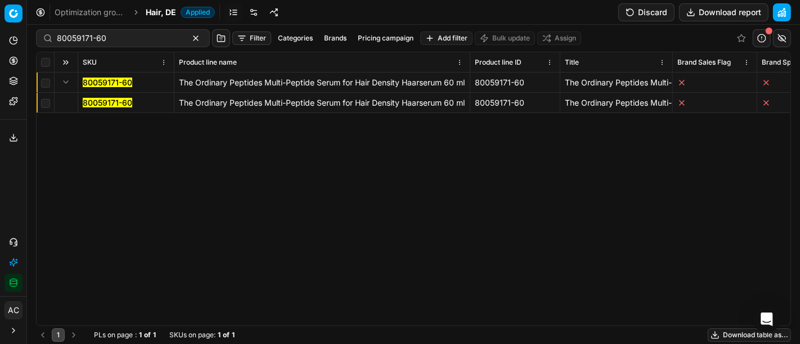
click at [107, 102] on mark "80059171-60" at bounding box center [108, 103] width 50 height 10
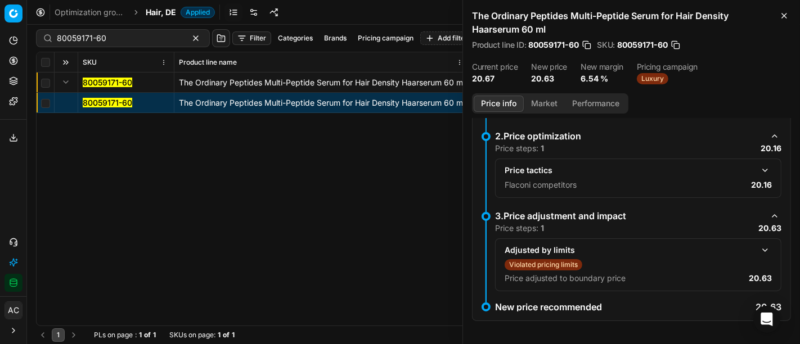
scroll to position [134, 0]
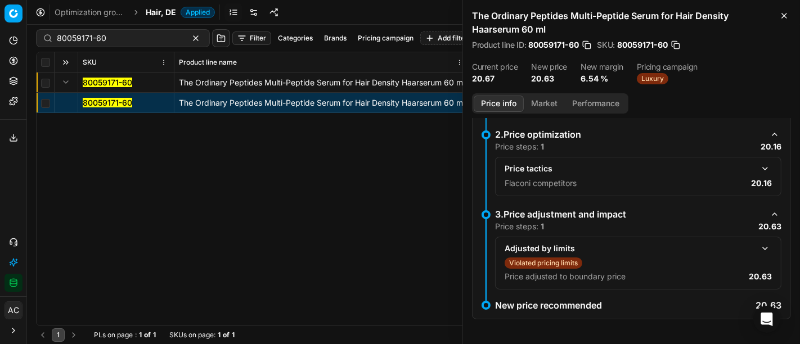
click at [759, 163] on button "button" at bounding box center [766, 169] width 14 height 14
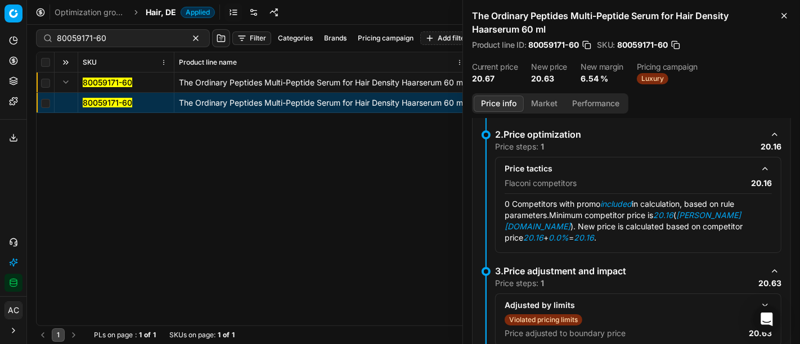
click at [544, 100] on button "Market" at bounding box center [544, 104] width 41 height 16
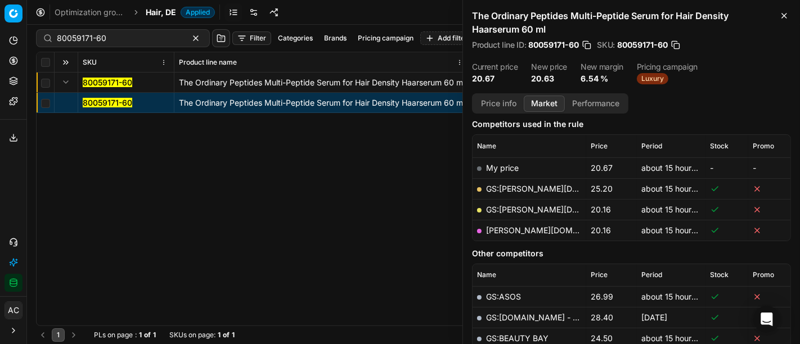
scroll to position [107, 0]
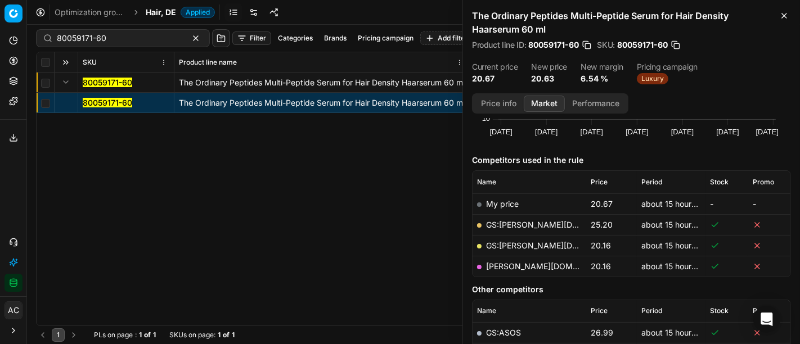
click at [513, 263] on link "douglas.de" at bounding box center [551, 267] width 131 height 10
